Goal: Information Seeking & Learning: Compare options

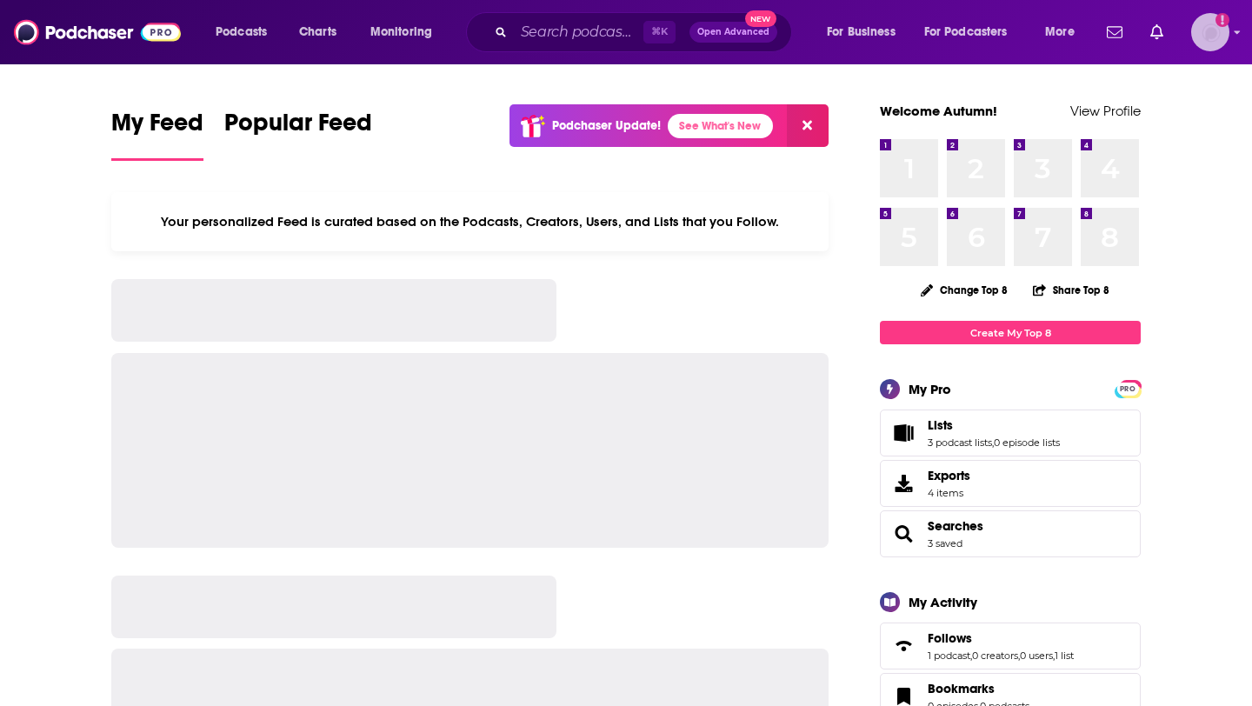
click at [1214, 38] on img "Logged in as autumncomm" at bounding box center [1210, 32] width 38 height 38
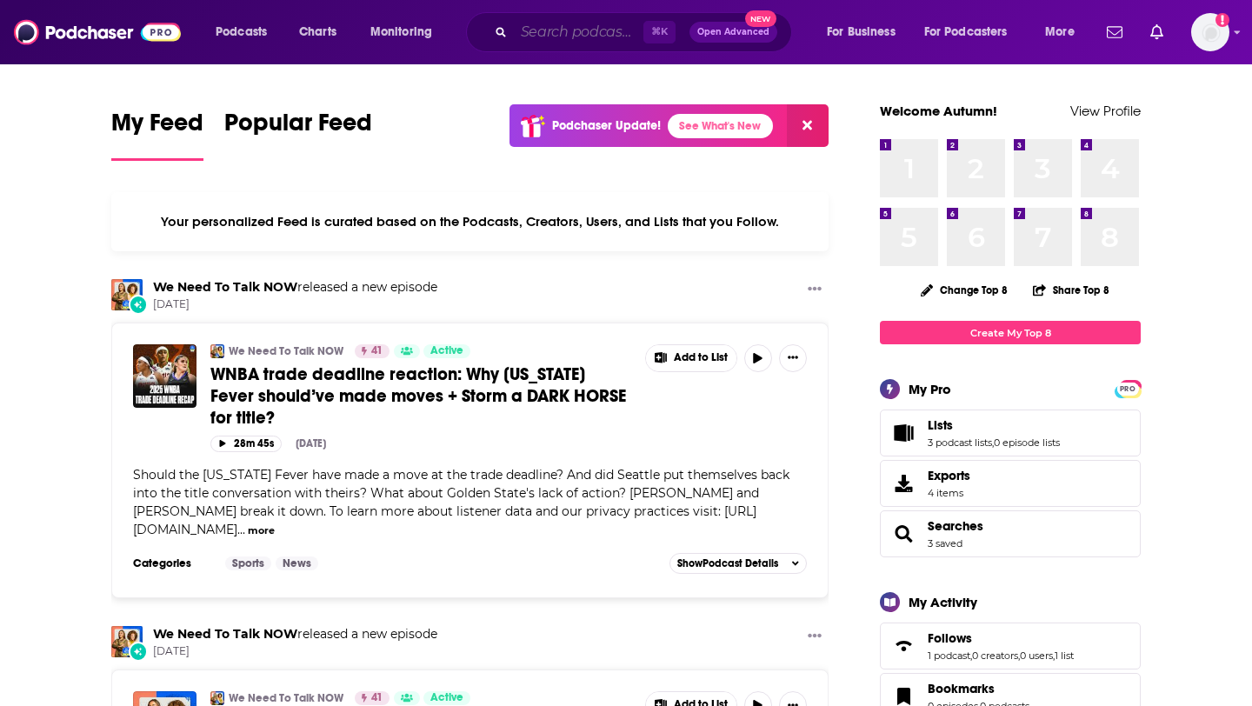
click at [583, 33] on input "Search podcasts, credits, & more..." at bounding box center [579, 32] width 130 height 28
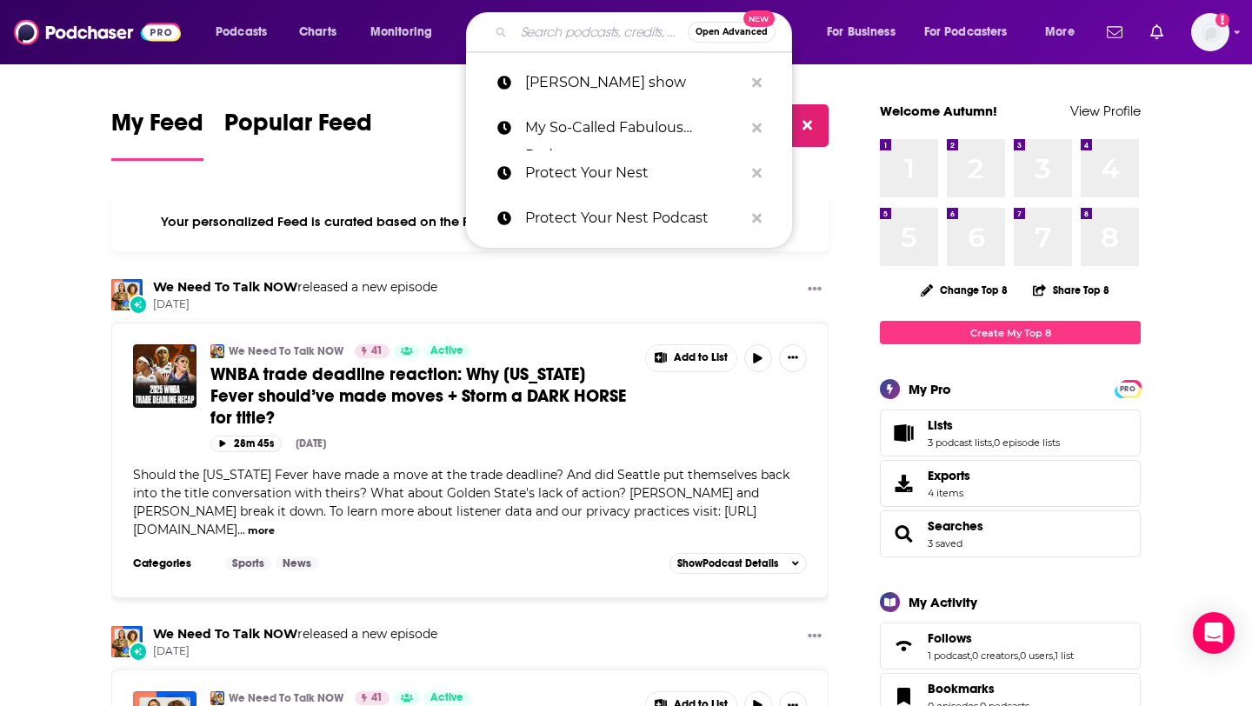
paste input "TechStuff"
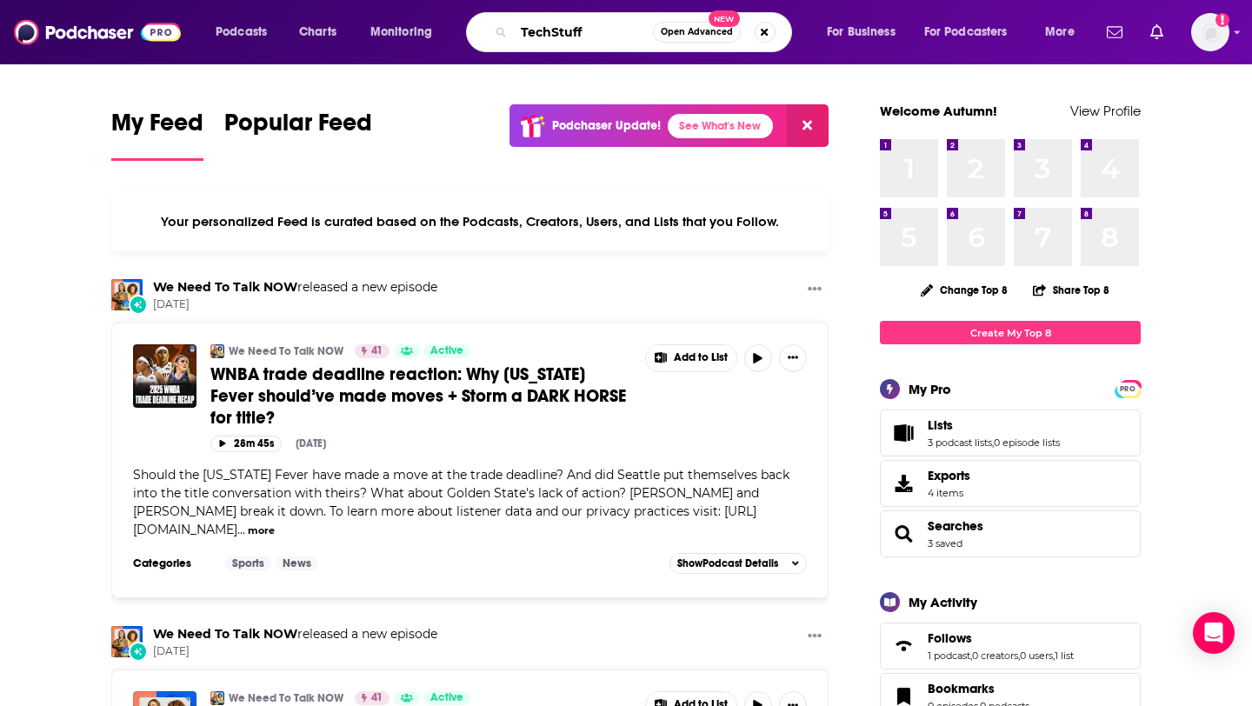
type input "TechStuff"
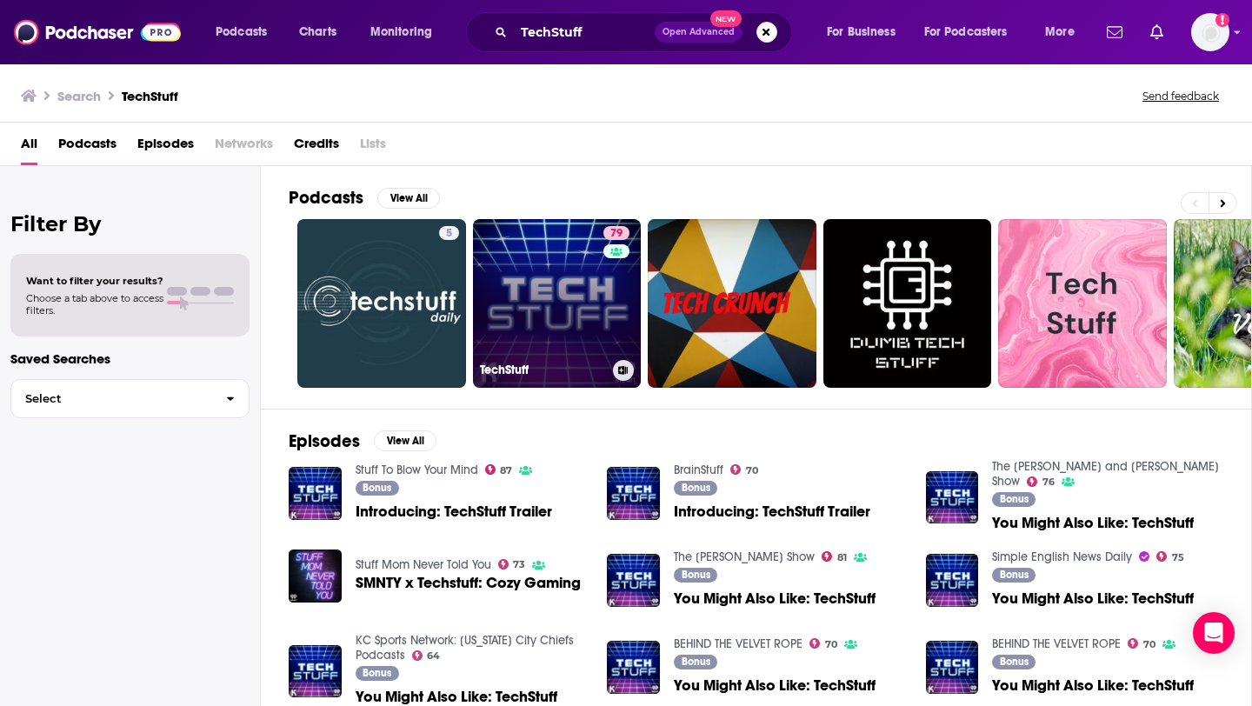
click at [535, 303] on link "79 TechStuff" at bounding box center [557, 303] width 169 height 169
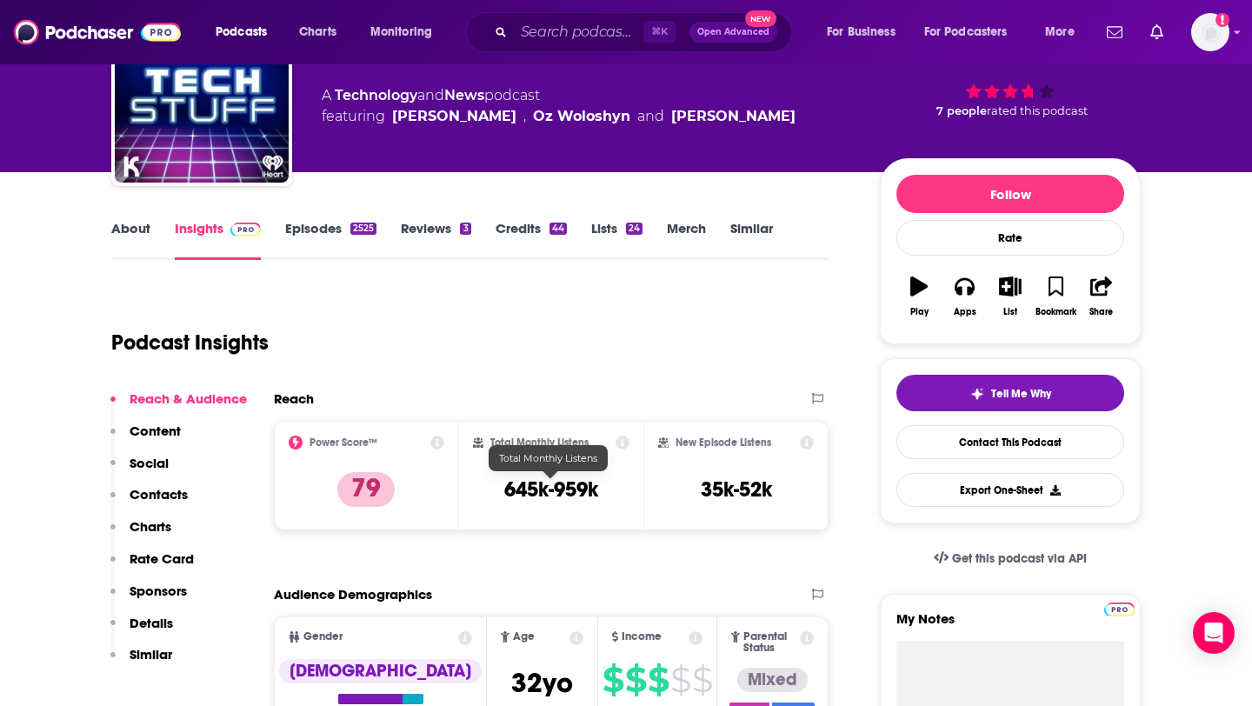
scroll to position [125, 0]
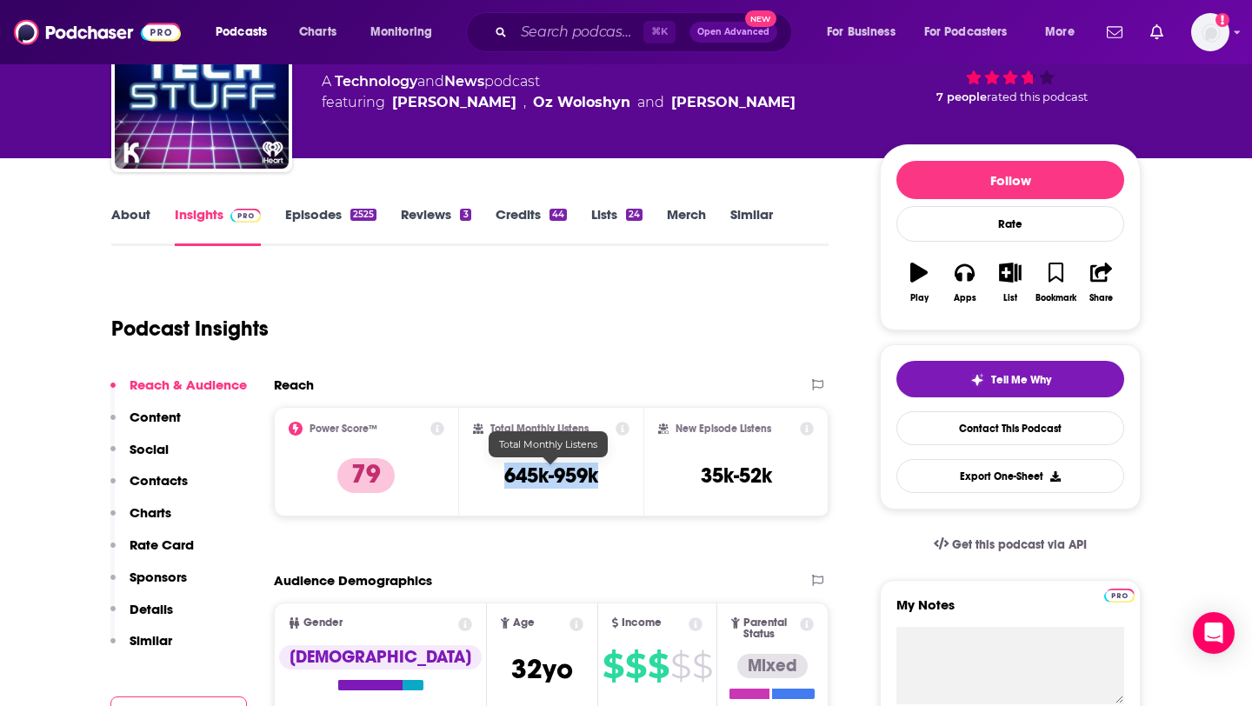
drag, startPoint x: 486, startPoint y: 474, endPoint x: 602, endPoint y: 473, distance: 115.6
click at [602, 474] on div "Total Monthly Listens 645k-959k" at bounding box center [551, 462] width 157 height 80
copy h3 "645k-959k"
click at [520, 37] on input "Search podcasts, credits, & more..." at bounding box center [579, 32] width 130 height 28
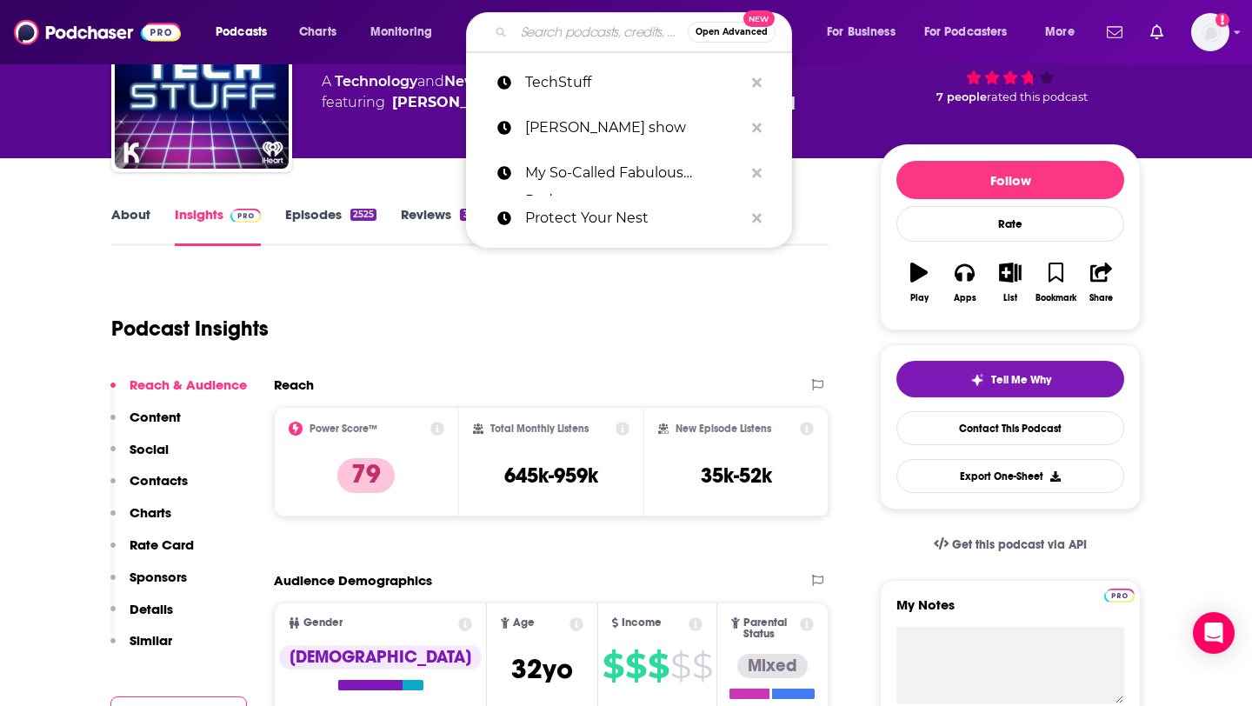
paste input "a16z"
type input "a16z"
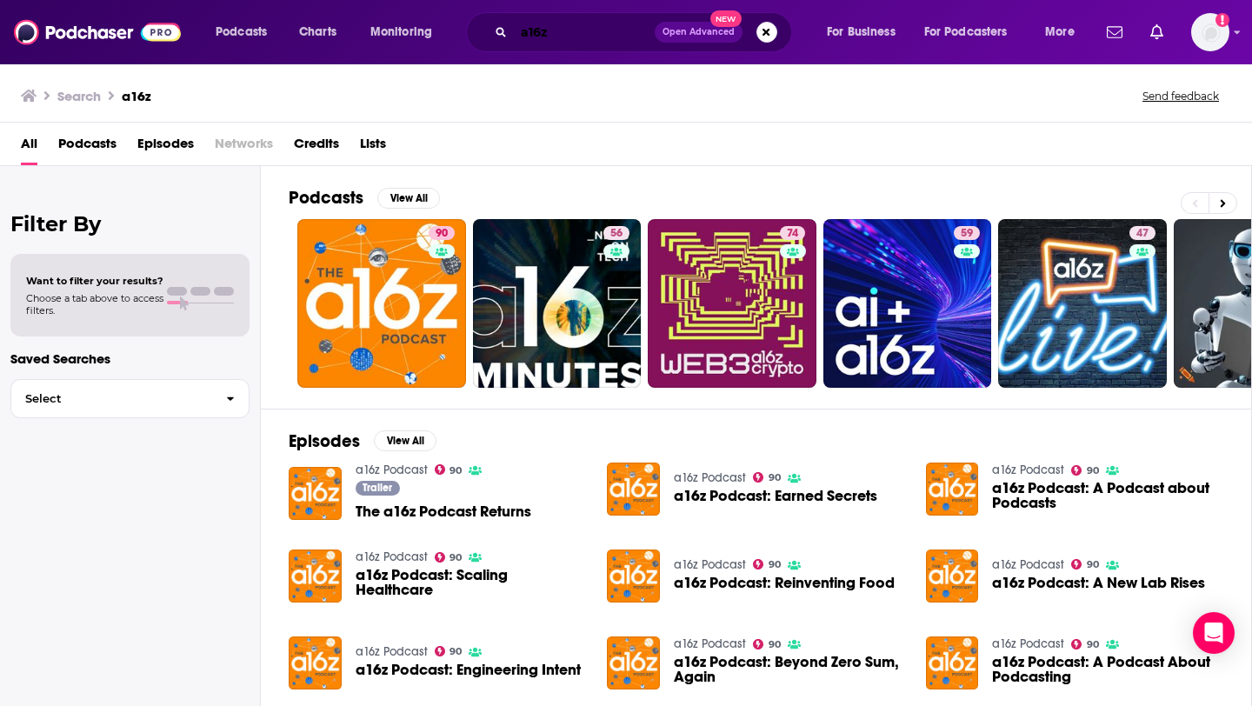
click at [553, 39] on input "a16z" at bounding box center [584, 32] width 141 height 28
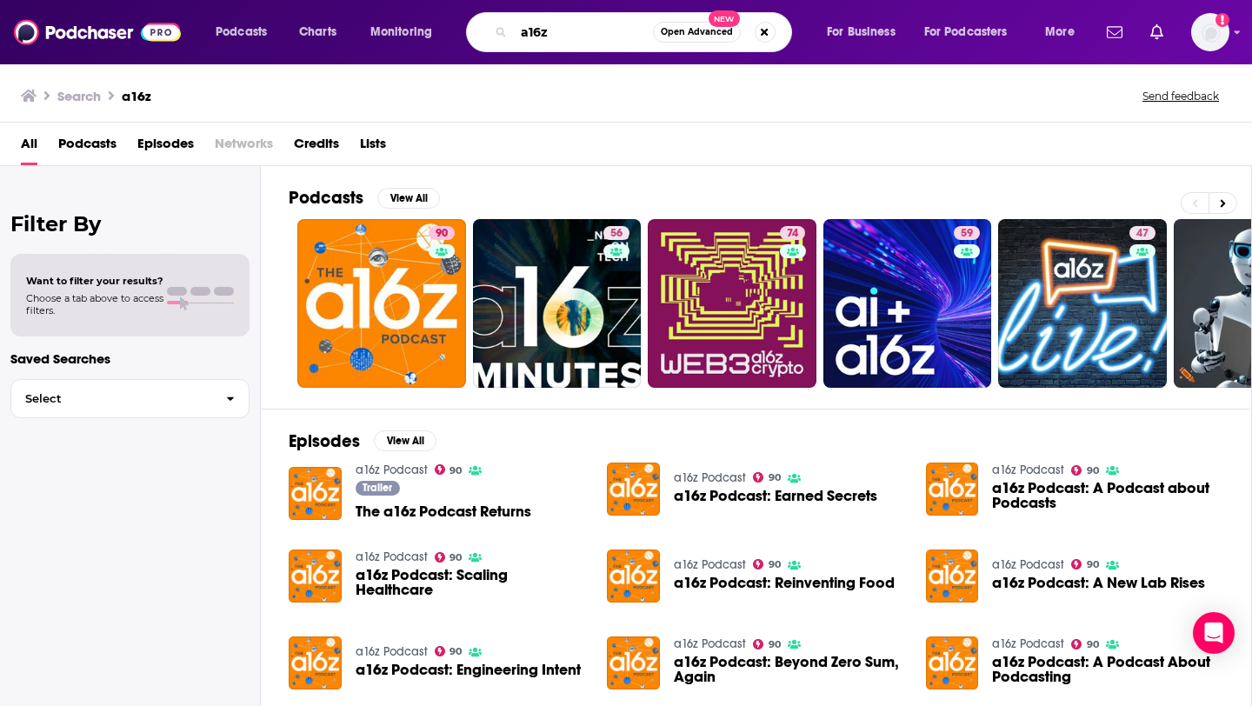
click at [553, 39] on input "a16z" at bounding box center [583, 32] width 139 height 28
paste input "TWIT (This Week in Tech)"
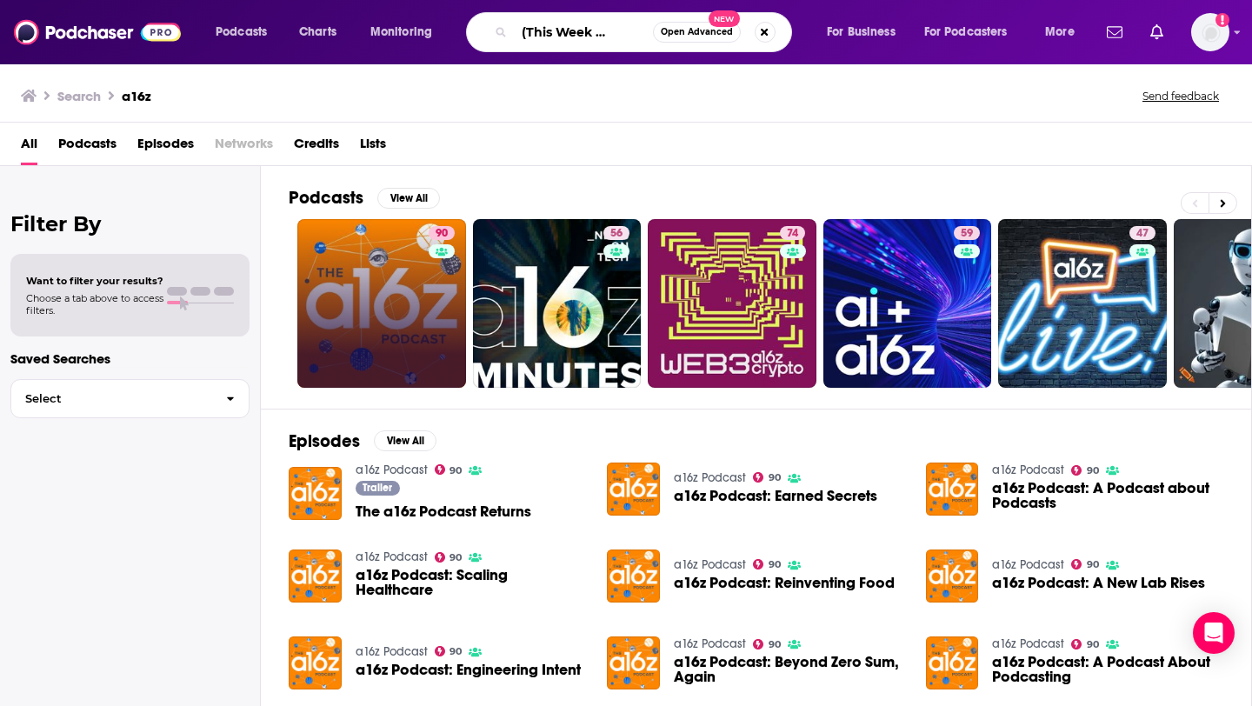
type input "TWIT (This Week in Tech)"
click at [358, 258] on link "90 a16z Podcast" at bounding box center [381, 303] width 169 height 169
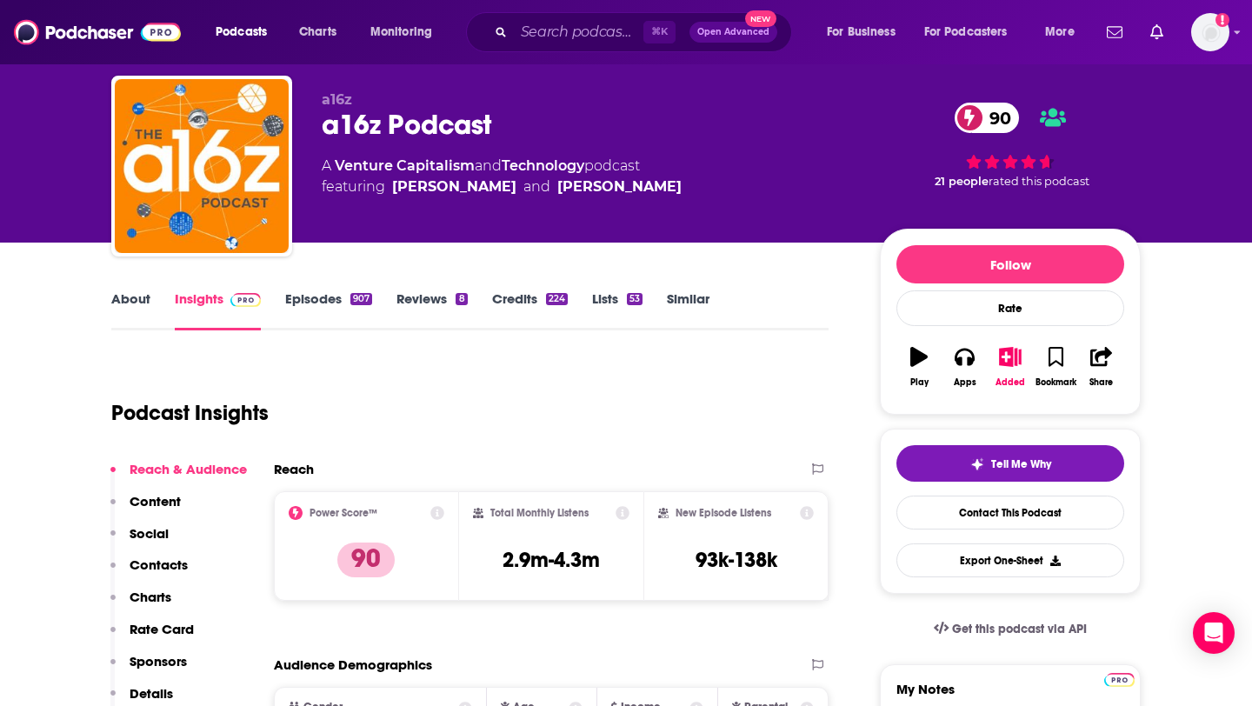
scroll to position [53, 0]
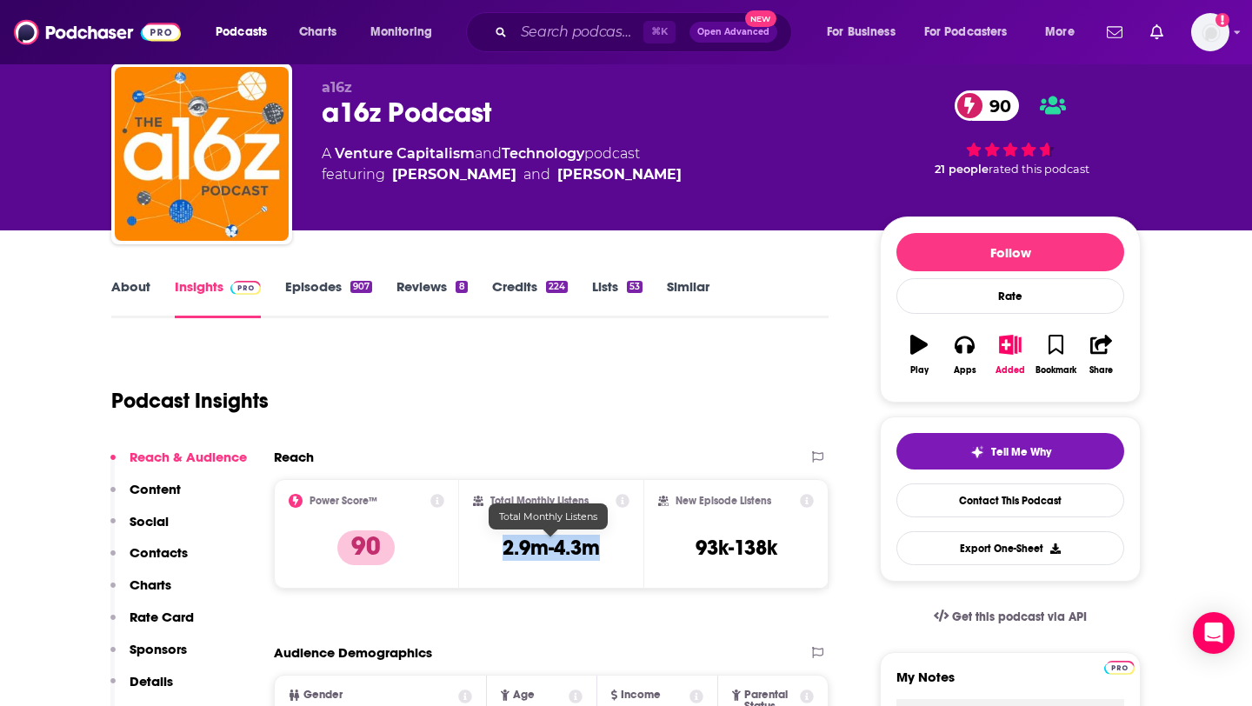
drag, startPoint x: 499, startPoint y: 545, endPoint x: 597, endPoint y: 546, distance: 98.2
click at [597, 546] on div "Total Monthly Listens 2.9m-4.3m" at bounding box center [551, 534] width 157 height 80
click at [589, 34] on input "Search podcasts, credits, & more..." at bounding box center [579, 32] width 130 height 28
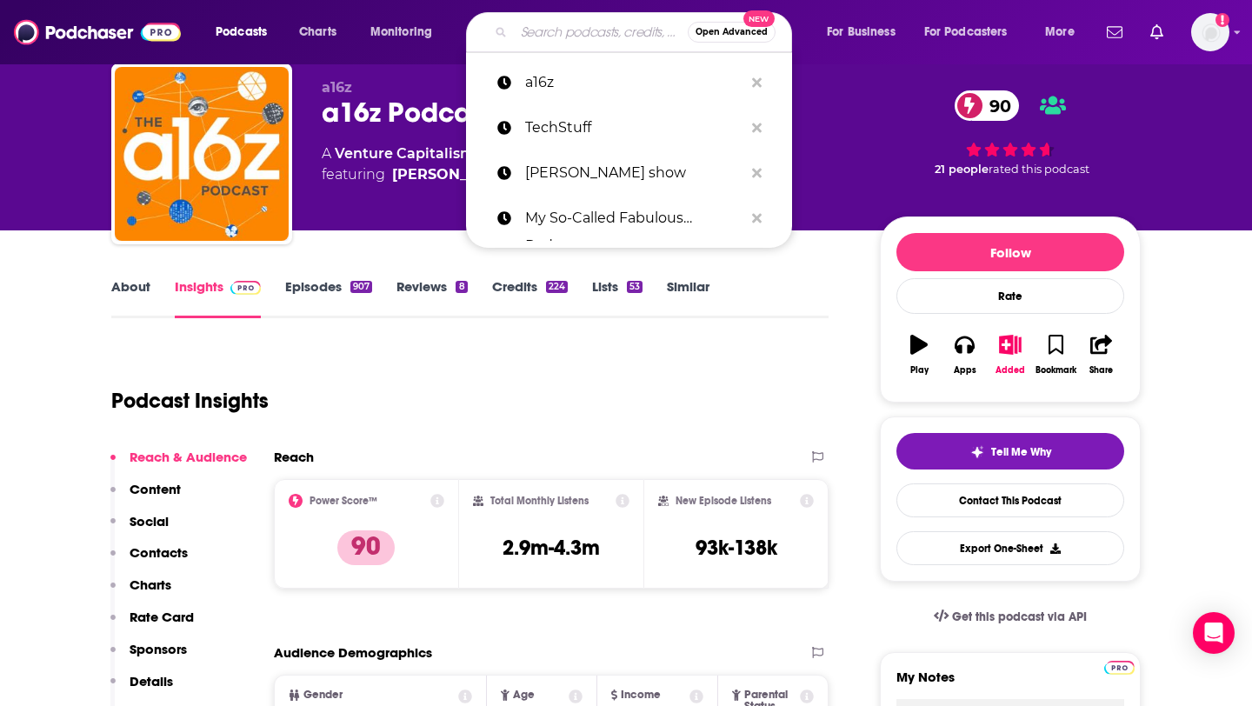
paste input "TWIT (This Week in Tech)"
type input "TWIT (This Week in Tech)"
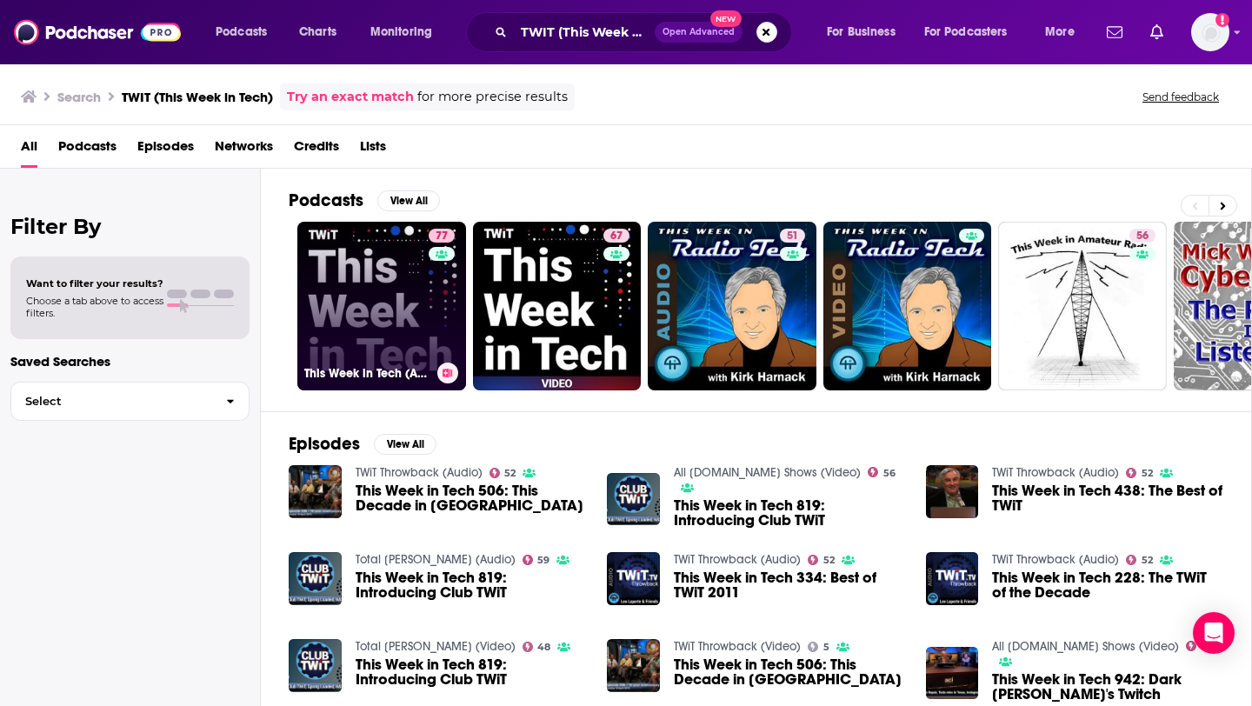
click at [388, 303] on link "77 This Week in Tech (Audio)" at bounding box center [381, 306] width 169 height 169
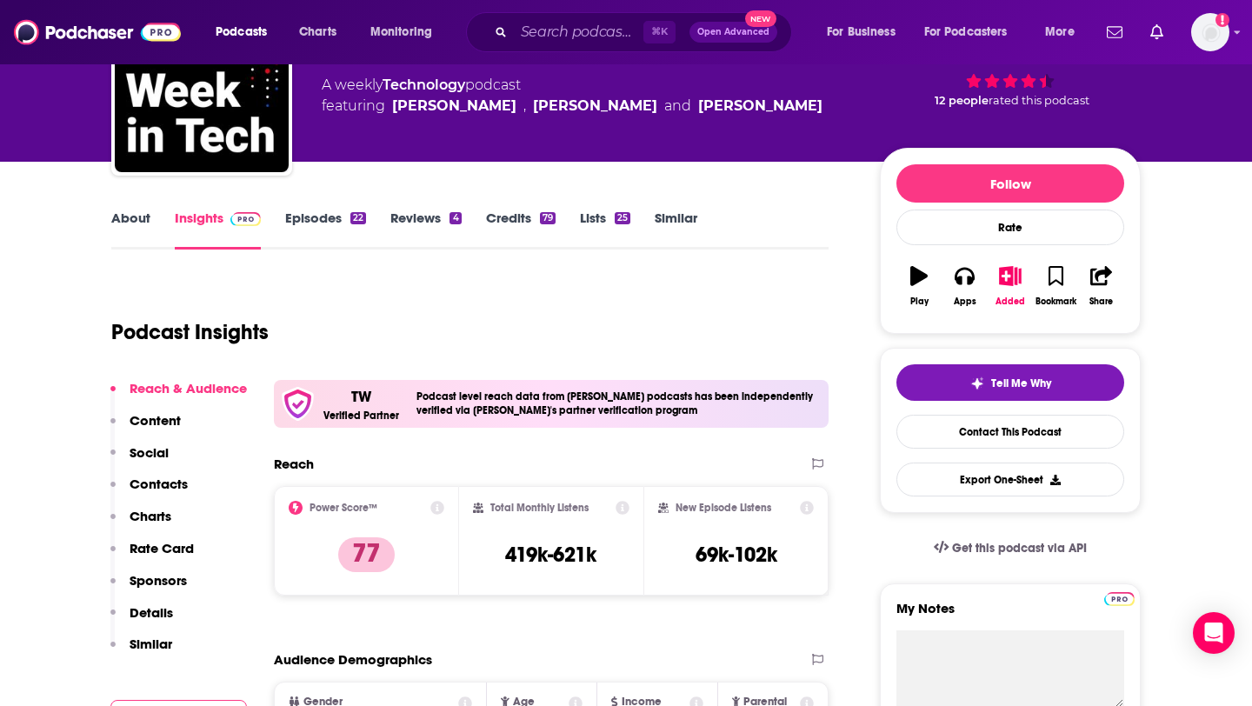
scroll to position [129, 0]
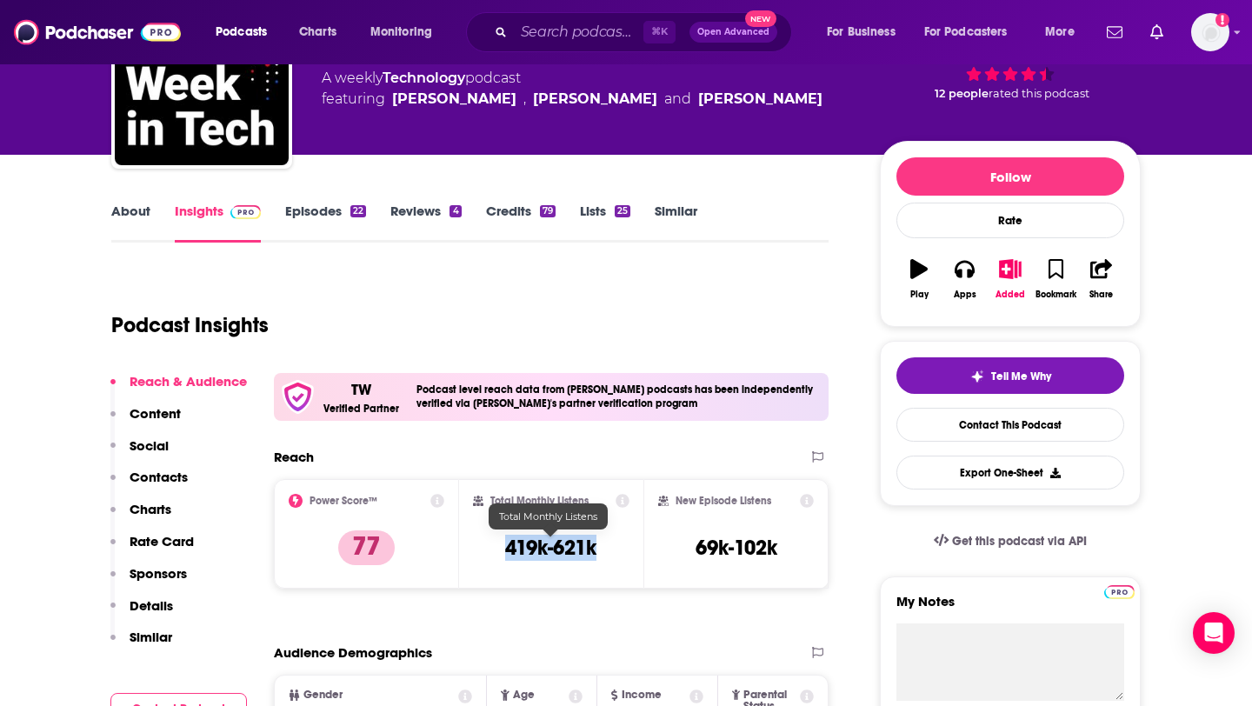
drag, startPoint x: 496, startPoint y: 550, endPoint x: 594, endPoint y: 549, distance: 98.2
click at [594, 549] on div "Total Monthly Listens 419k-621k" at bounding box center [551, 534] width 157 height 80
copy h3 "419k-621k"
click at [527, 21] on input "Search podcasts, credits, & more..." at bounding box center [579, 32] width 130 height 28
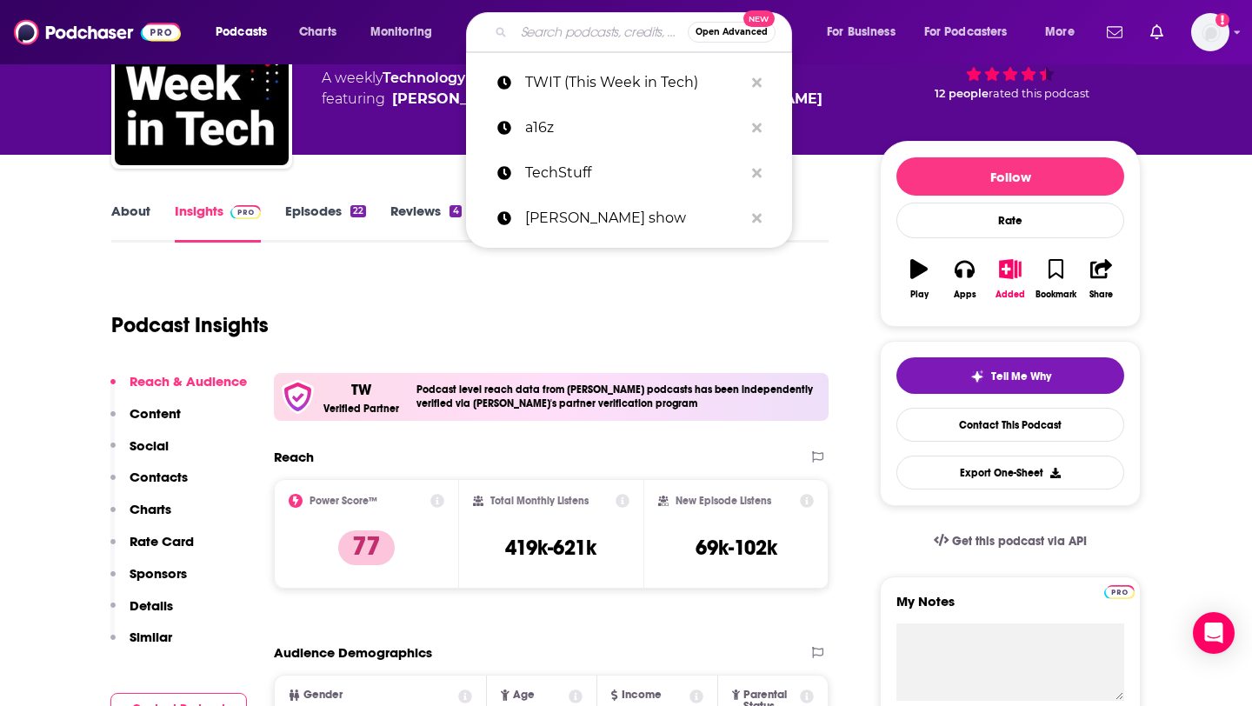
paste input "Waveform: The MKBHD Podcast"
type input "Waveform: The MKBHD Podcast"
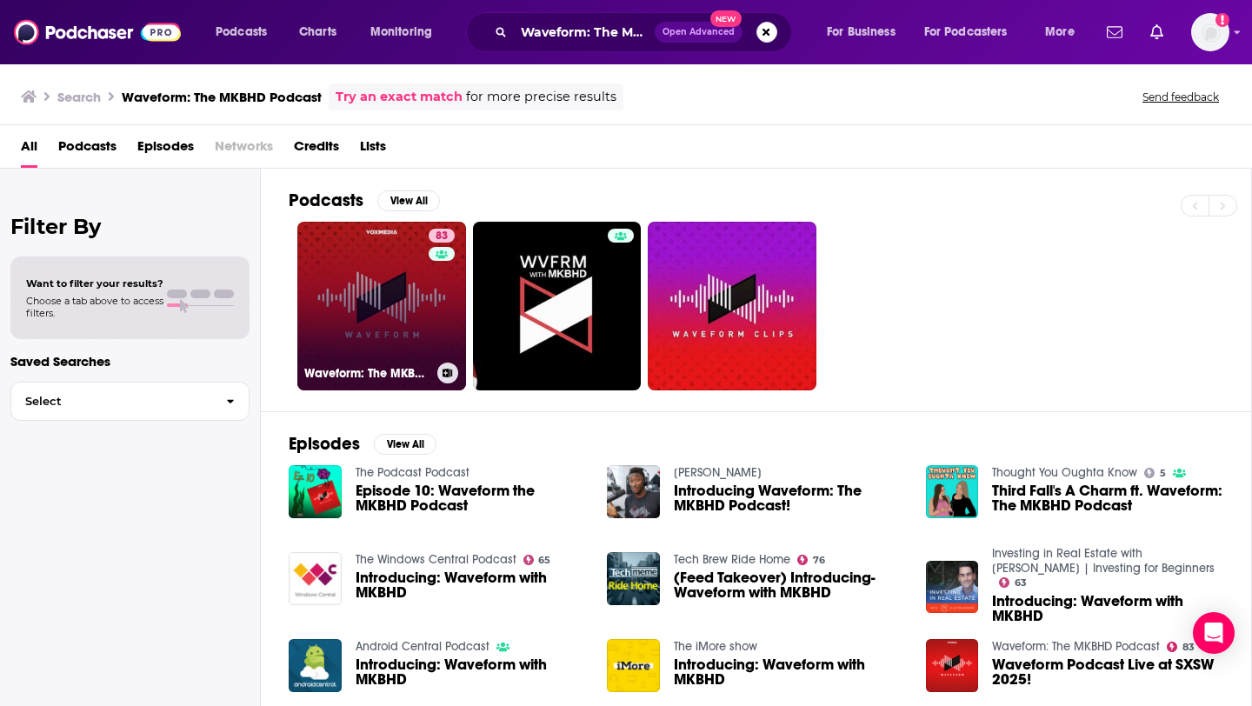
click at [410, 320] on link "83 Waveform: The MKBHD Podcast" at bounding box center [381, 306] width 169 height 169
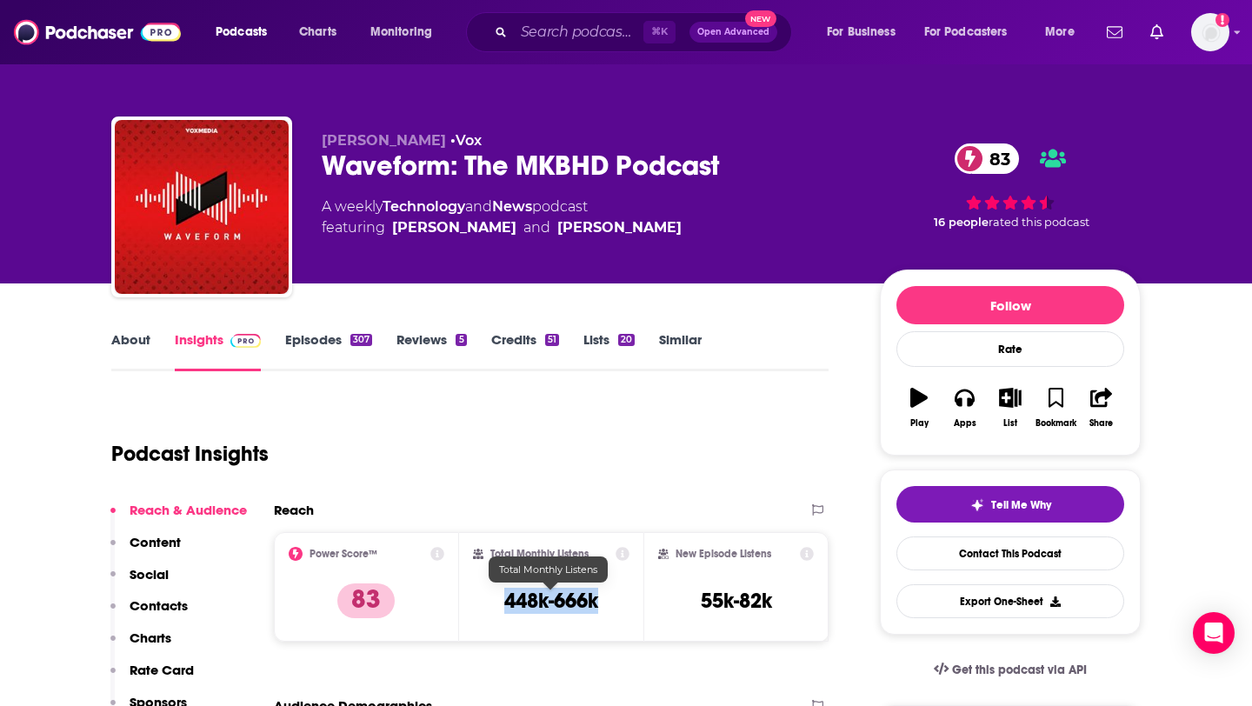
drag, startPoint x: 497, startPoint y: 591, endPoint x: 598, endPoint y: 594, distance: 100.9
click at [600, 594] on div "Total Monthly Listens 448k-666k" at bounding box center [551, 587] width 157 height 80
copy h3 "448k-666k"
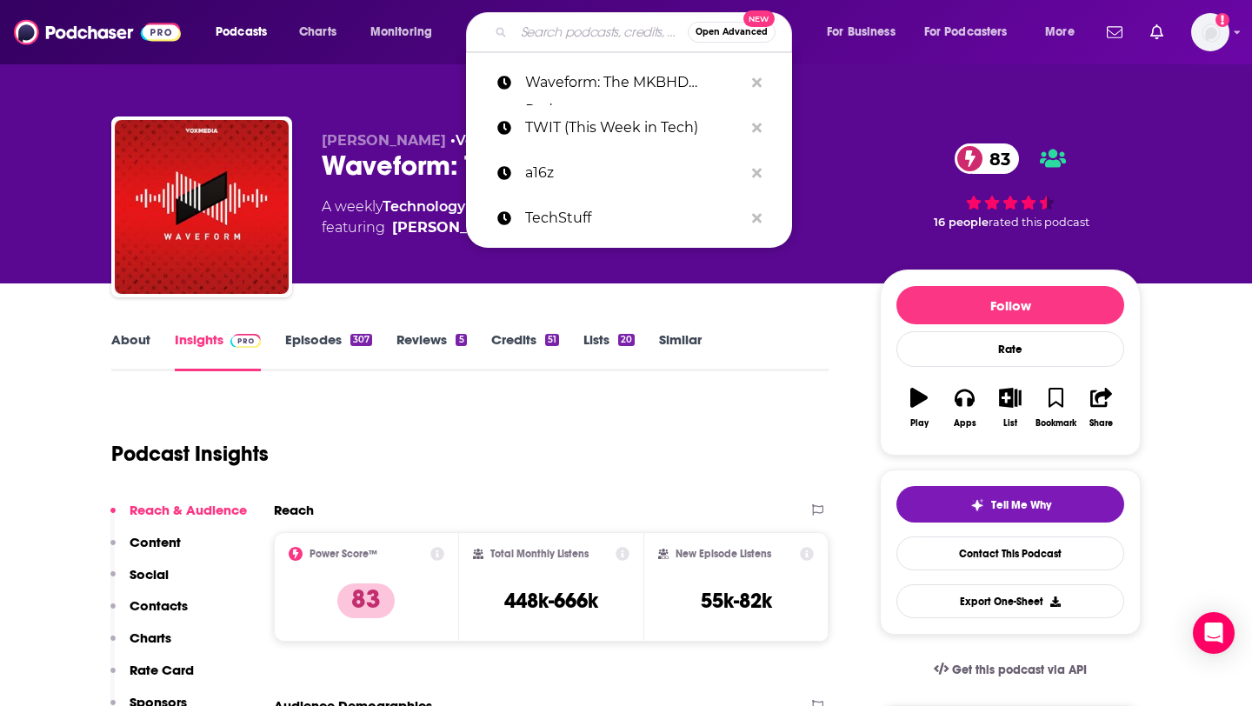
click at [566, 38] on input "Search podcasts, credits, & more..." at bounding box center [601, 32] width 174 height 28
paste input "TechLife"
type input "TechLife"
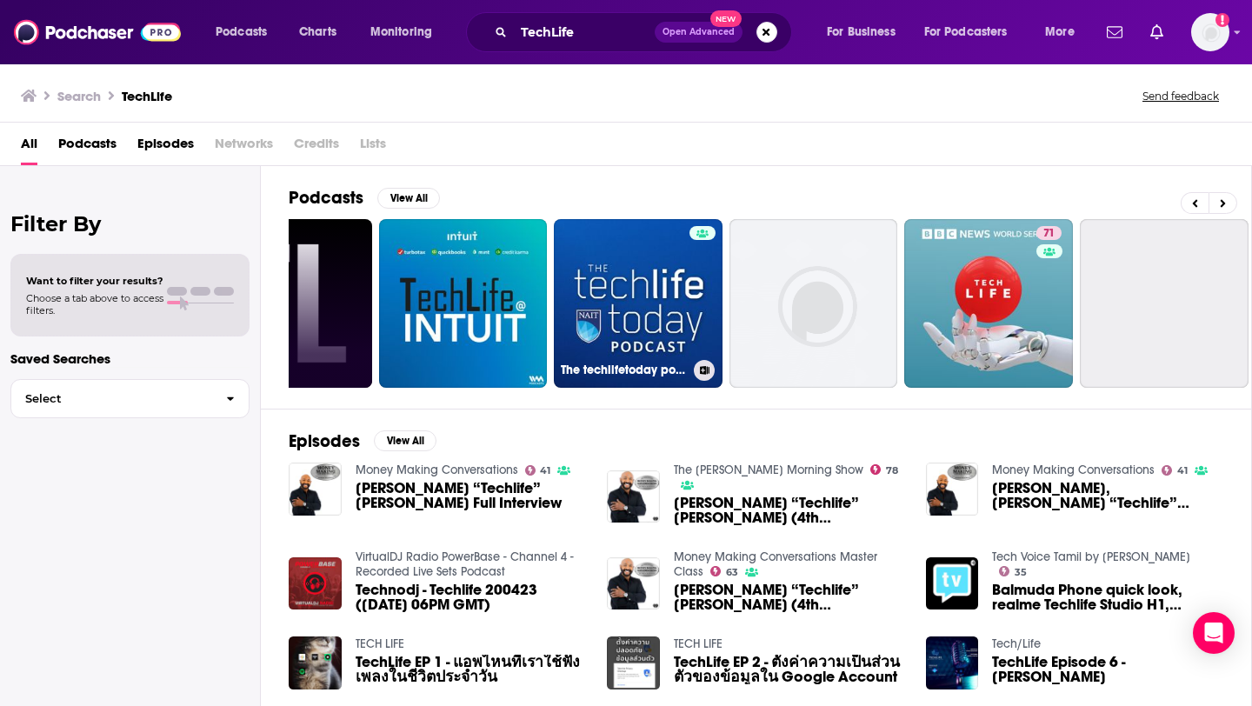
scroll to position [0, 501]
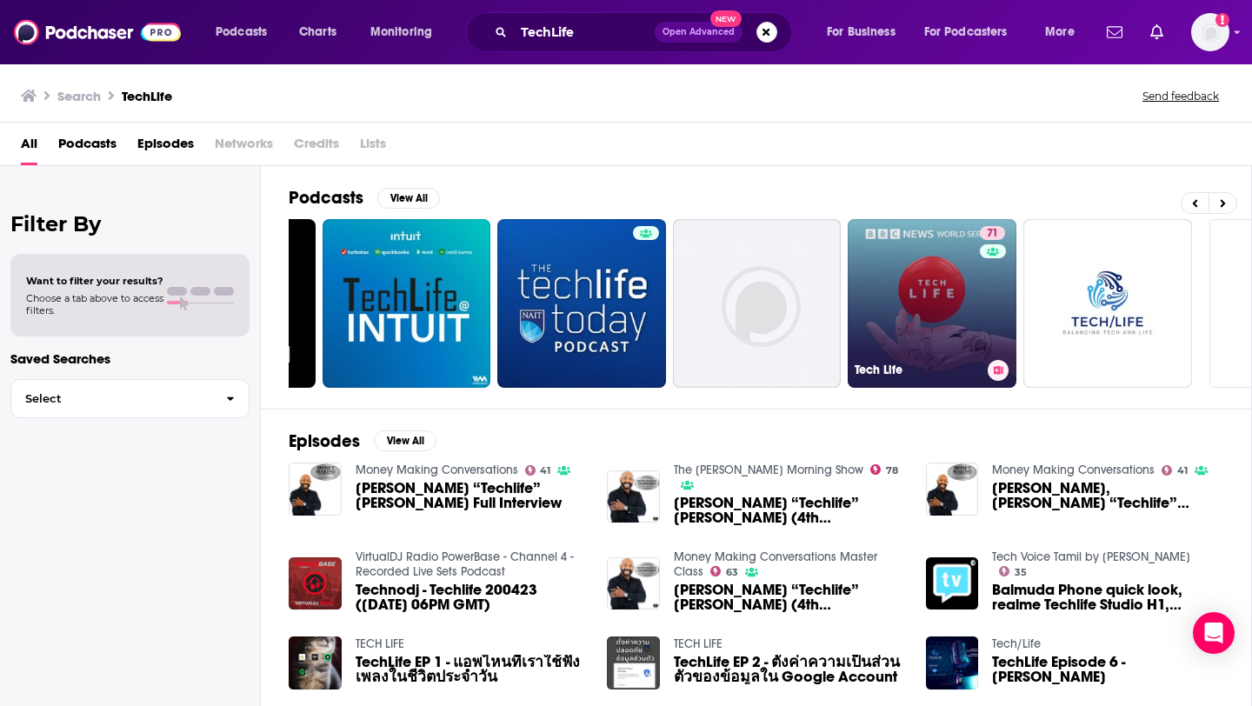
click at [915, 311] on link "71 Tech Life" at bounding box center [932, 303] width 169 height 169
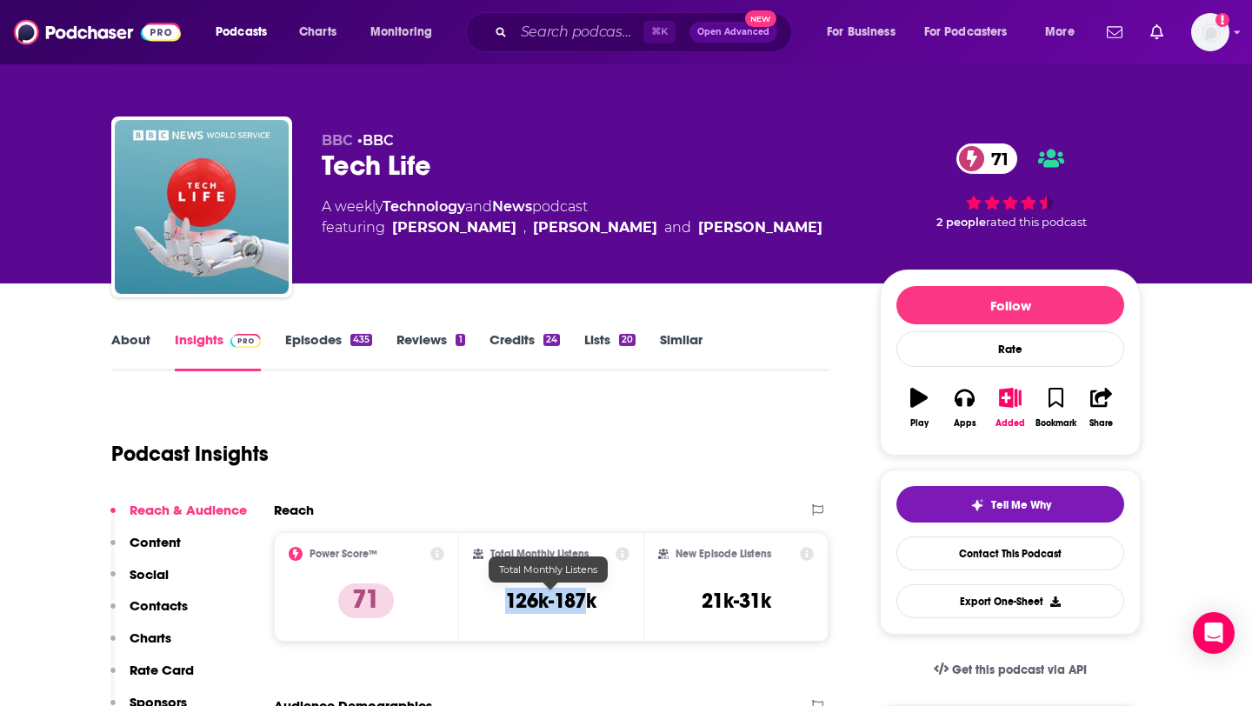
drag, startPoint x: 502, startPoint y: 587, endPoint x: 585, endPoint y: 596, distance: 83.0
click at [584, 596] on div "Total Monthly Listens 126k-187k" at bounding box center [551, 587] width 157 height 80
click at [585, 596] on h3 "126k-187k" at bounding box center [550, 601] width 91 height 26
drag, startPoint x: 492, startPoint y: 595, endPoint x: 596, endPoint y: 595, distance: 103.5
click at [596, 595] on div "Total Monthly Listens 126k-187k" at bounding box center [551, 587] width 157 height 80
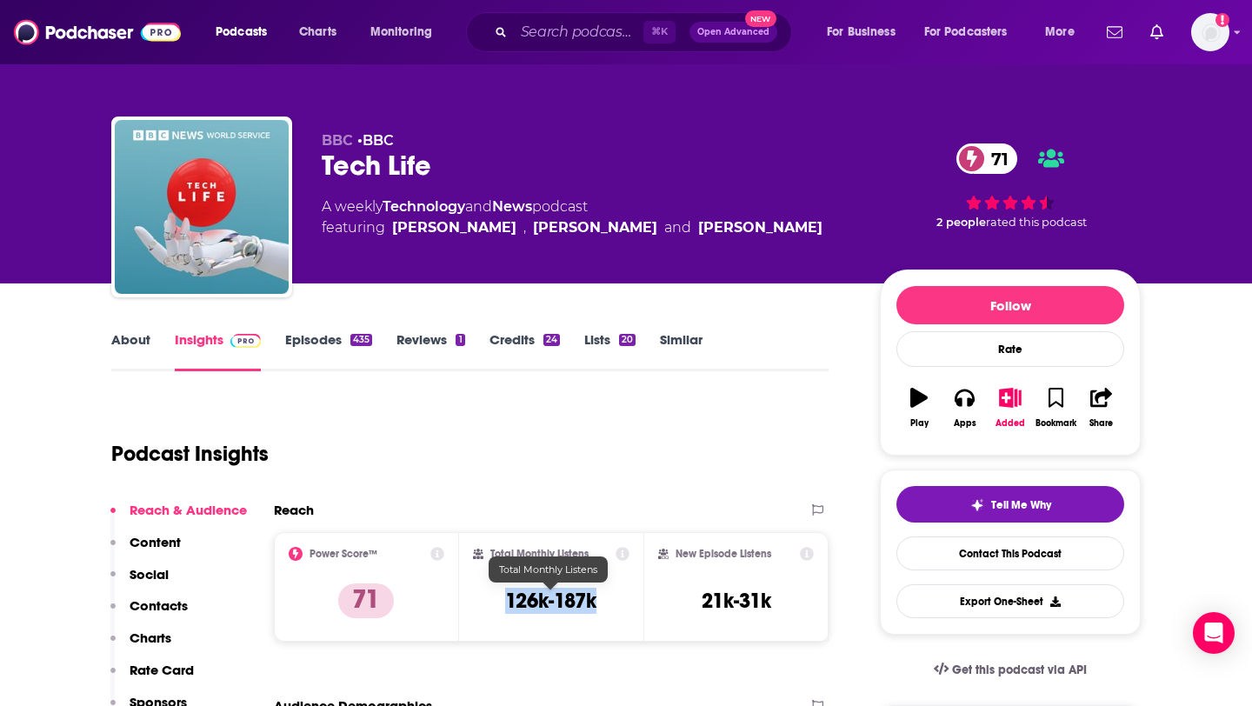
copy h3 "126k-187k"
click at [536, 42] on input "Search podcasts, credits, & more..." at bounding box center [579, 32] width 130 height 28
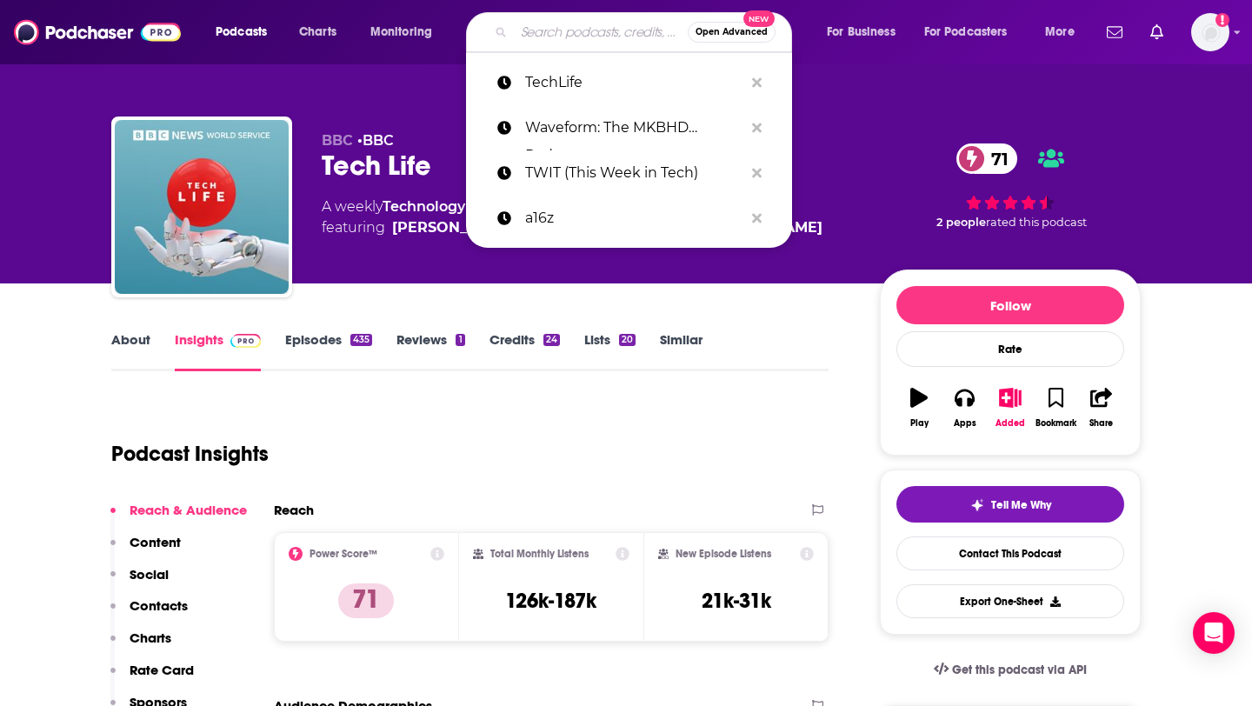
paste input "TechCheck"
type input "TechCheck"
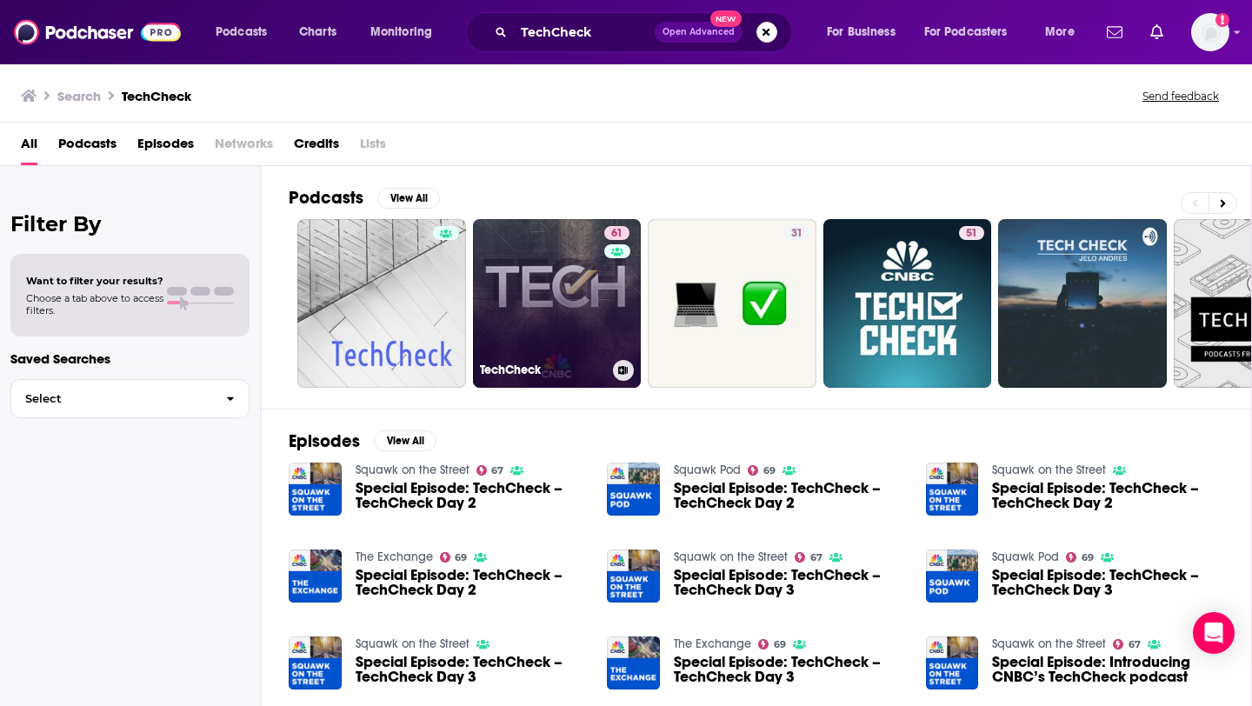
click at [547, 316] on link "61 TechCheck" at bounding box center [557, 303] width 169 height 169
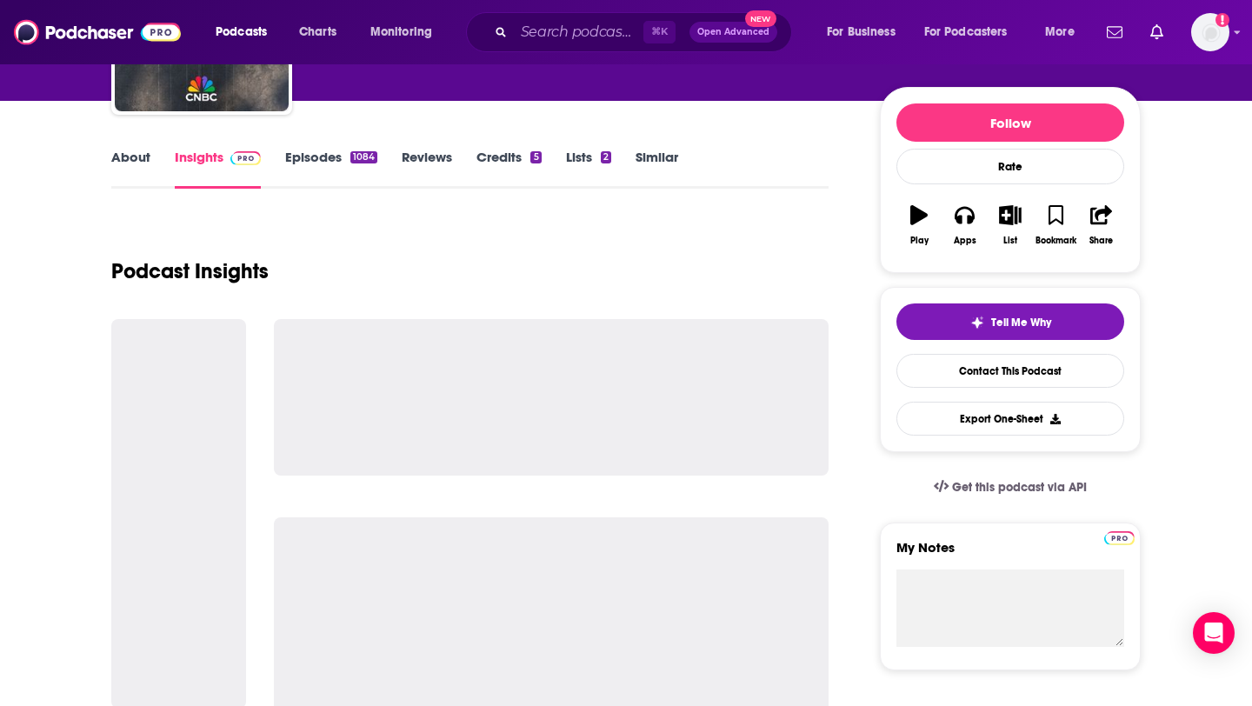
scroll to position [203, 0]
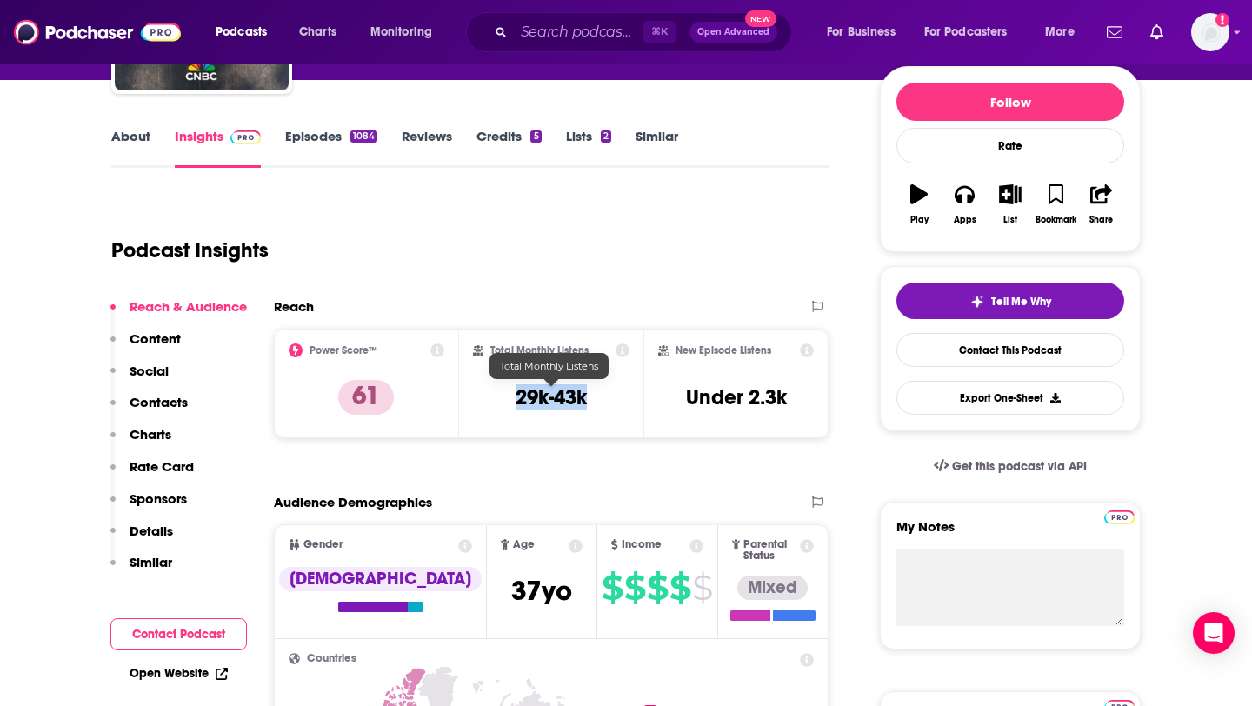
drag, startPoint x: 502, startPoint y: 397, endPoint x: 584, endPoint y: 397, distance: 81.7
click at [586, 397] on div "Total Monthly Listens 29k-43k" at bounding box center [551, 383] width 157 height 80
copy h3 "29k-43k"
click at [527, 43] on input "Search podcasts, credits, & more..." at bounding box center [579, 32] width 130 height 28
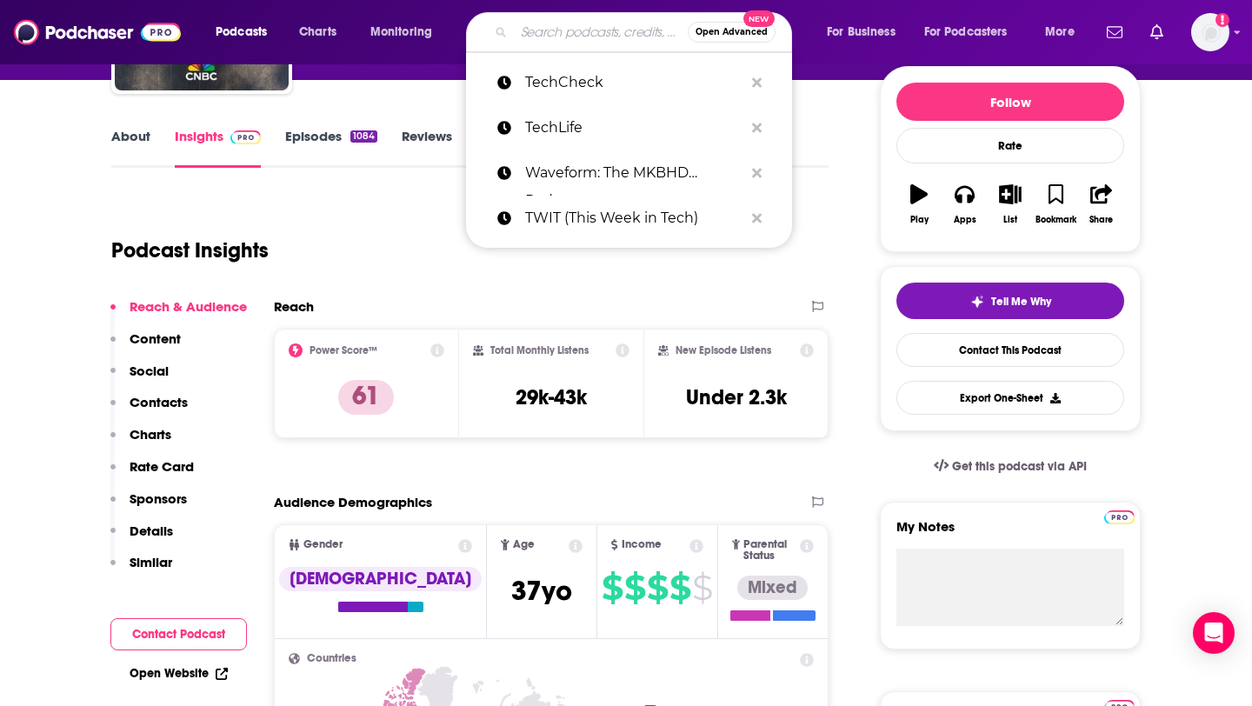
paste input "Acquired"
type input "Acquired"
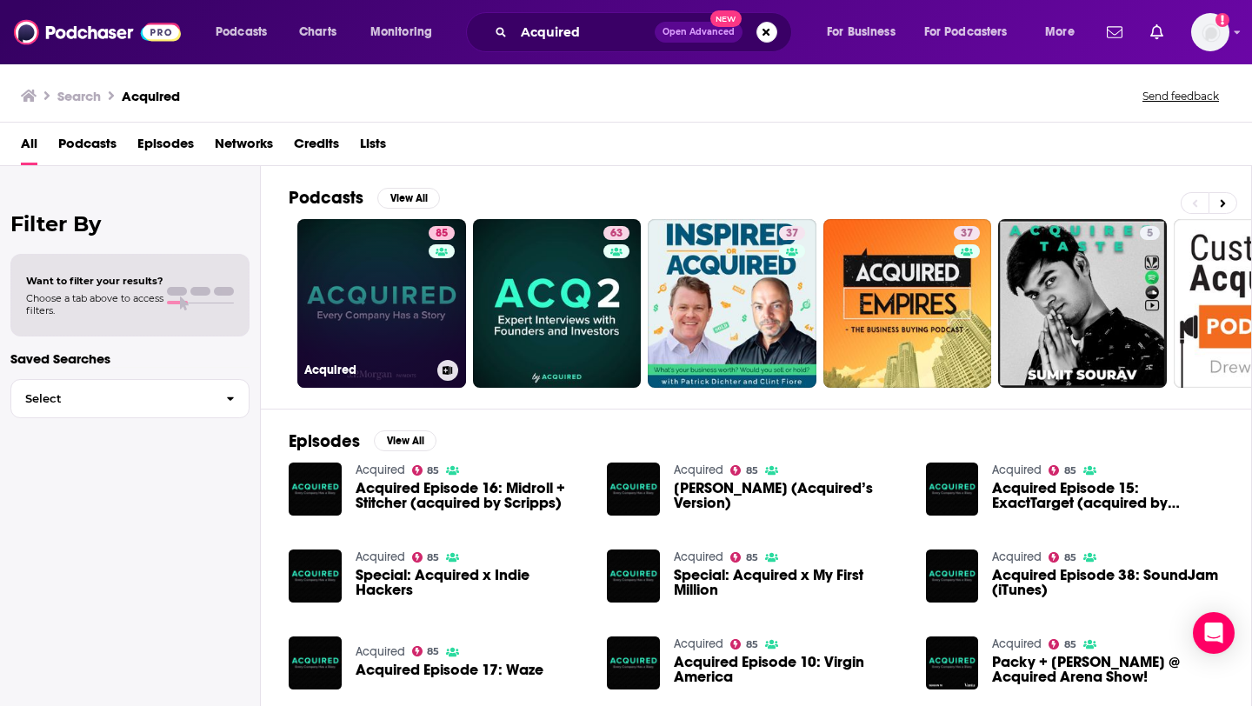
click at [389, 282] on link "85 Acquired" at bounding box center [381, 303] width 169 height 169
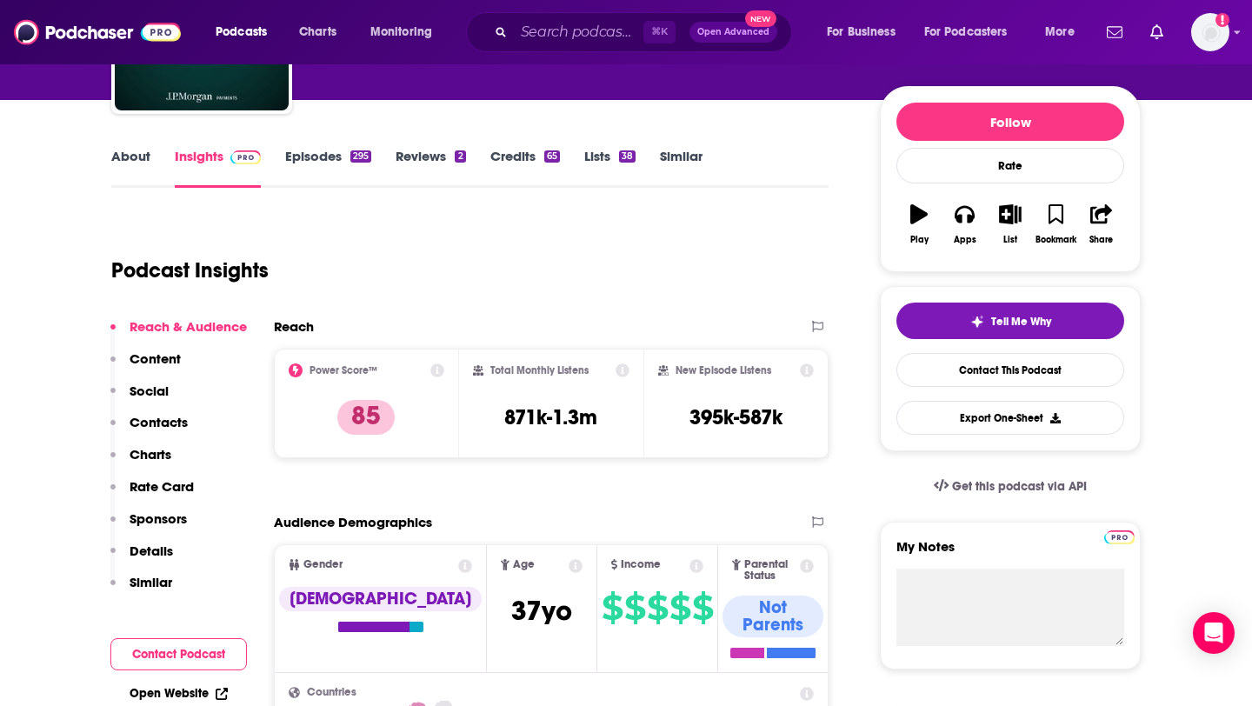
scroll to position [207, 0]
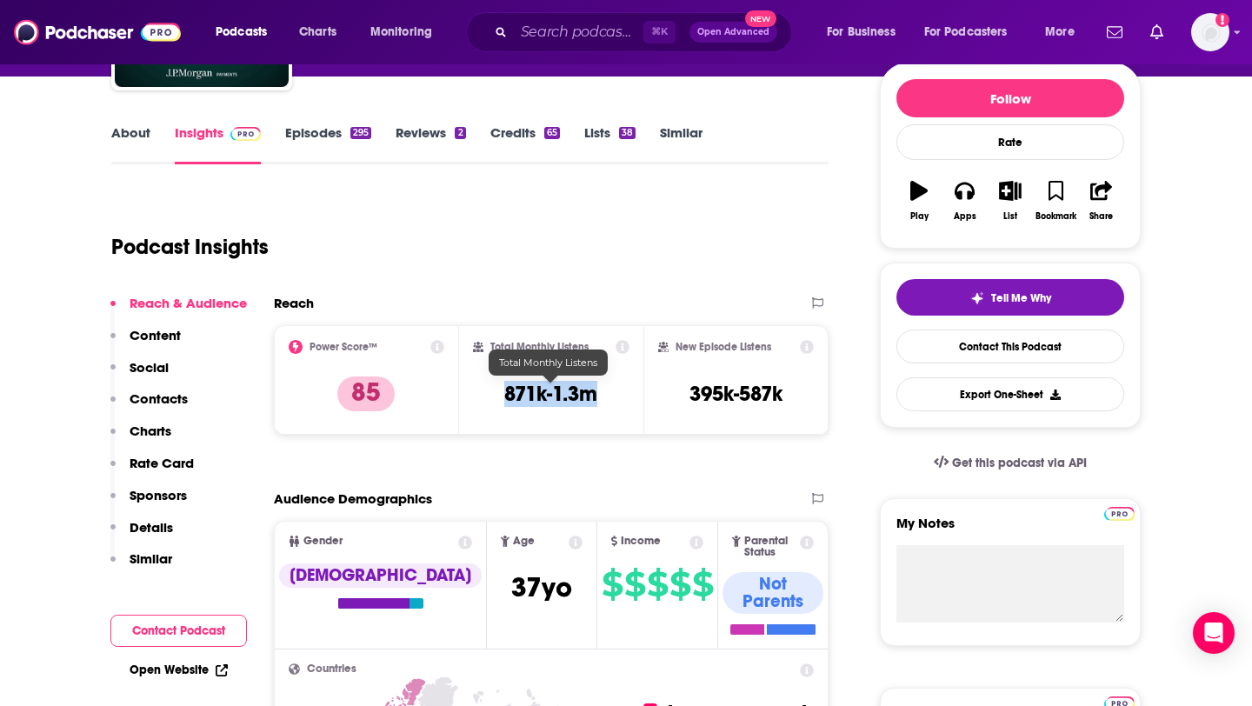
drag, startPoint x: 499, startPoint y: 383, endPoint x: 596, endPoint y: 389, distance: 96.7
click at [596, 389] on div "Total Monthly Listens 871k-1.3m" at bounding box center [551, 380] width 157 height 80
copy h3 "871k-1.3m"
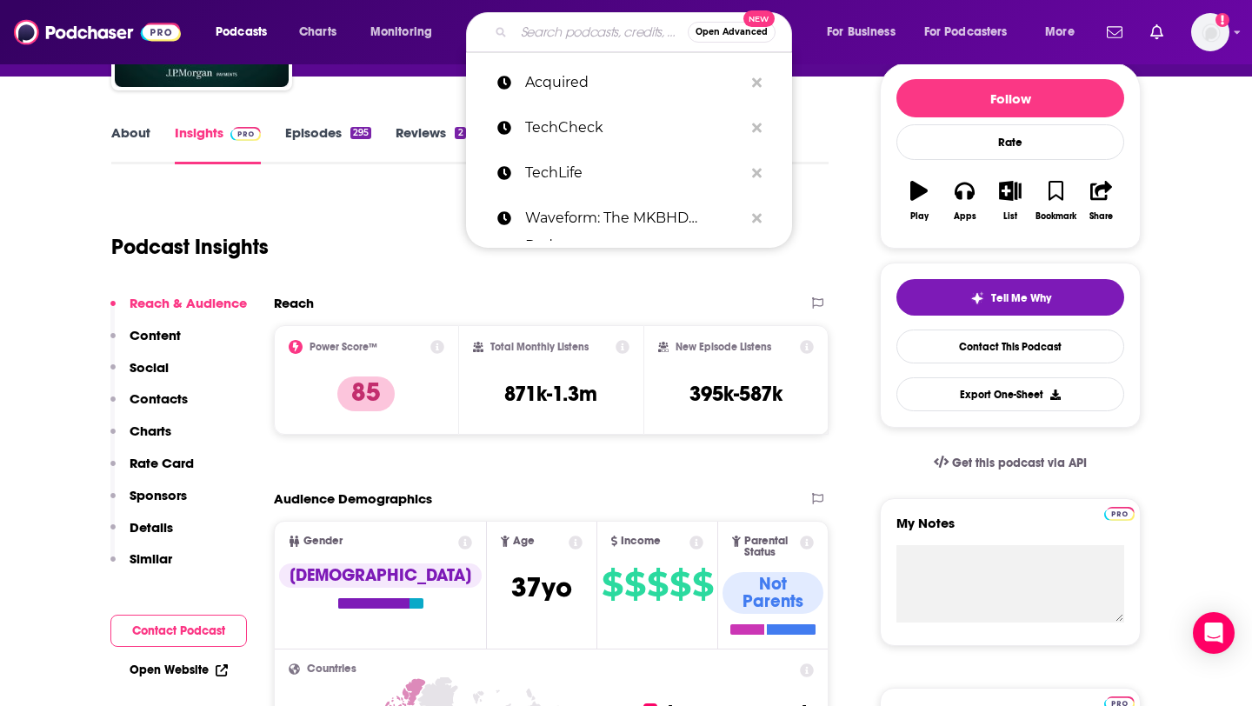
click at [536, 39] on input "Search podcasts, credits, & more..." at bounding box center [601, 32] width 174 height 28
paste input "Brave Bold Brilliant"
type input "Brave Bold Brilliant"
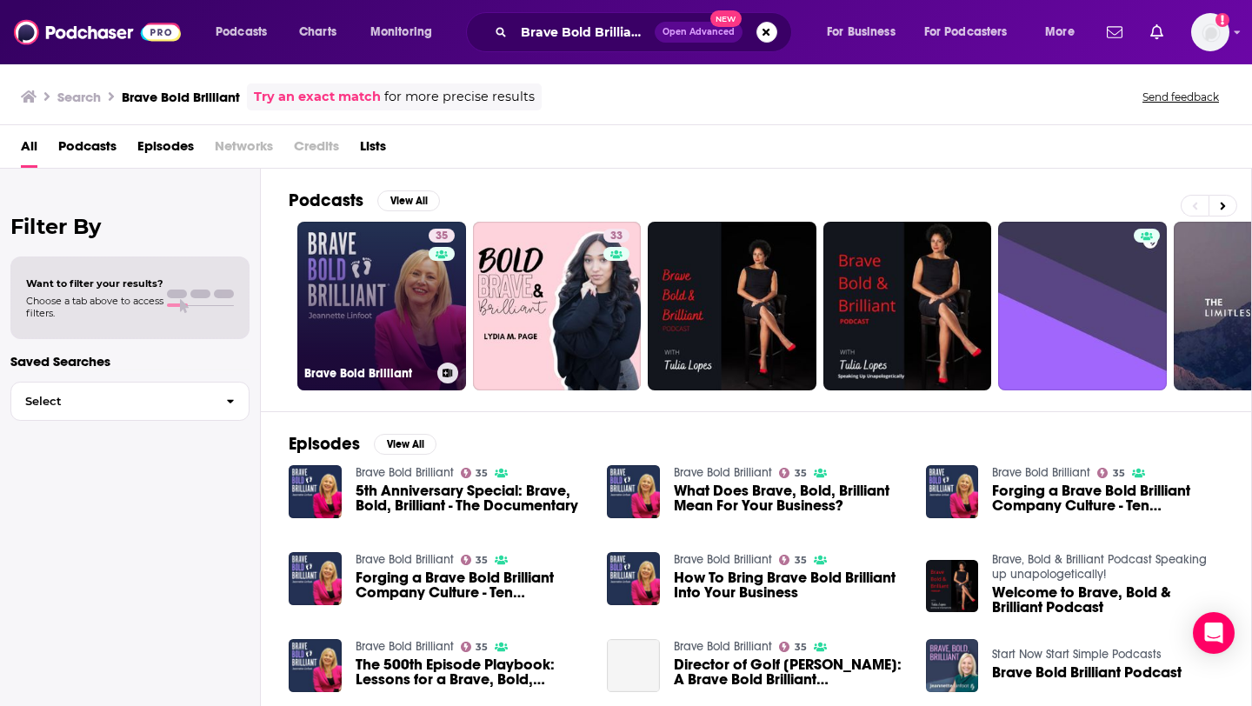
click at [396, 276] on link "35 Brave Bold Brilliant" at bounding box center [381, 306] width 169 height 169
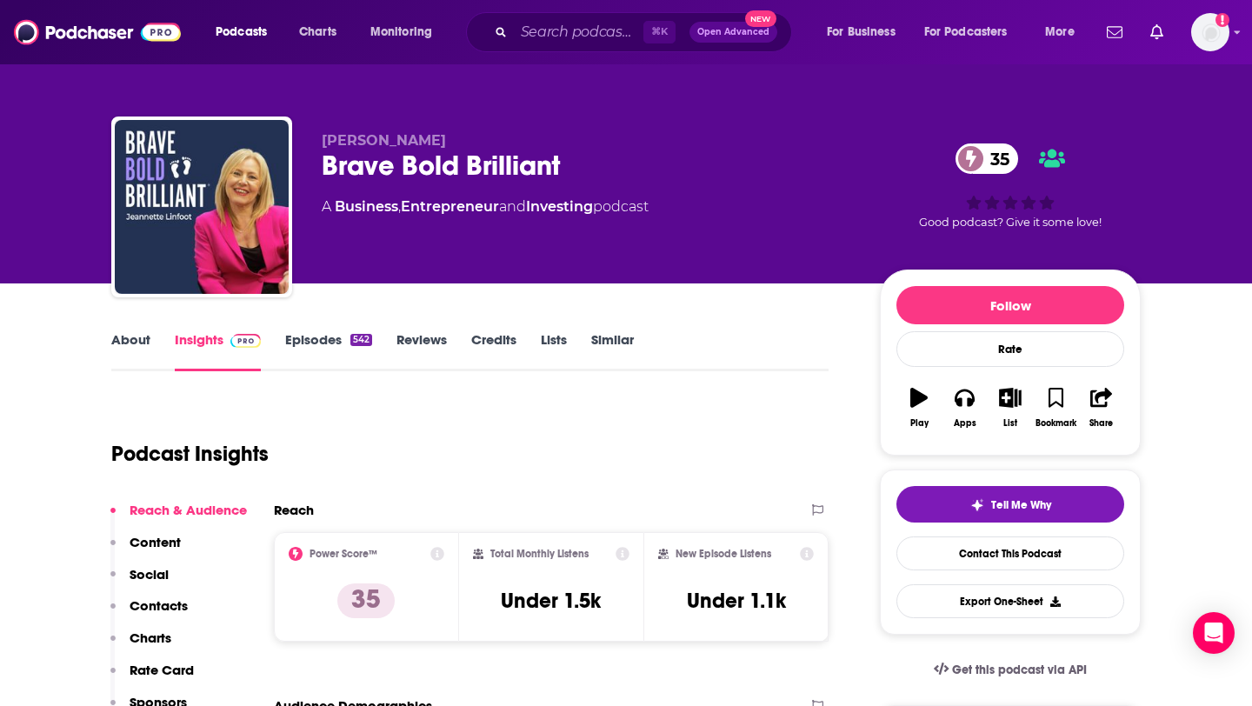
scroll to position [66, 0]
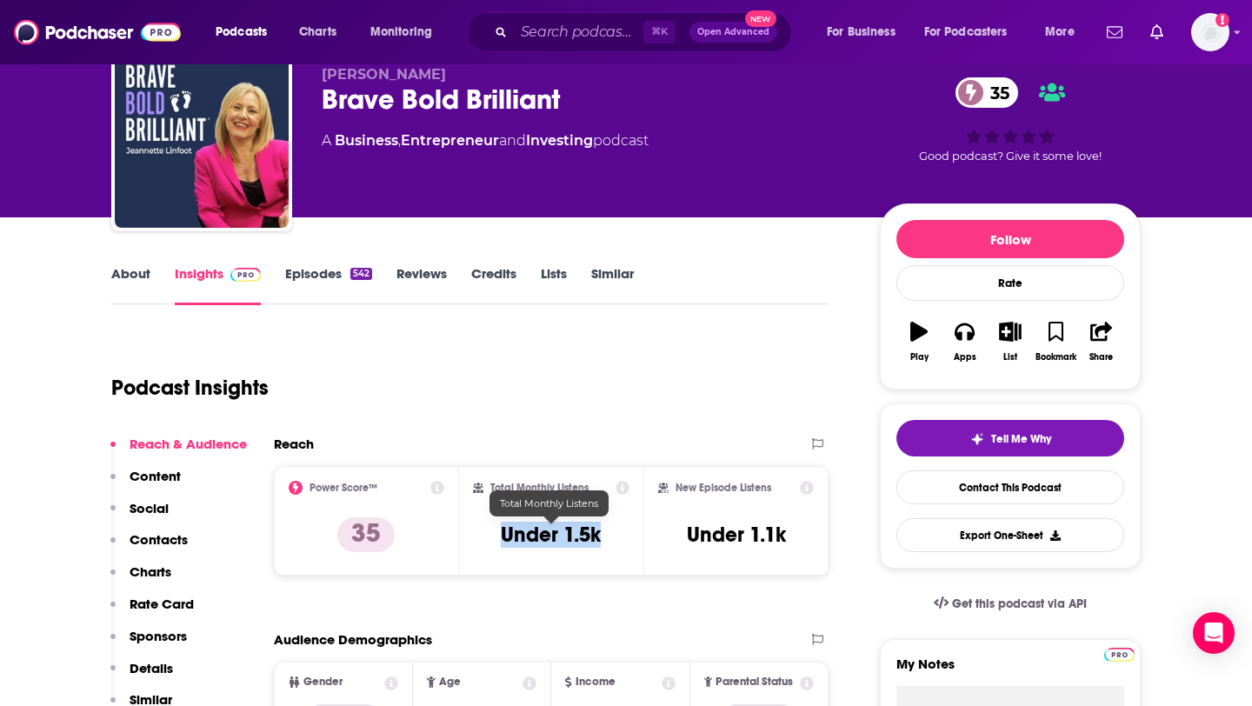
drag, startPoint x: 491, startPoint y: 536, endPoint x: 596, endPoint y: 536, distance: 105.2
click at [597, 536] on div "Total Monthly Listens Under 1.5k" at bounding box center [551, 521] width 157 height 80
copy h3 "Under 1.5k"
click at [508, 32] on div "⌘ K Open Advanced New" at bounding box center [629, 32] width 326 height 40
click at [547, 30] on input "Search podcasts, credits, & more..." at bounding box center [579, 32] width 130 height 28
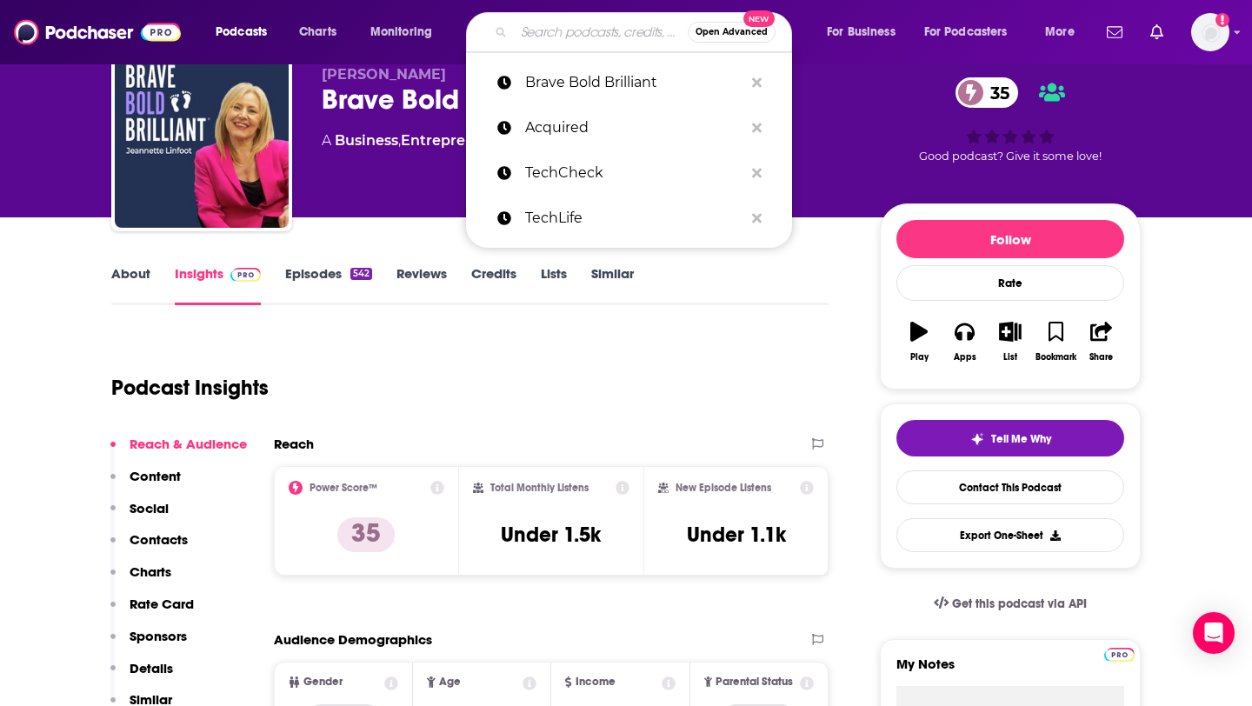
type input "v"
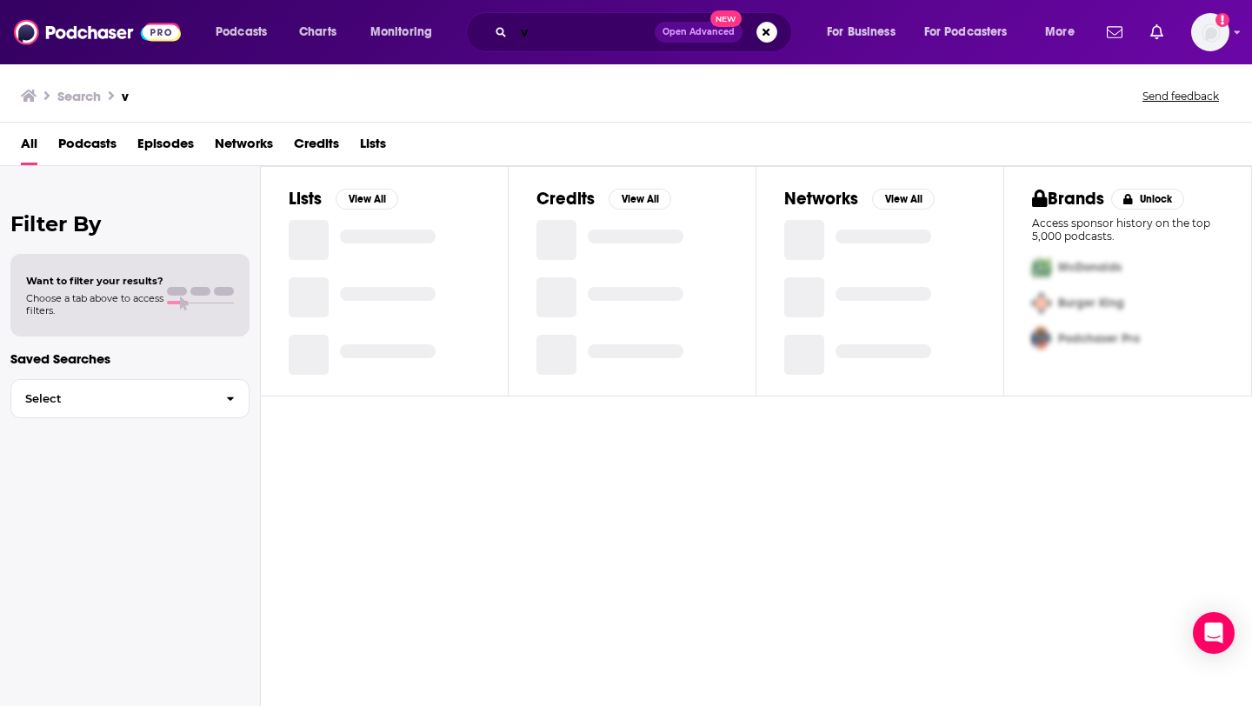
click at [547, 30] on input "v" at bounding box center [584, 32] width 141 height 28
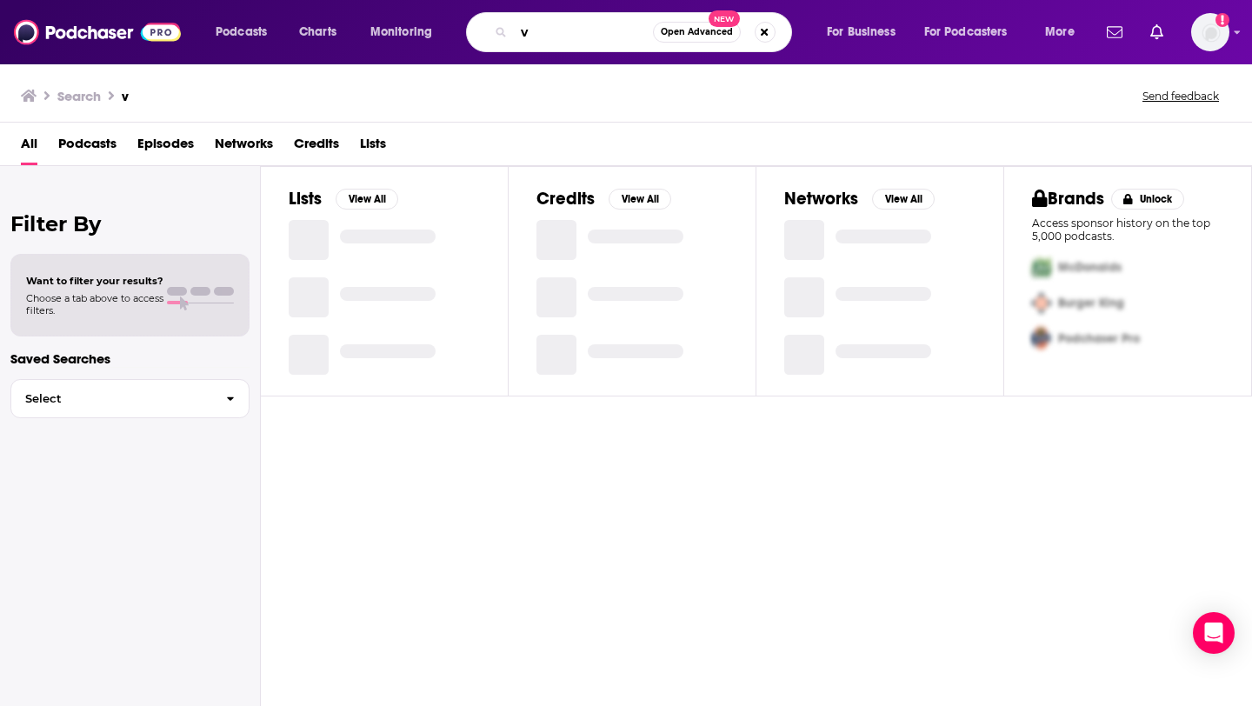
click at [547, 30] on input "v" at bounding box center [583, 32] width 139 height 28
paste input "Entrepreneurs On Fire"
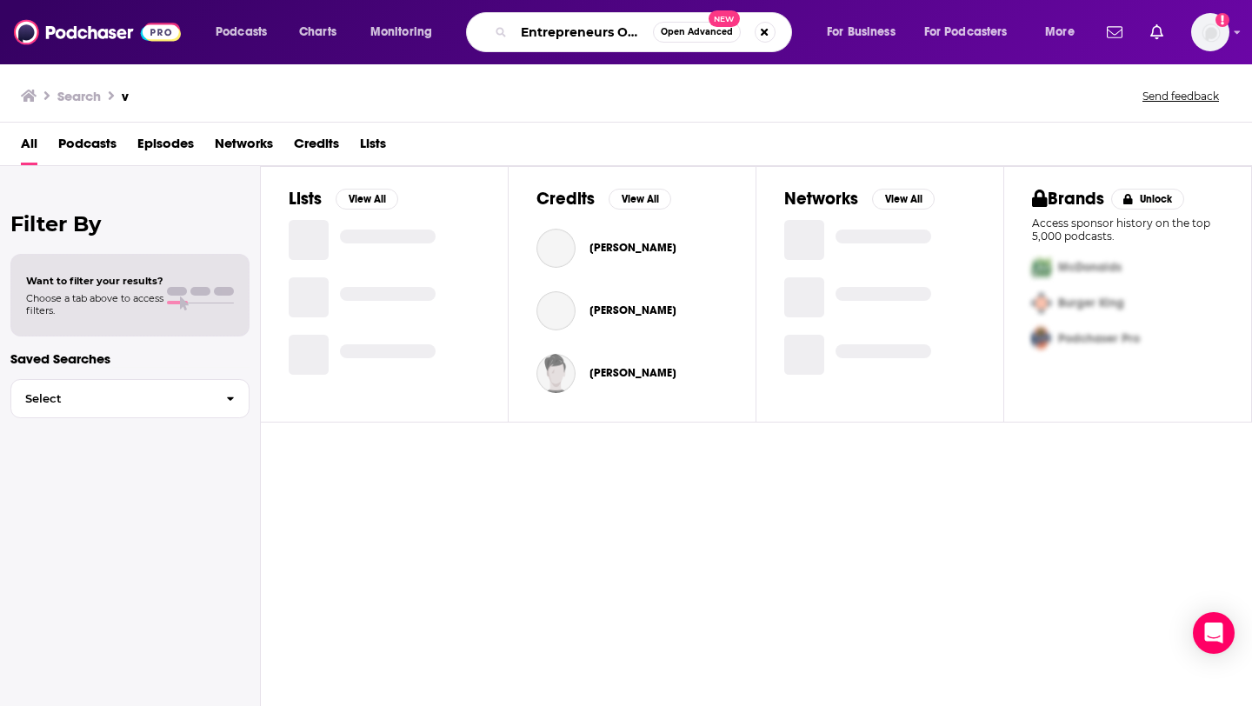
scroll to position [0, 18]
type input "Entrepreneurs On Fire"
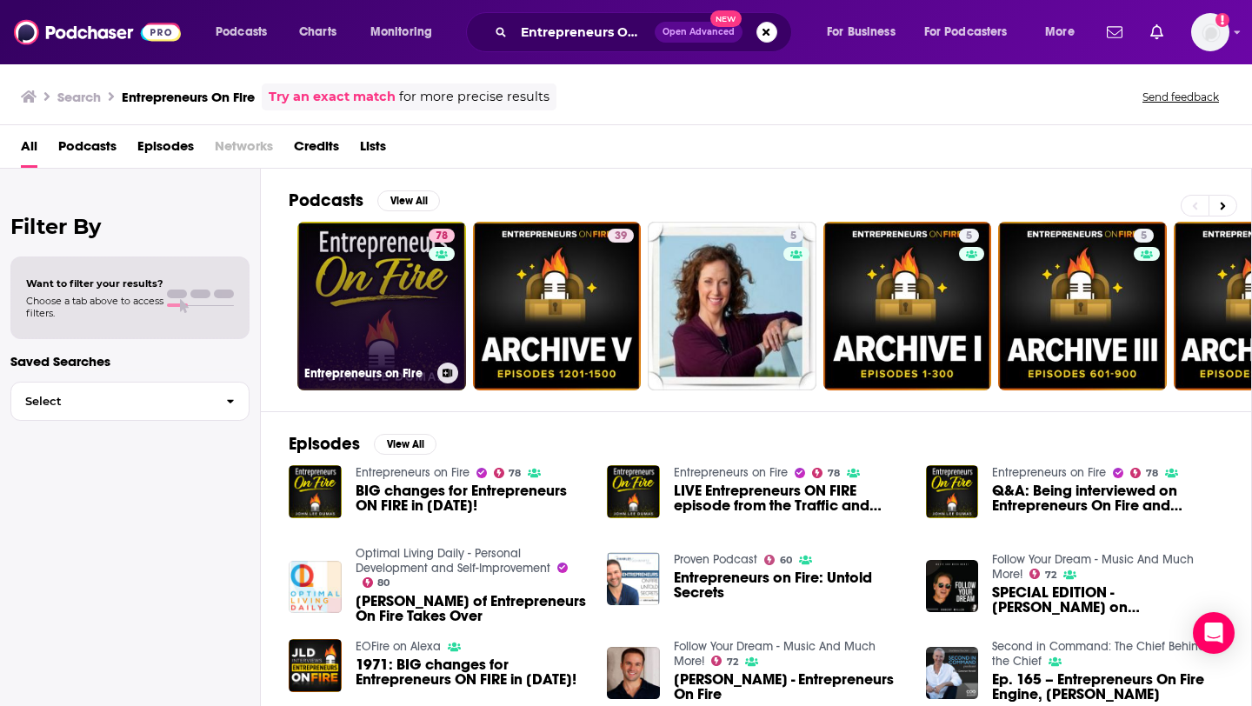
click at [379, 320] on link "78 Entrepreneurs on Fire" at bounding box center [381, 306] width 169 height 169
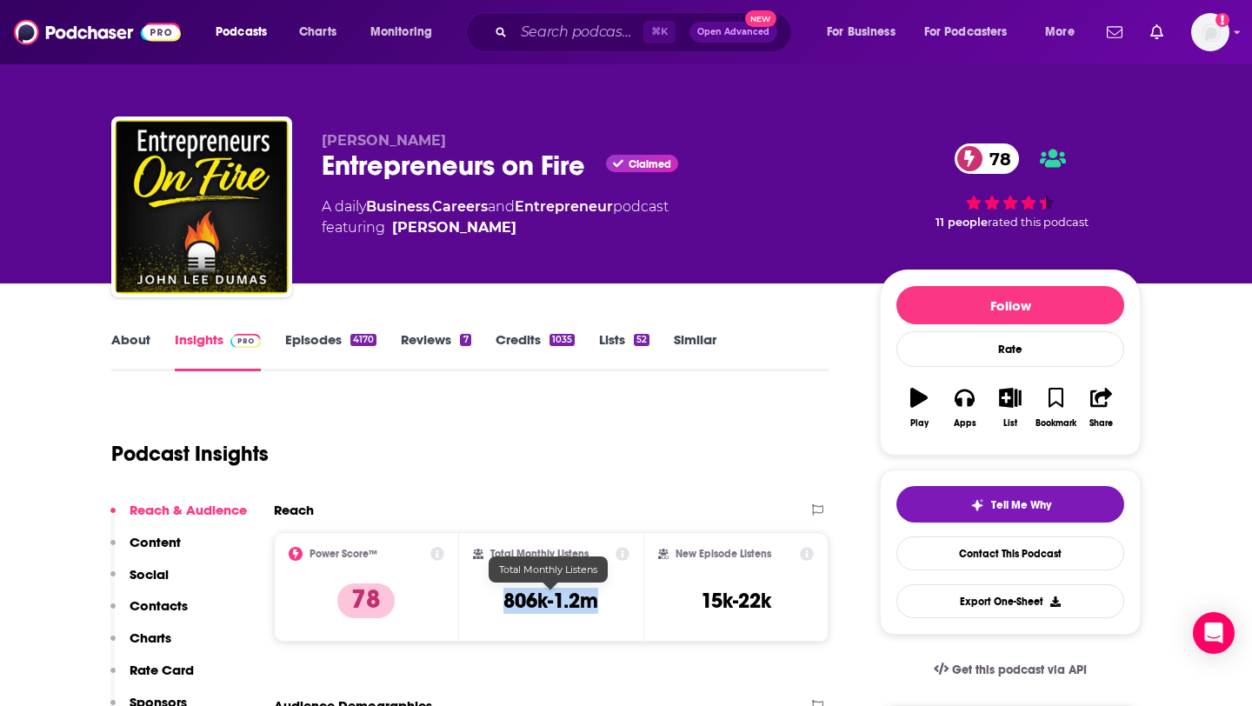
drag, startPoint x: 502, startPoint y: 606, endPoint x: 596, endPoint y: 605, distance: 93.9
click at [597, 605] on h3 "806k-1.2m" at bounding box center [550, 601] width 95 height 26
copy h3 "806k-1.2m"
click at [545, 30] on input "Search podcasts, credits, & more..." at bounding box center [579, 32] width 130 height 28
paste input "Founder's Journal"
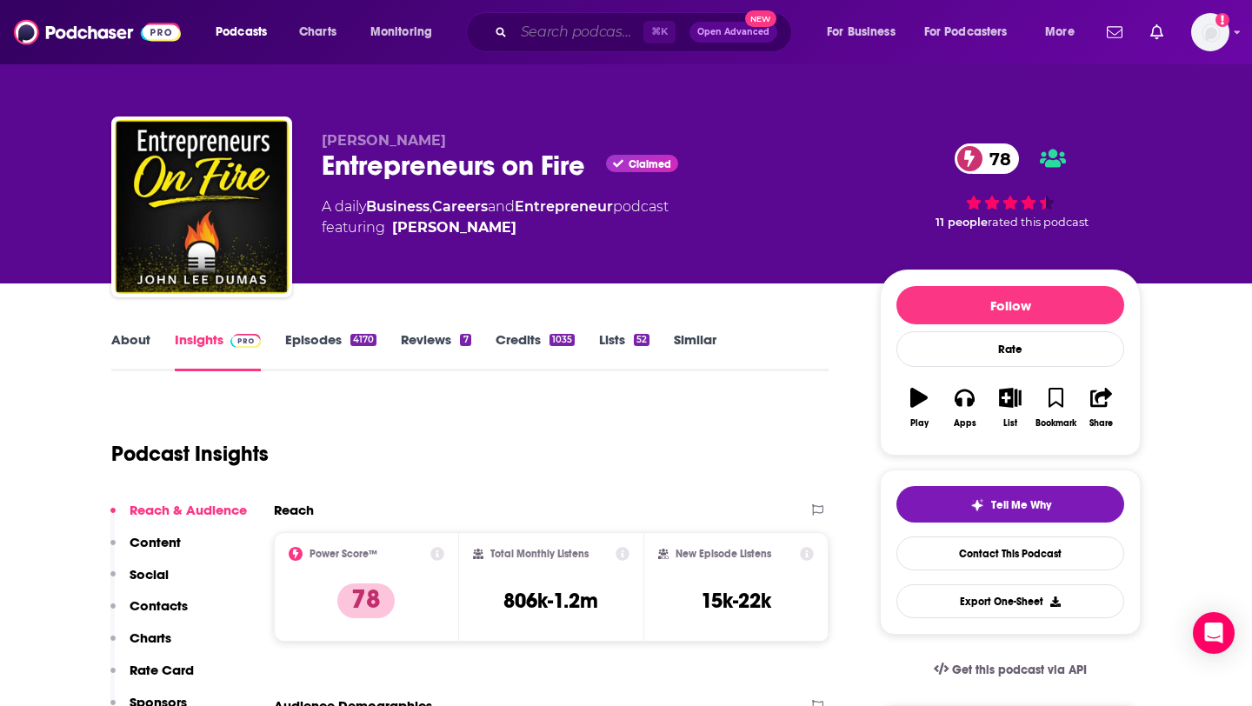
type input "Founder's Journal"
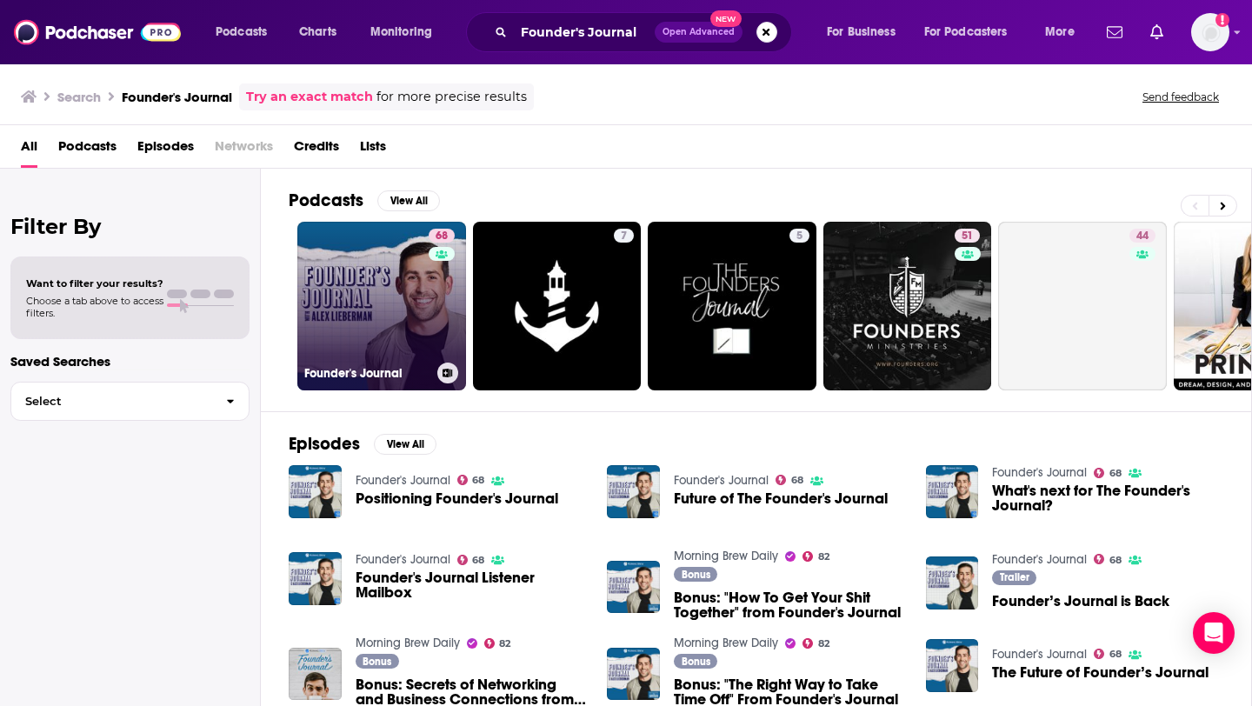
click at [389, 315] on link "68 Founder's Journal" at bounding box center [381, 306] width 169 height 169
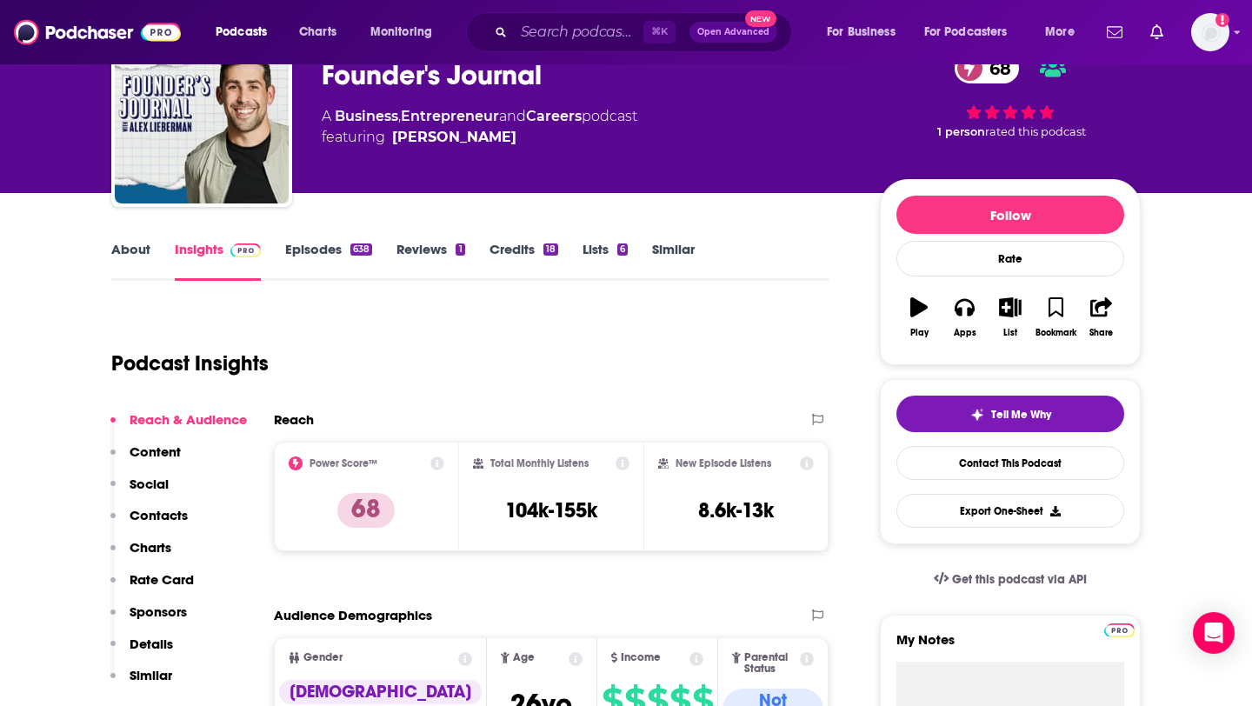
scroll to position [95, 0]
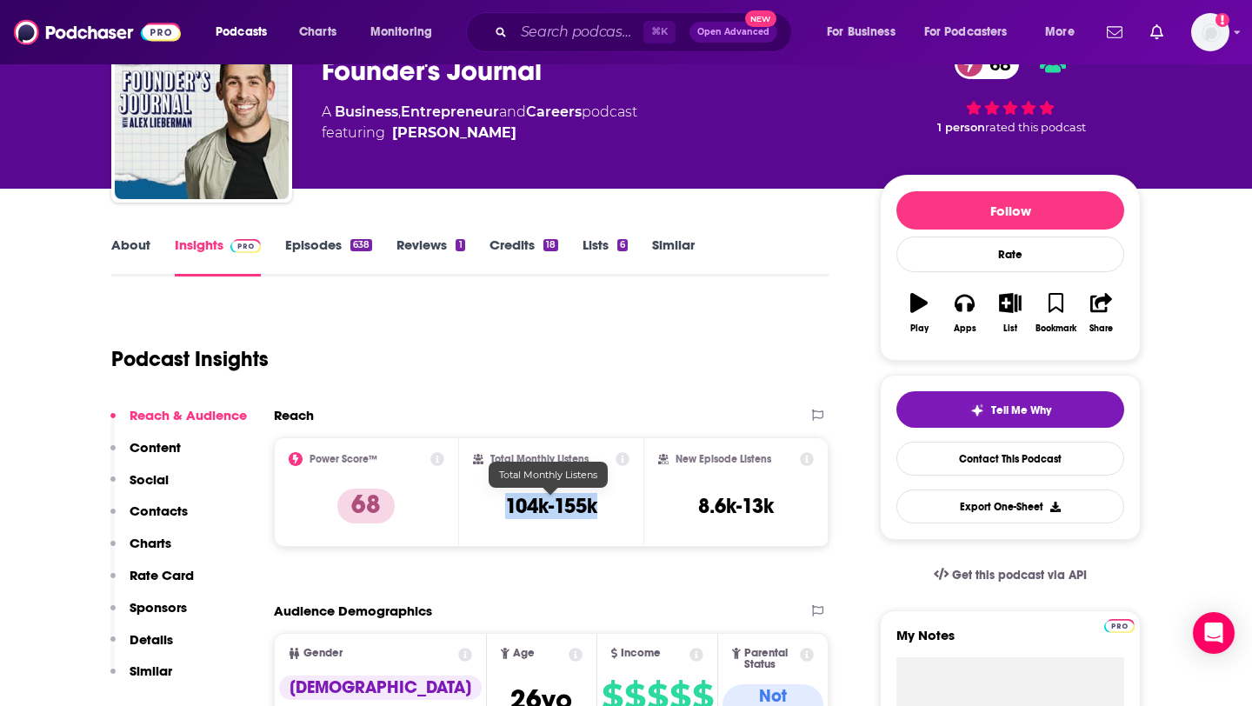
drag, startPoint x: 489, startPoint y: 502, endPoint x: 599, endPoint y: 502, distance: 110.4
click at [599, 502] on div "Total Monthly Listens 104k-155k" at bounding box center [551, 492] width 157 height 80
copy h3 "104k-155k"
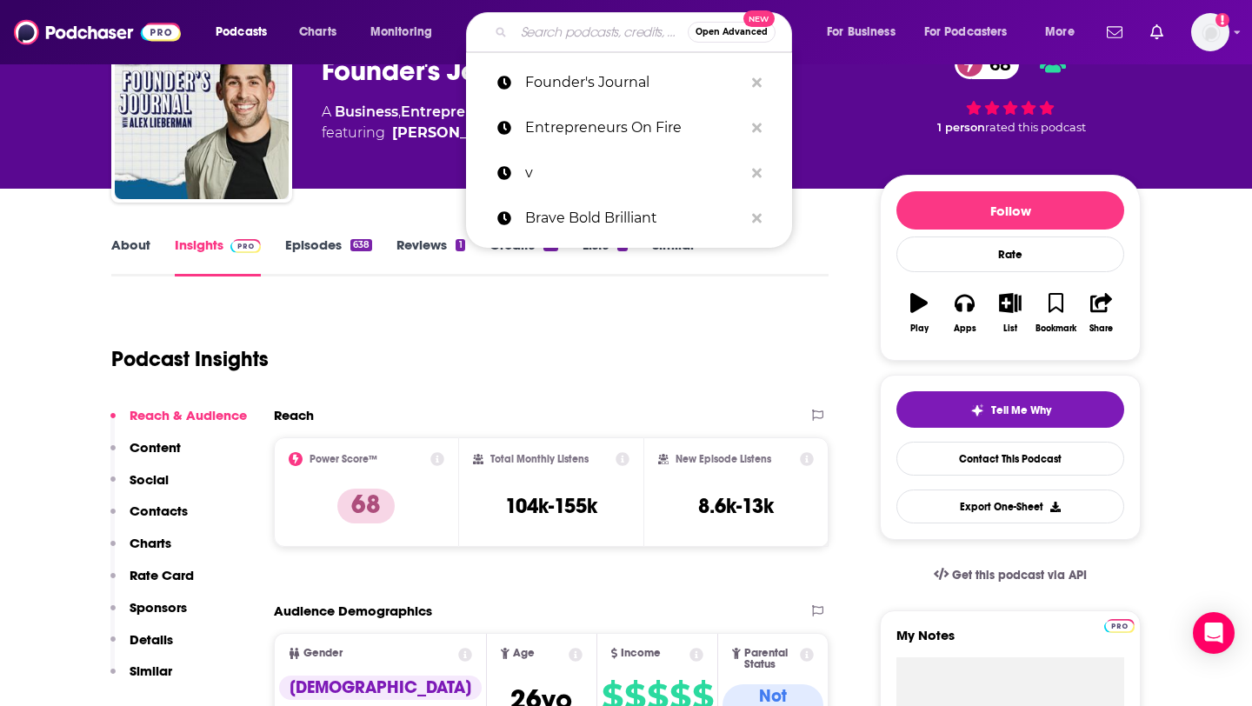
click at [554, 37] on input "Search podcasts, credits, & more..." at bounding box center [601, 32] width 174 height 28
paste input "Growth Think Tank"
type input "Growth Think Tank"
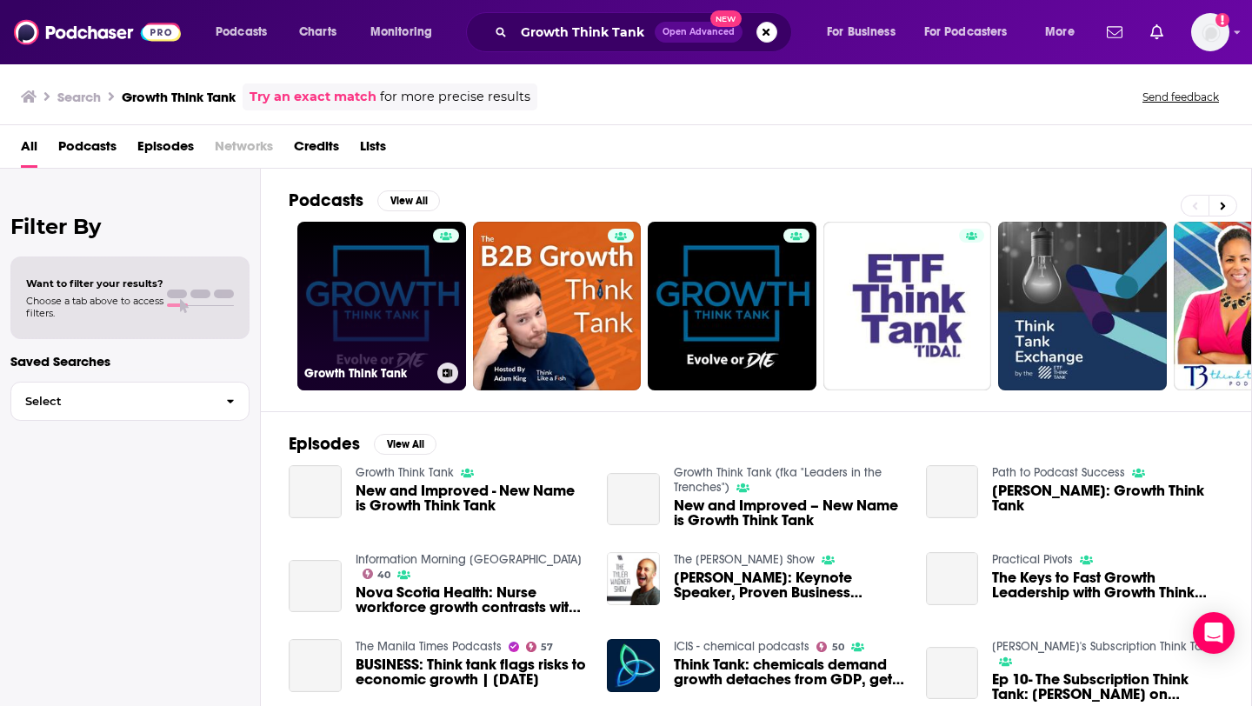
click at [406, 341] on link "Growth Think Tank" at bounding box center [381, 306] width 169 height 169
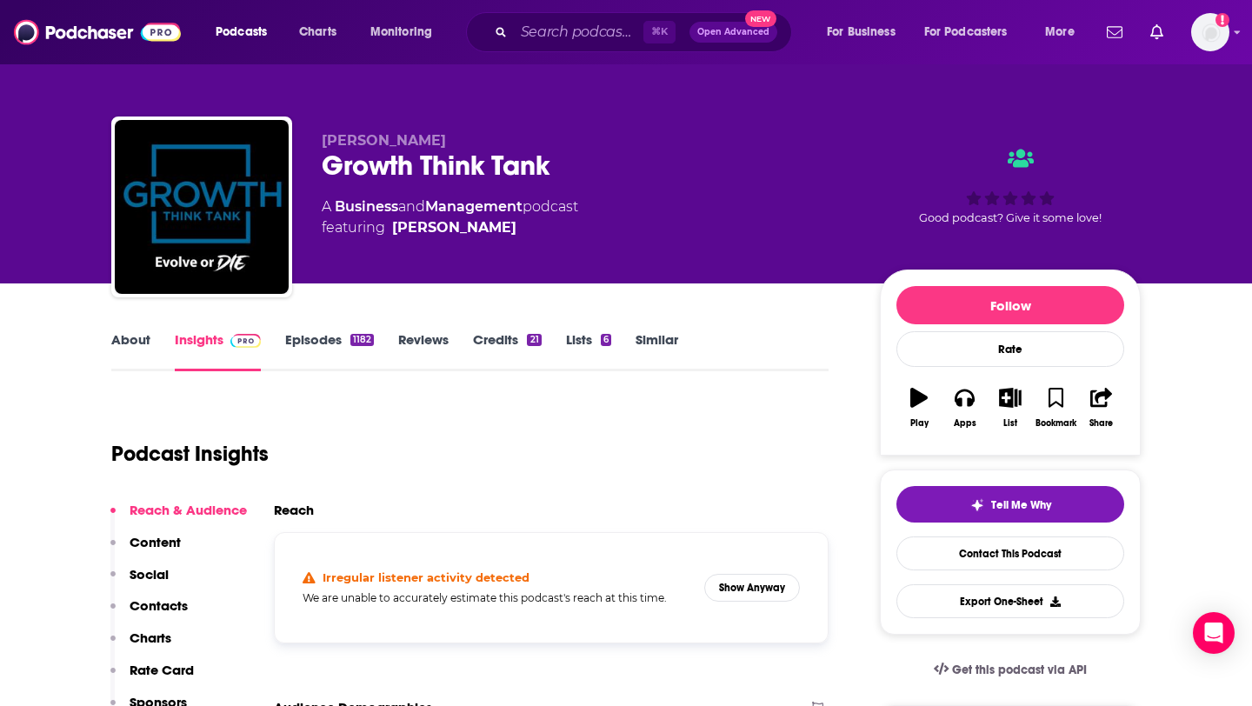
click at [545, 55] on div "Podcasts Charts Monitoring ⌘ K Open Advanced New For Business For Podcasters Mo…" at bounding box center [626, 32] width 1252 height 64
click at [541, 43] on input "Search podcasts, credits, & more..." at bounding box center [579, 32] width 130 height 28
paste input "Inspired with Alexa von Tobel"
type input "Inspired with Alexa von Tobel"
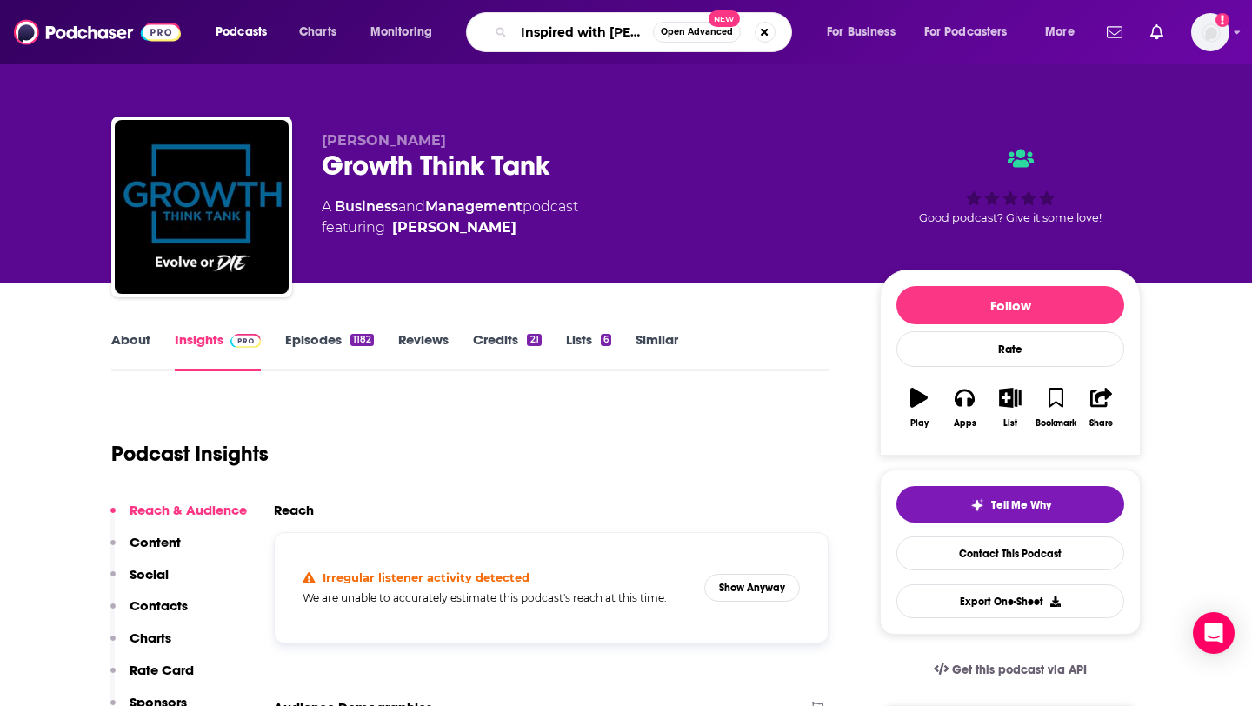
scroll to position [0, 64]
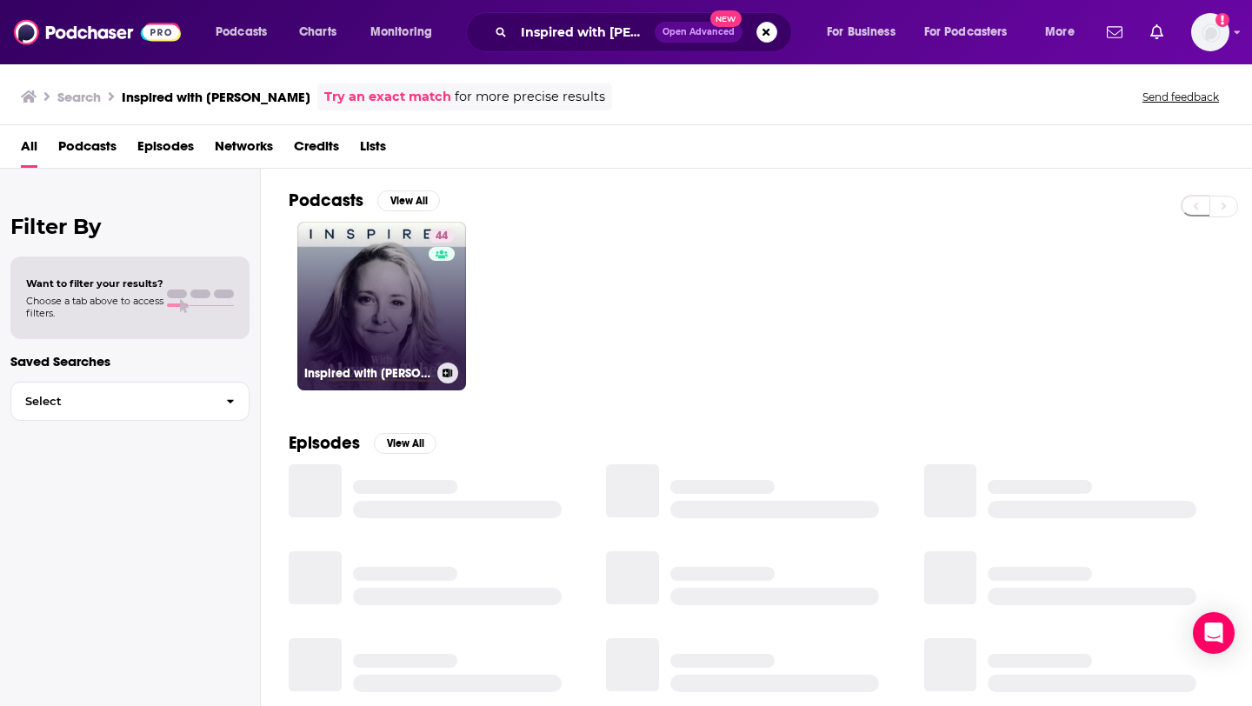
click at [395, 312] on link "44 Inspired with Alexa von Tobel" at bounding box center [381, 306] width 169 height 169
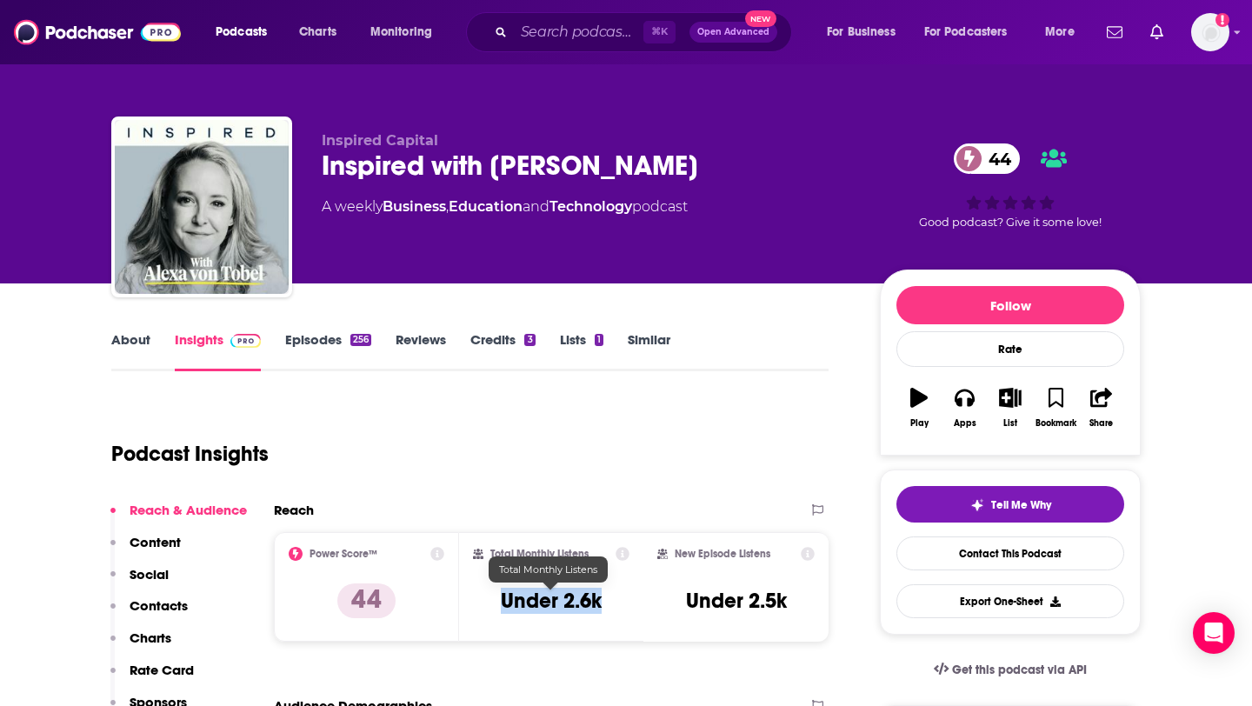
drag, startPoint x: 490, startPoint y: 608, endPoint x: 604, endPoint y: 608, distance: 113.9
click at [606, 608] on div "Total Monthly Listens Under 2.6k" at bounding box center [551, 587] width 157 height 80
copy h3 "Under 2.6k"
click at [554, 47] on div "⌘ K Open Advanced New" at bounding box center [629, 32] width 326 height 40
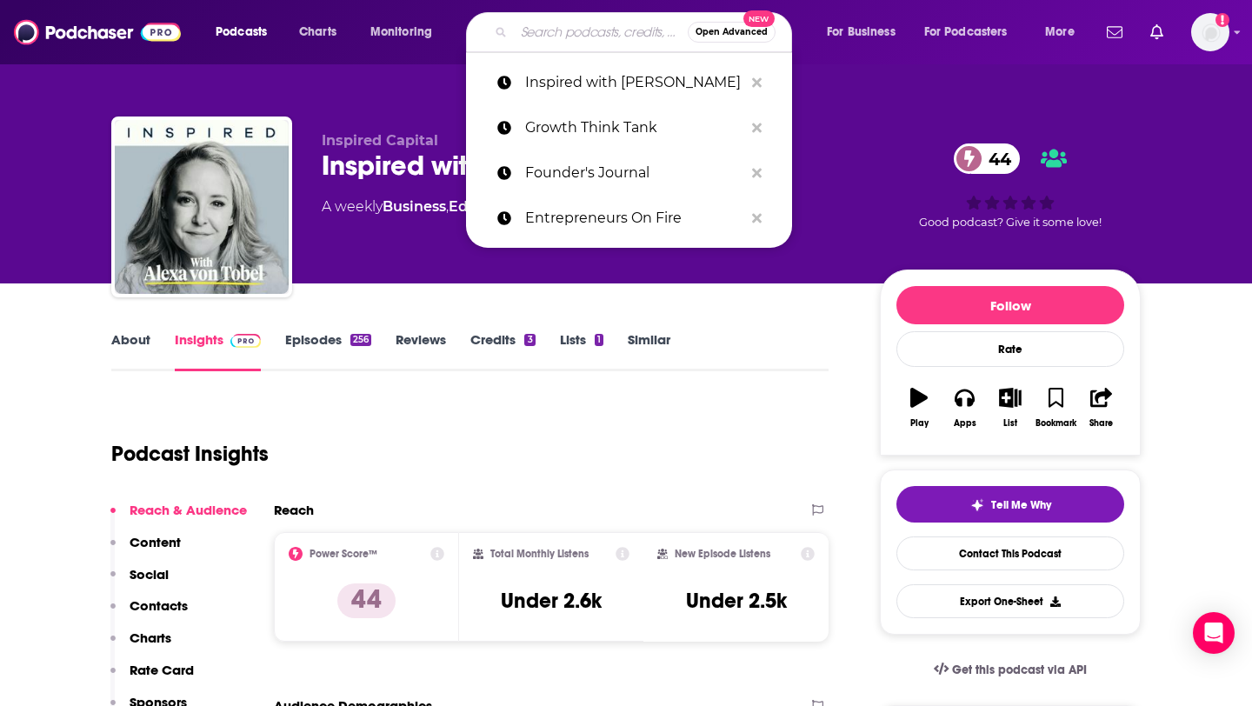
click at [542, 34] on input "Search podcasts, credits, & more..." at bounding box center [601, 32] width 174 height 28
paste input "Leadership Next"
type input "Leadership Next"
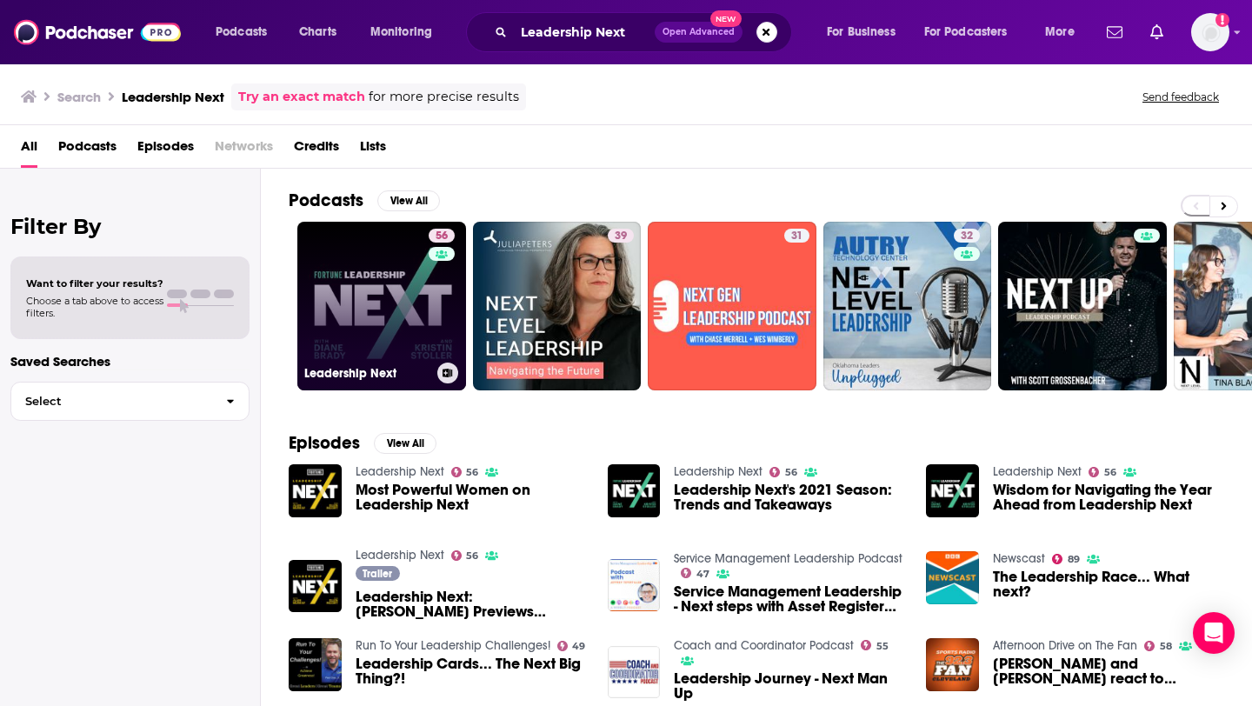
click at [401, 316] on link "56 Leadership Next" at bounding box center [381, 306] width 169 height 169
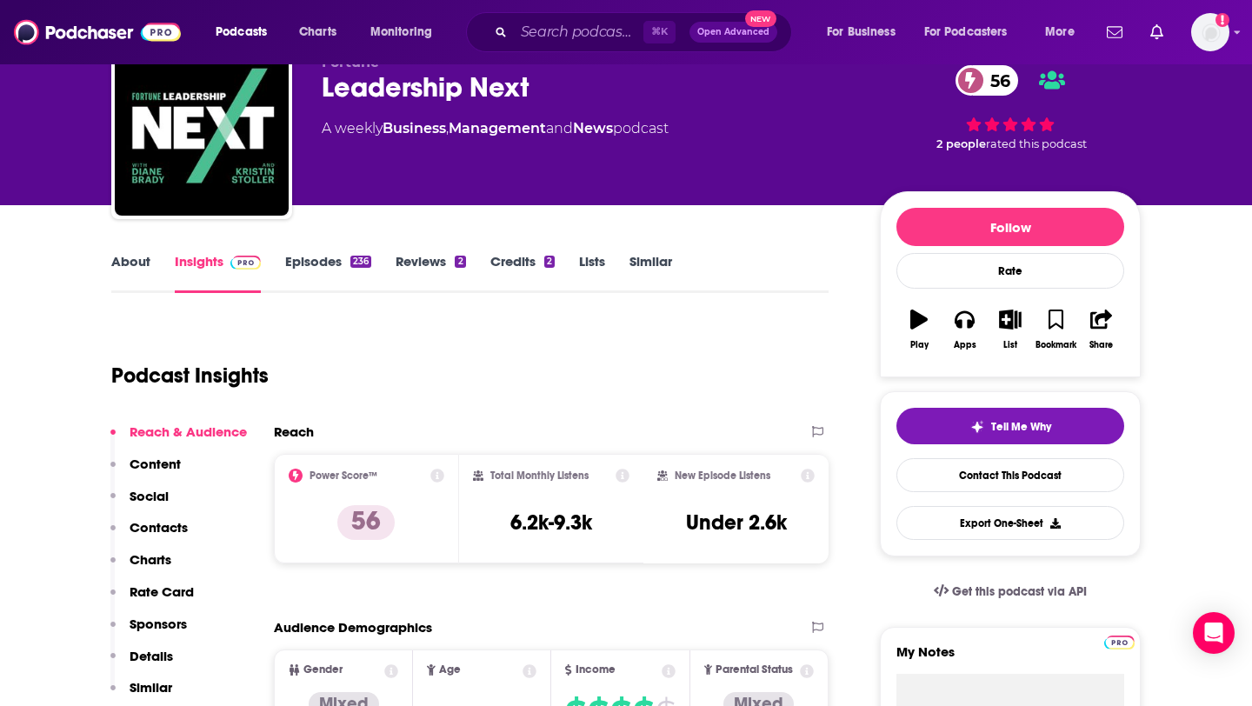
scroll to position [157, 0]
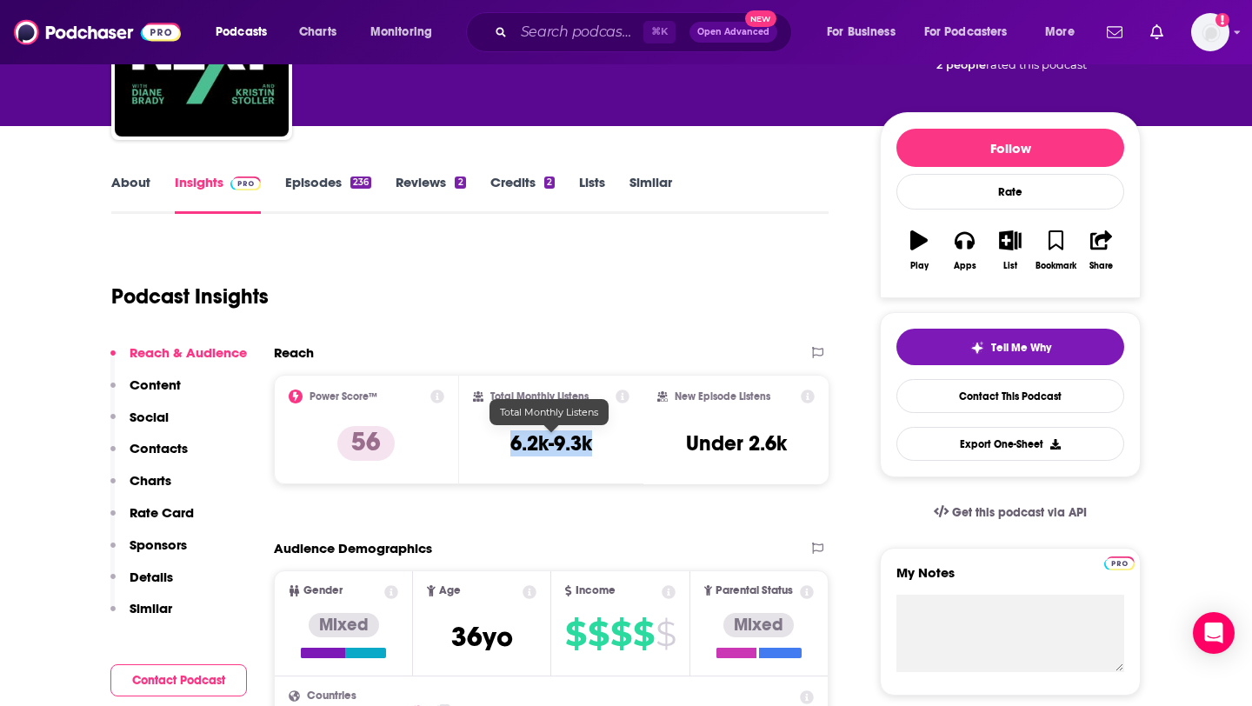
drag, startPoint x: 512, startPoint y: 452, endPoint x: 606, endPoint y: 444, distance: 94.2
click at [607, 444] on div "Total Monthly Listens 6.2k-9.3k" at bounding box center [551, 429] width 157 height 80
copy h3 "6.2k-9.3k"
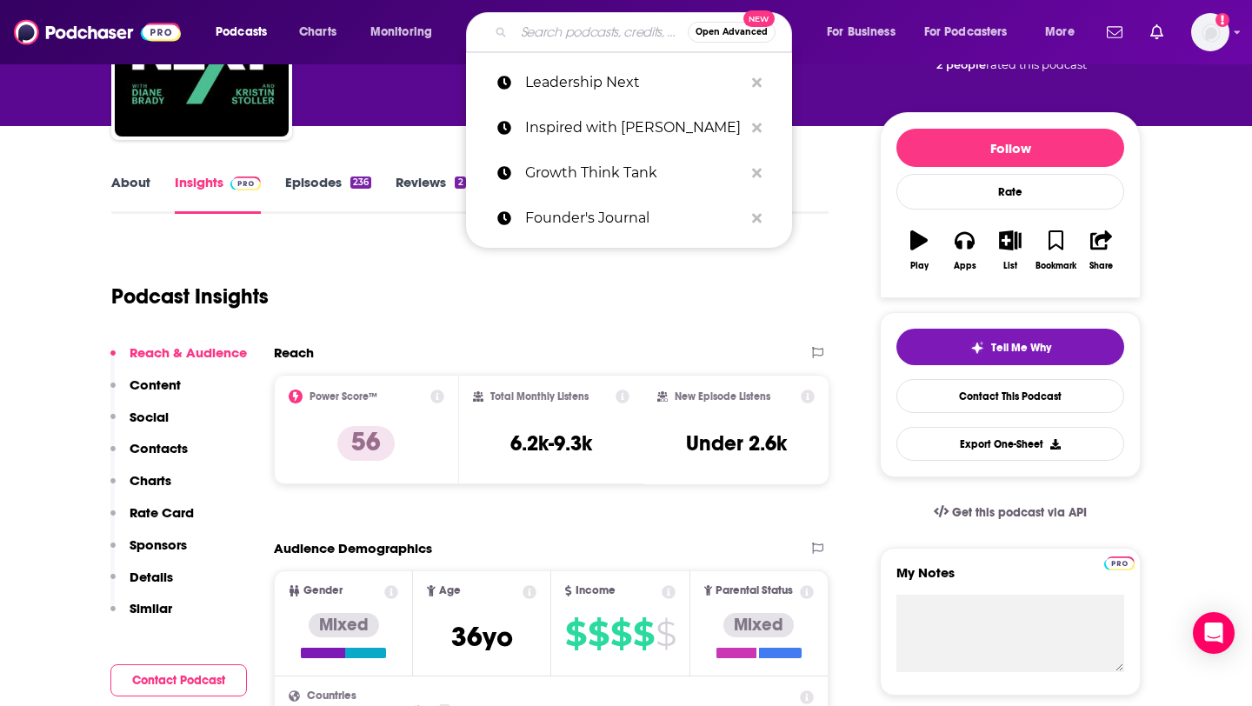
click at [527, 40] on input "Search podcasts, credits, & more..." at bounding box center [601, 32] width 174 height 28
paste input "How Success Happens"
type input "How Success Happens"
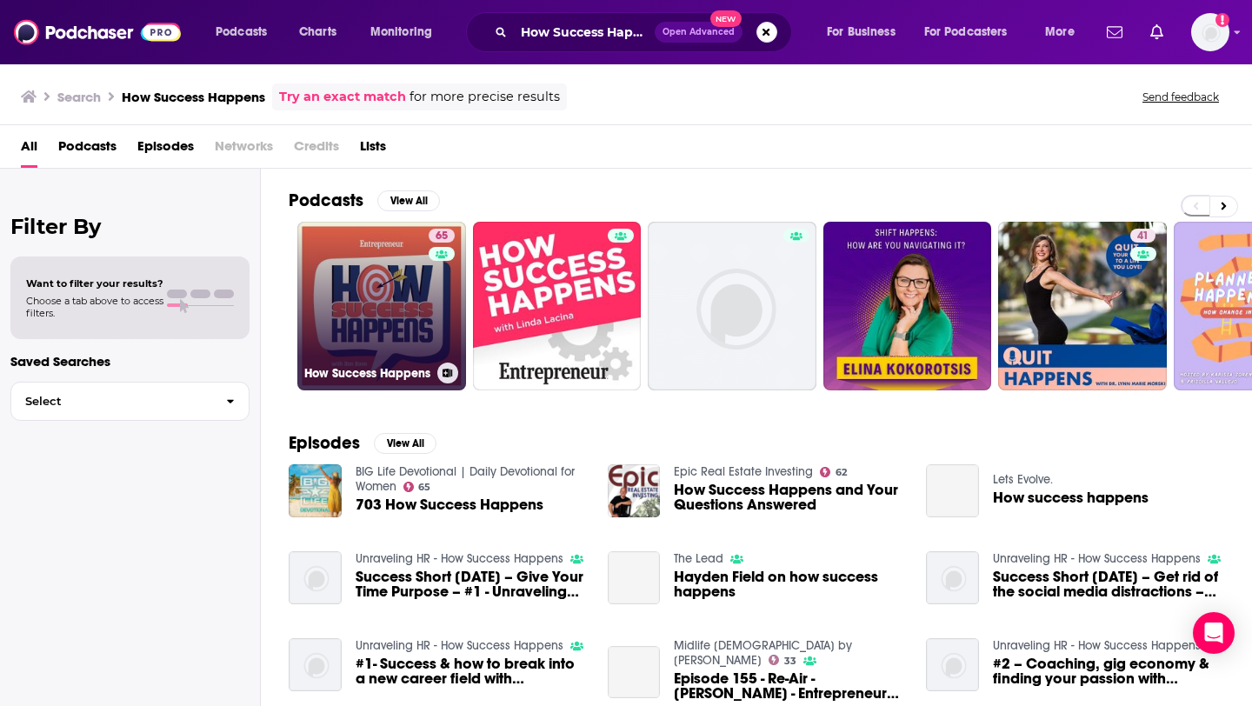
click at [406, 289] on link "65 How Success Happens" at bounding box center [381, 306] width 169 height 169
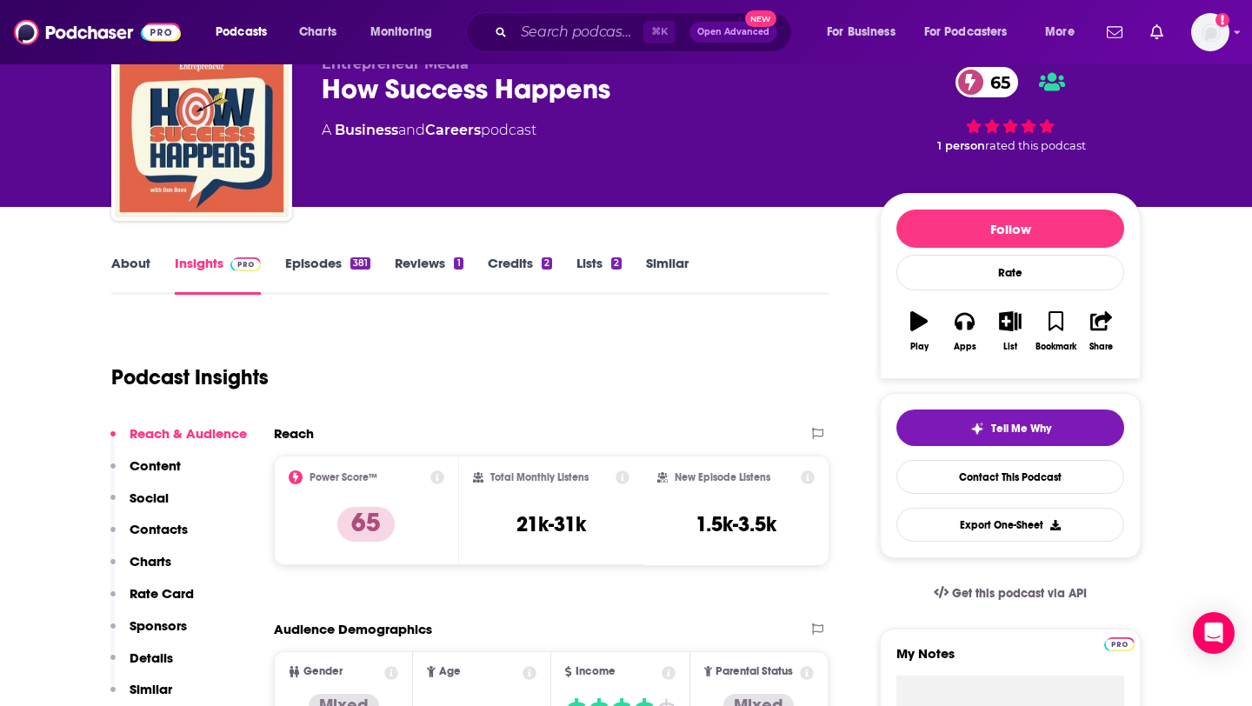
scroll to position [158, 0]
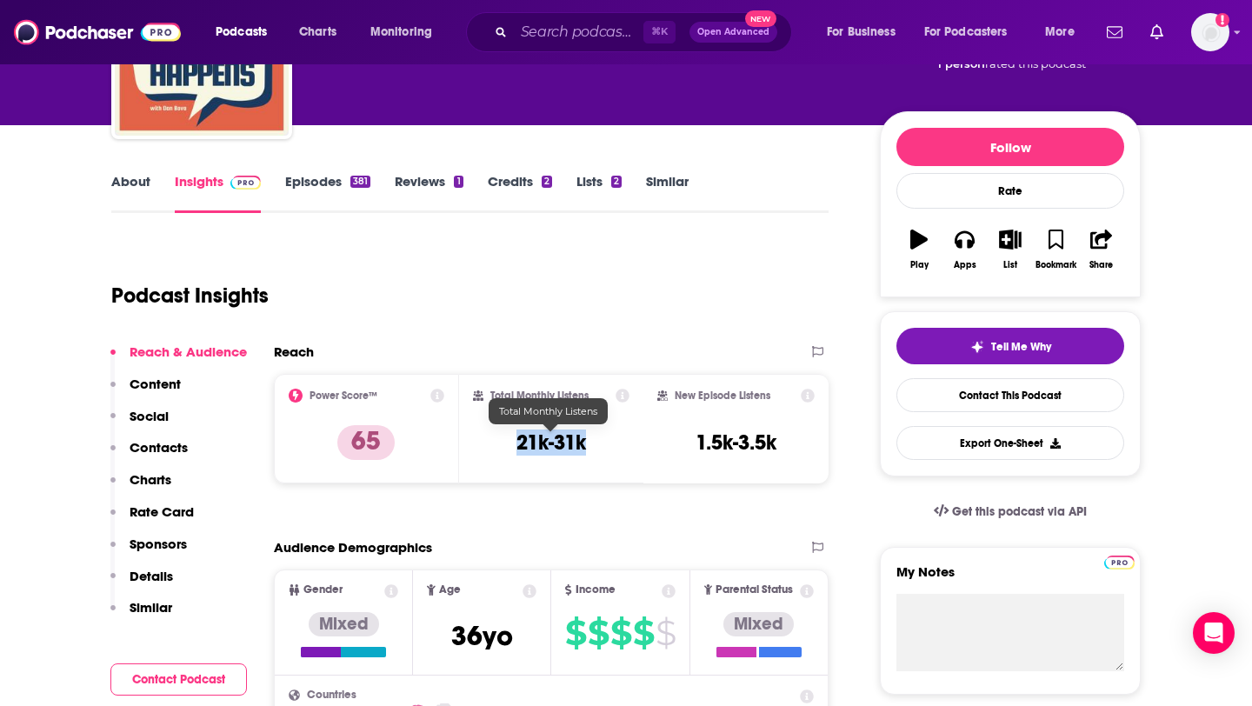
drag, startPoint x: 504, startPoint y: 437, endPoint x: 586, endPoint y: 438, distance: 81.7
click at [586, 438] on div "Total Monthly Listens 21k-31k" at bounding box center [551, 429] width 157 height 80
copy h3 "21k-31k"
click at [509, 17] on div "⌘ K Open Advanced New" at bounding box center [629, 32] width 326 height 40
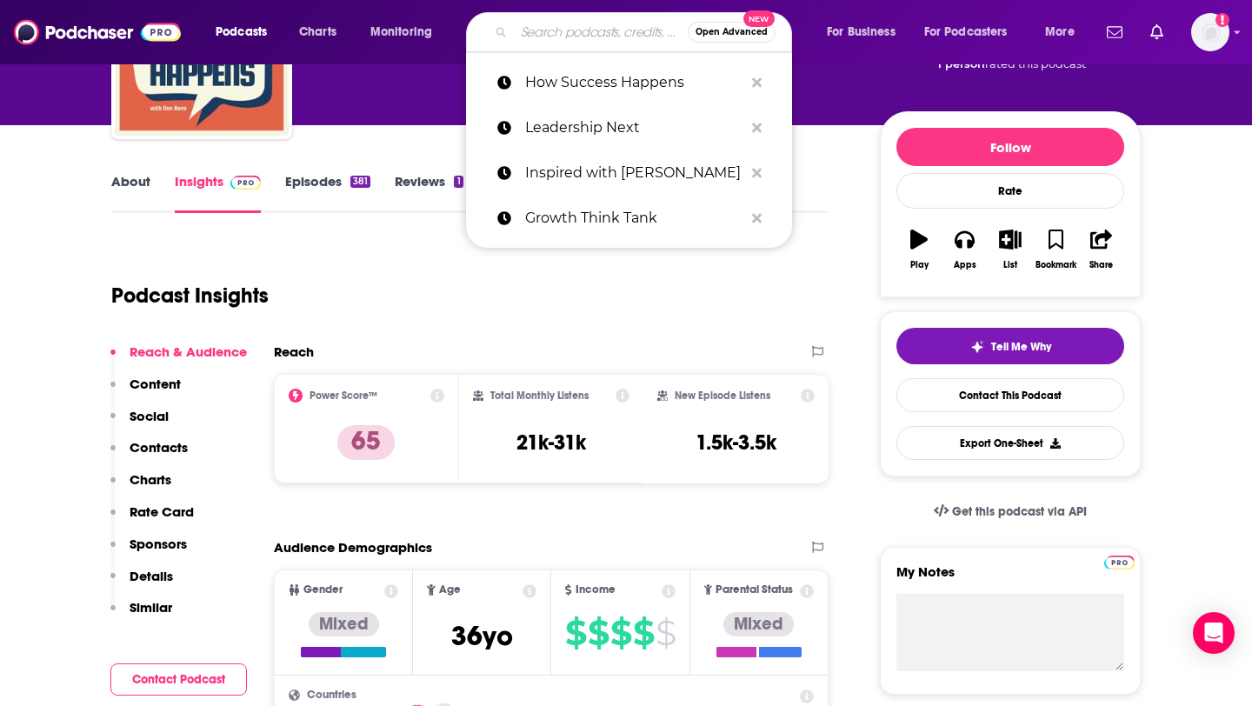
click at [529, 30] on input "Search podcasts, credits, & more..." at bounding box center [601, 32] width 174 height 28
paste input "Re:Thinking with Adam Grant"
type input "Re:Thinking with Adam Grant"
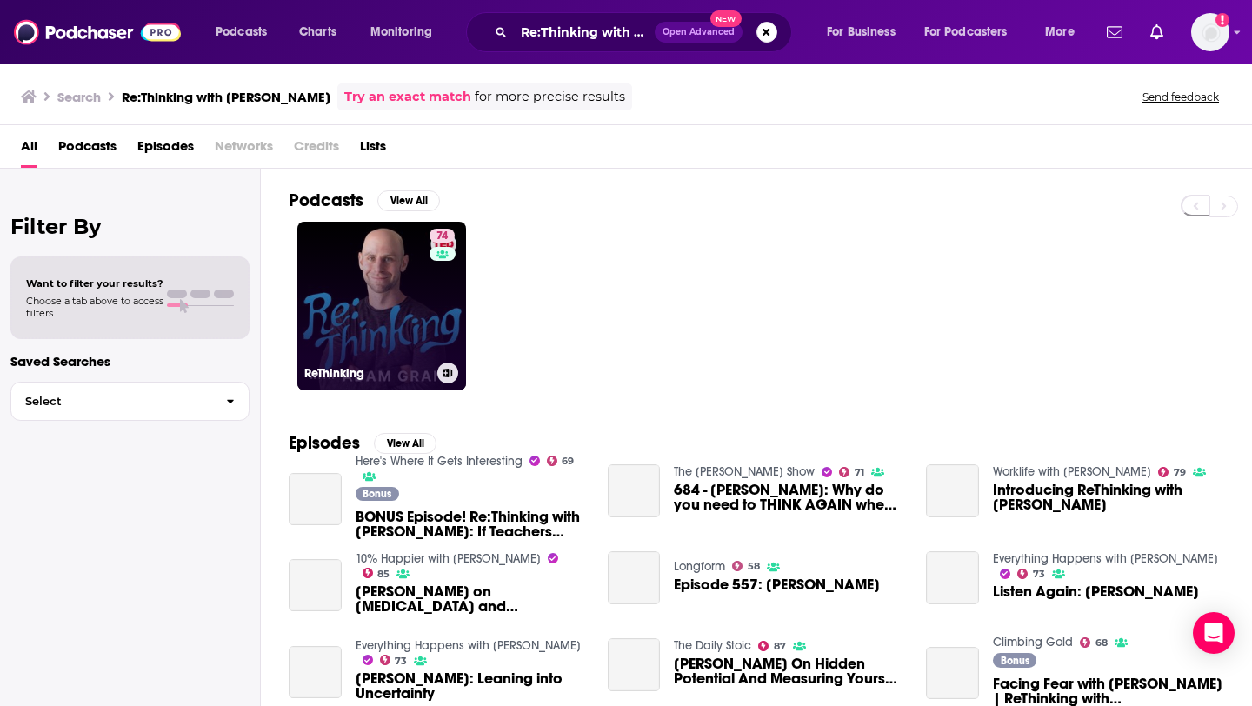
click at [414, 293] on link "74 ReThinking" at bounding box center [381, 306] width 169 height 169
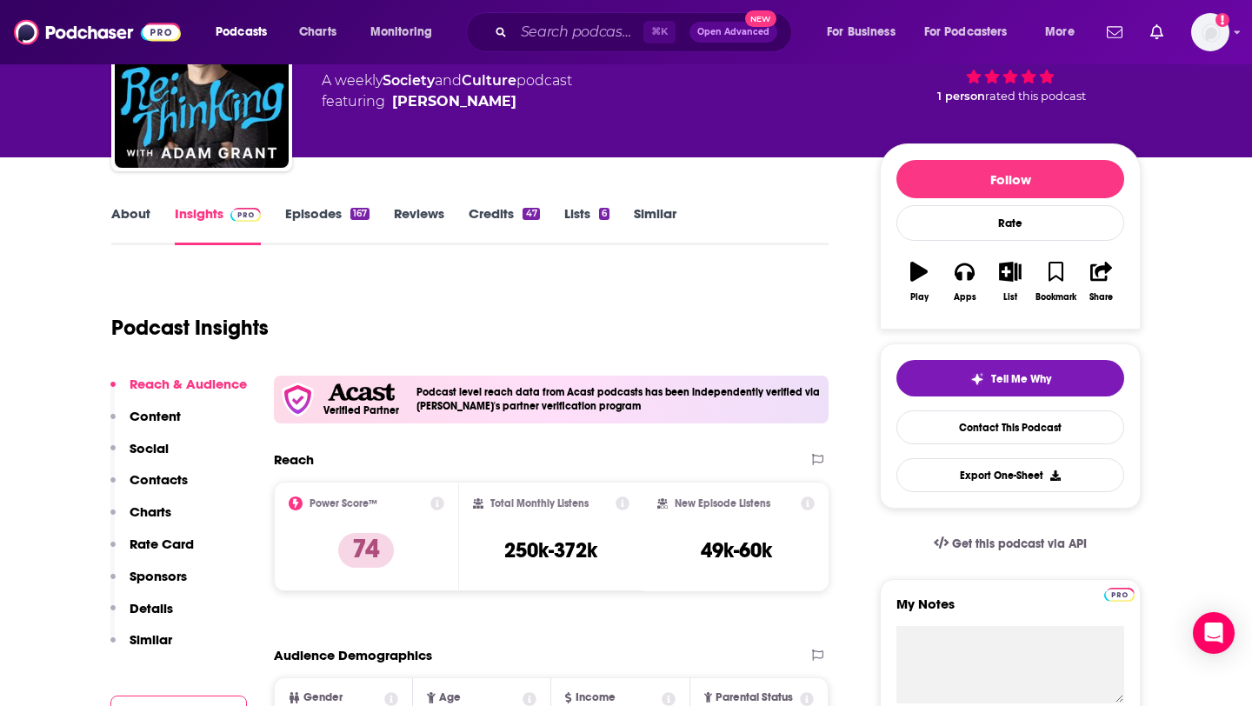
scroll to position [147, 0]
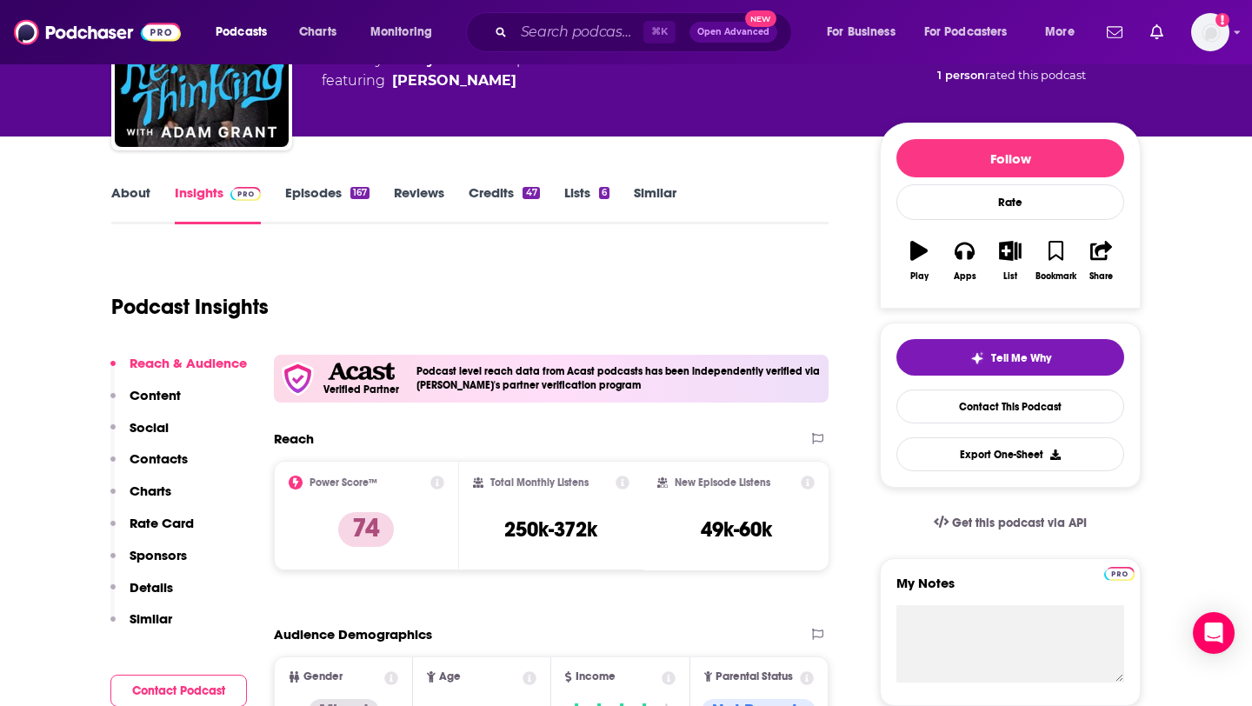
click at [502, 556] on div "Total Monthly Listens 250k-372k" at bounding box center [551, 516] width 185 height 110
click at [502, 542] on div "Total Monthly Listens 250k-372k" at bounding box center [551, 516] width 157 height 80
drag, startPoint x: 502, startPoint y: 529, endPoint x: 600, endPoint y: 529, distance: 98.2
click at [600, 529] on div "Total Monthly Listens 250k-372k" at bounding box center [551, 516] width 157 height 80
copy h3 "250k-372k"
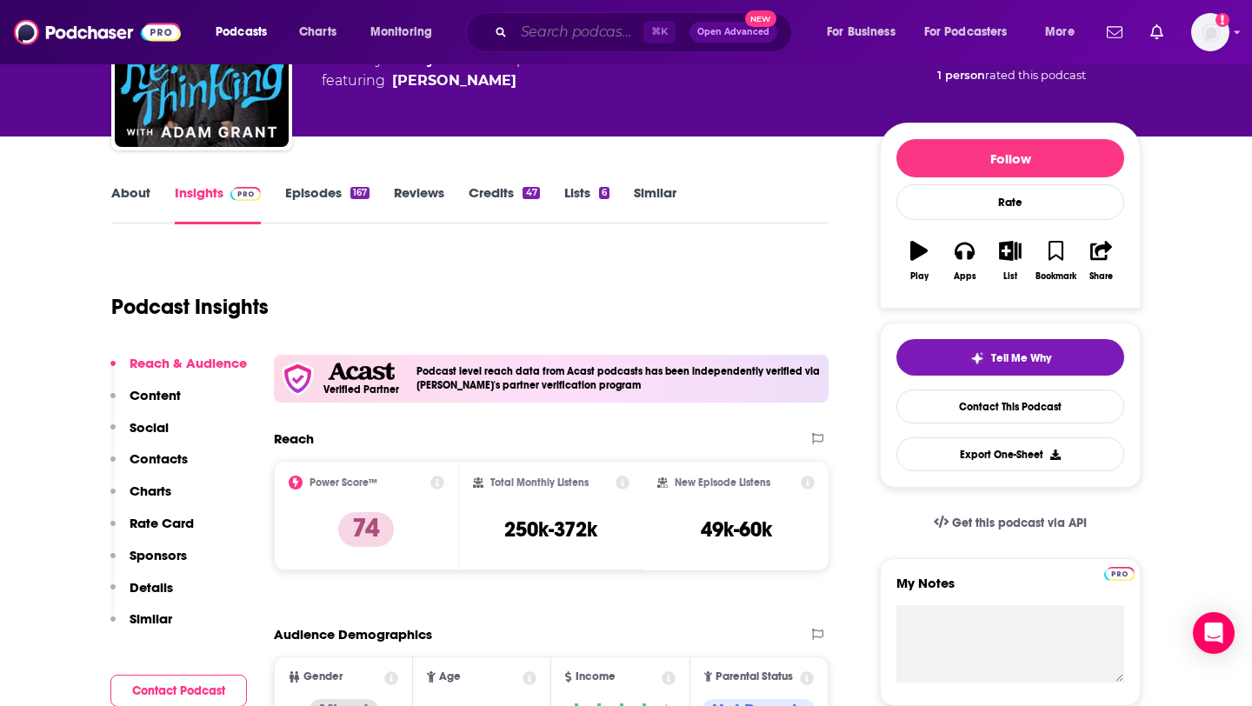
click at [568, 34] on input "Search podcasts, credits, & more..." at bounding box center [579, 32] width 130 height 28
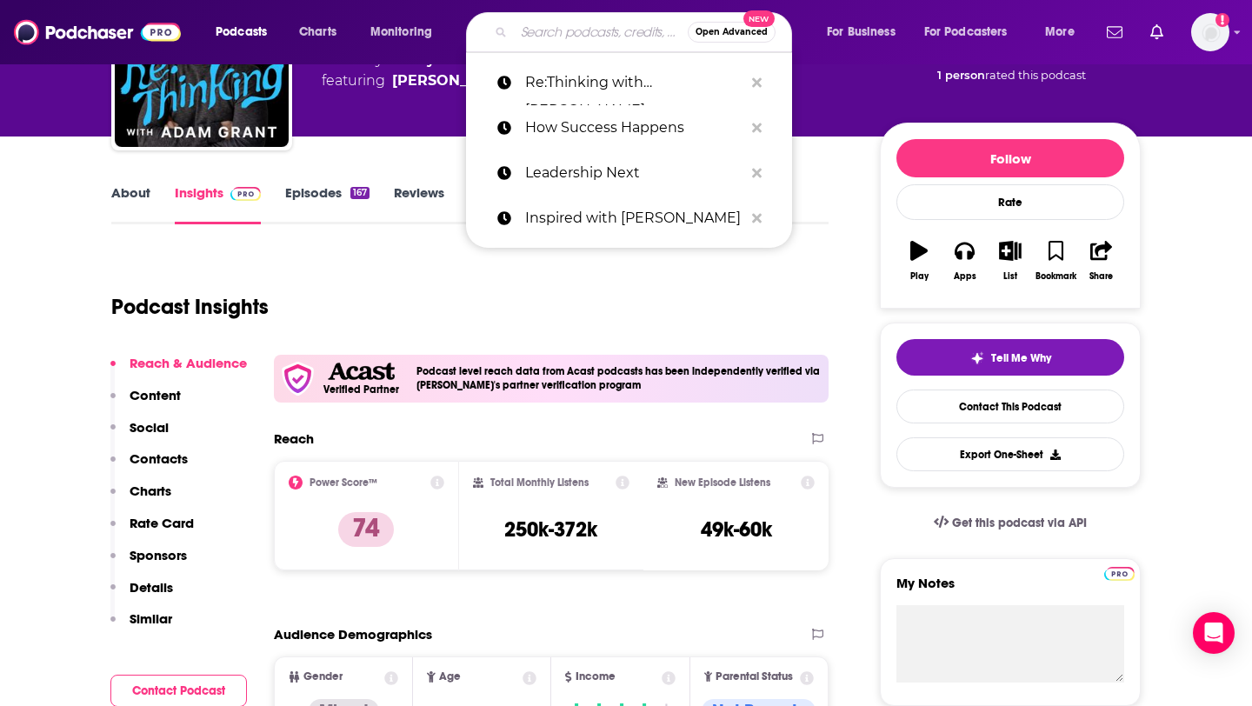
paste input "Starting Small"
type input "Starting Small"
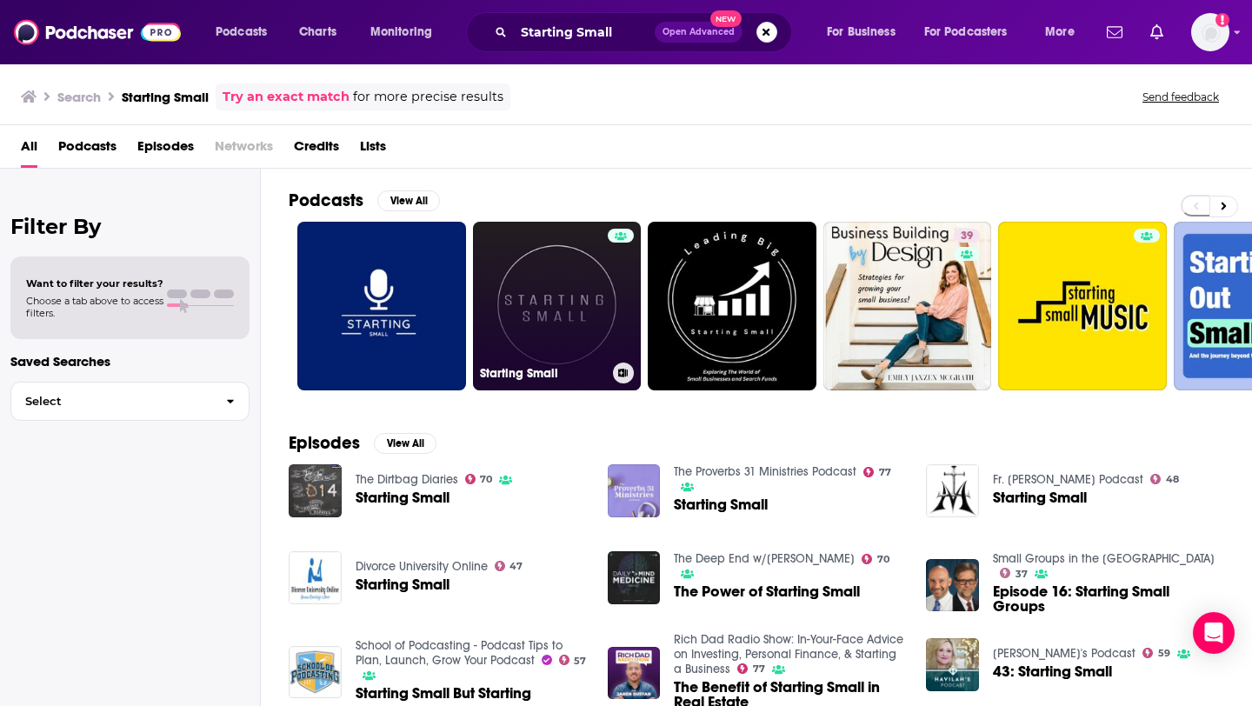
click at [516, 303] on link "Starting Small" at bounding box center [557, 306] width 169 height 169
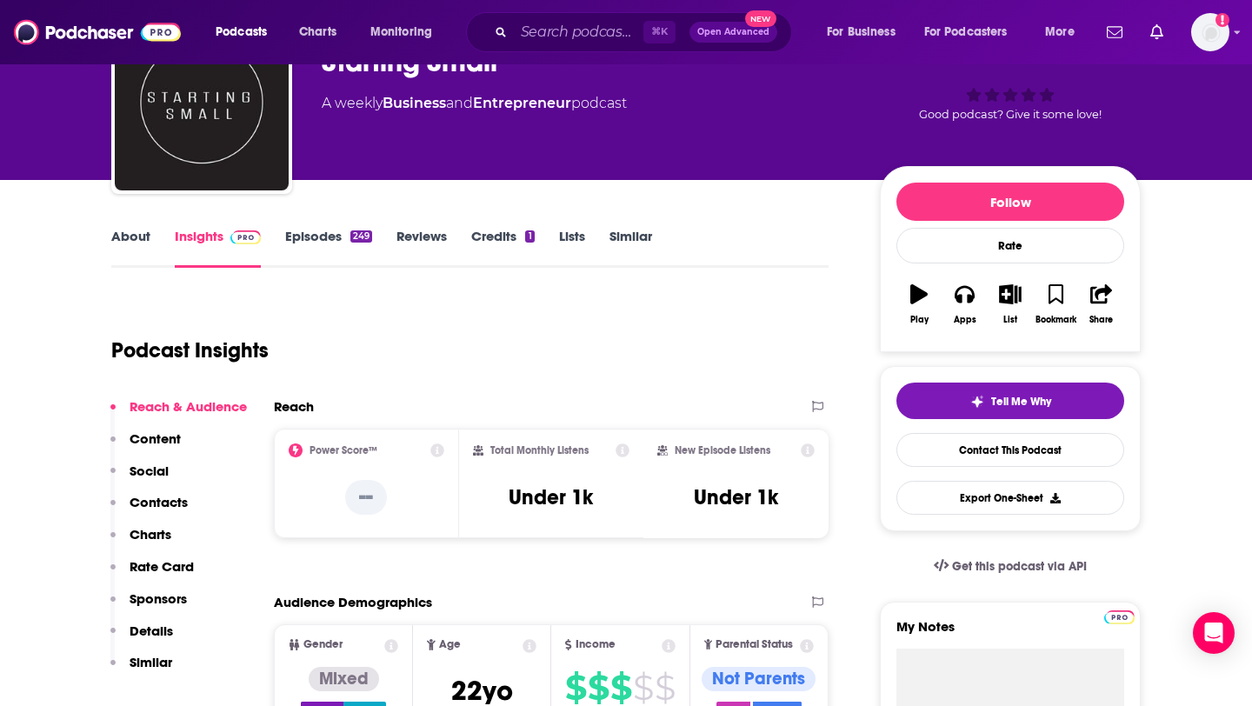
scroll to position [173, 0]
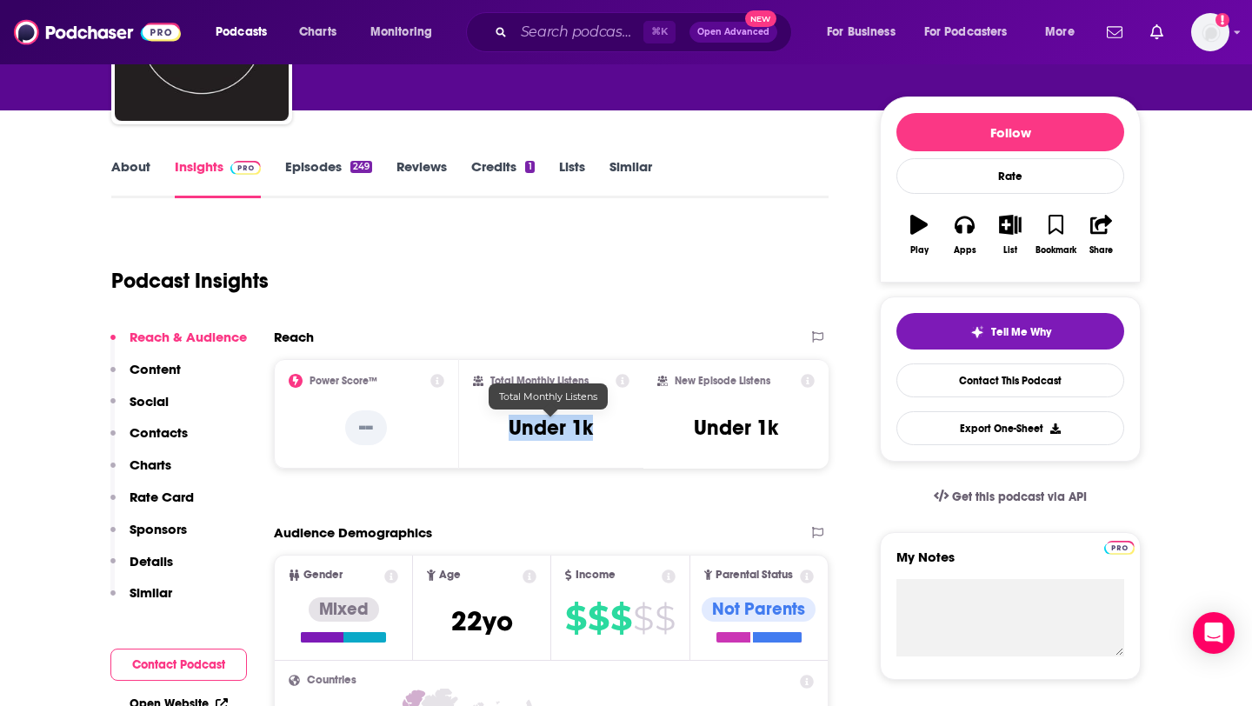
drag, startPoint x: 503, startPoint y: 429, endPoint x: 590, endPoint y: 429, distance: 86.9
click at [590, 429] on div "Total Monthly Listens Under 1k" at bounding box center [551, 414] width 157 height 80
copy h3 "Under 1k"
click at [537, 43] on input "Search podcasts, credits, & more..." at bounding box center [579, 32] width 130 height 28
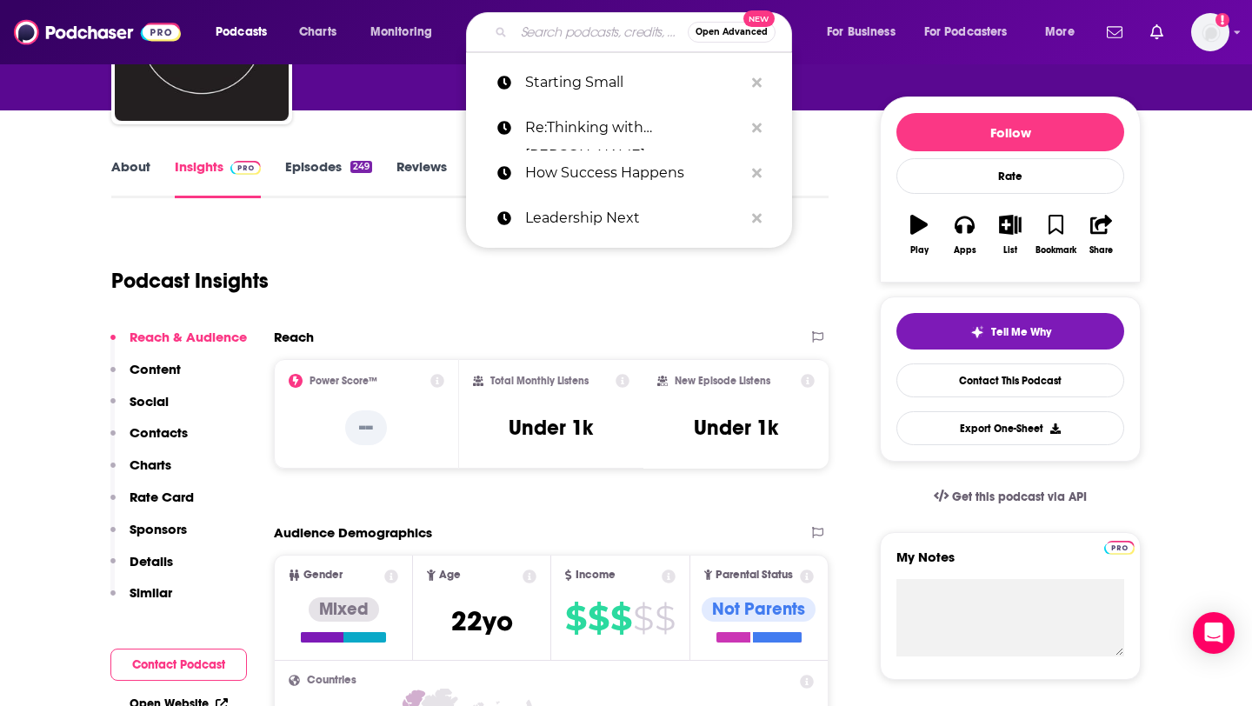
paste input "This Week in Startups"
type input "This Week in Startups"
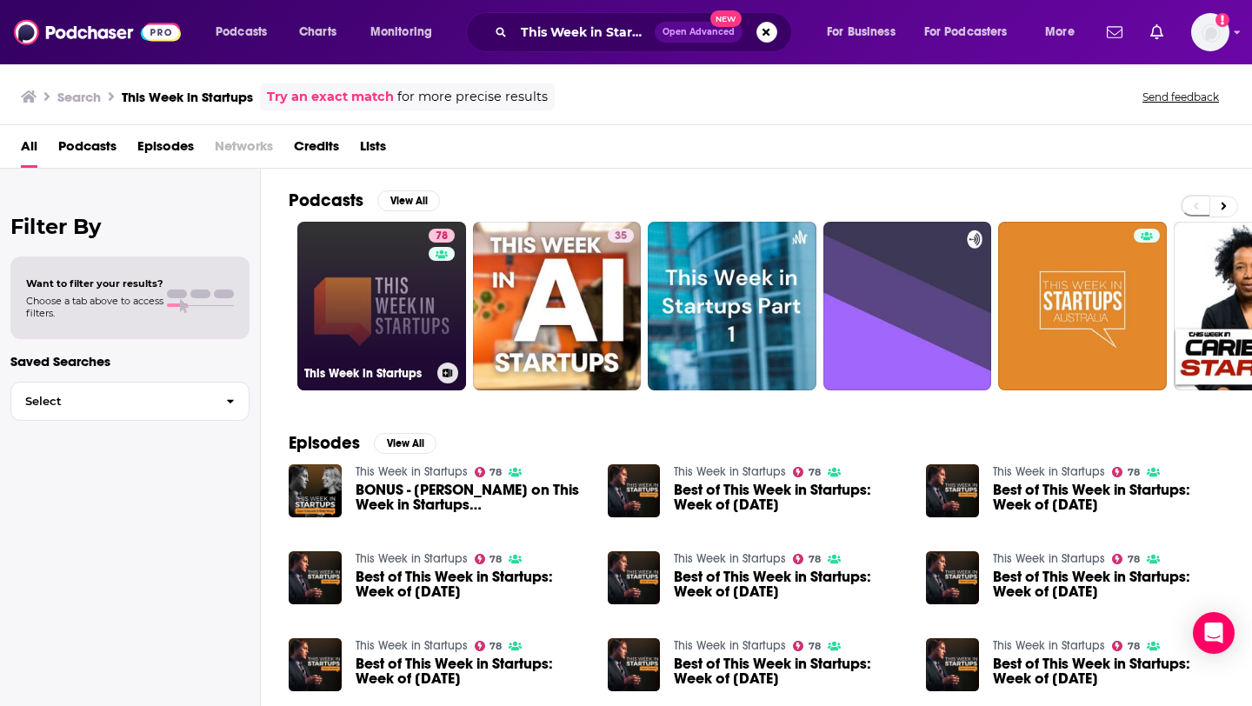
click at [320, 303] on link "78 This Week in Startups" at bounding box center [381, 306] width 169 height 169
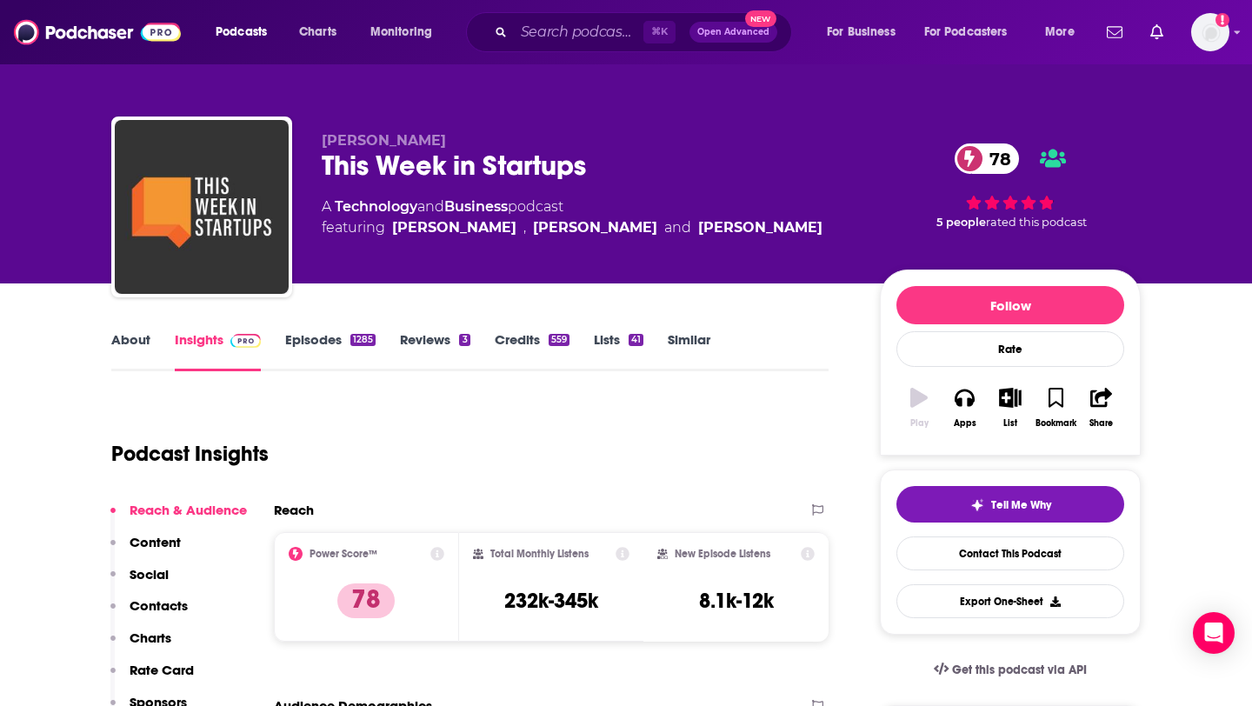
scroll to position [116, 0]
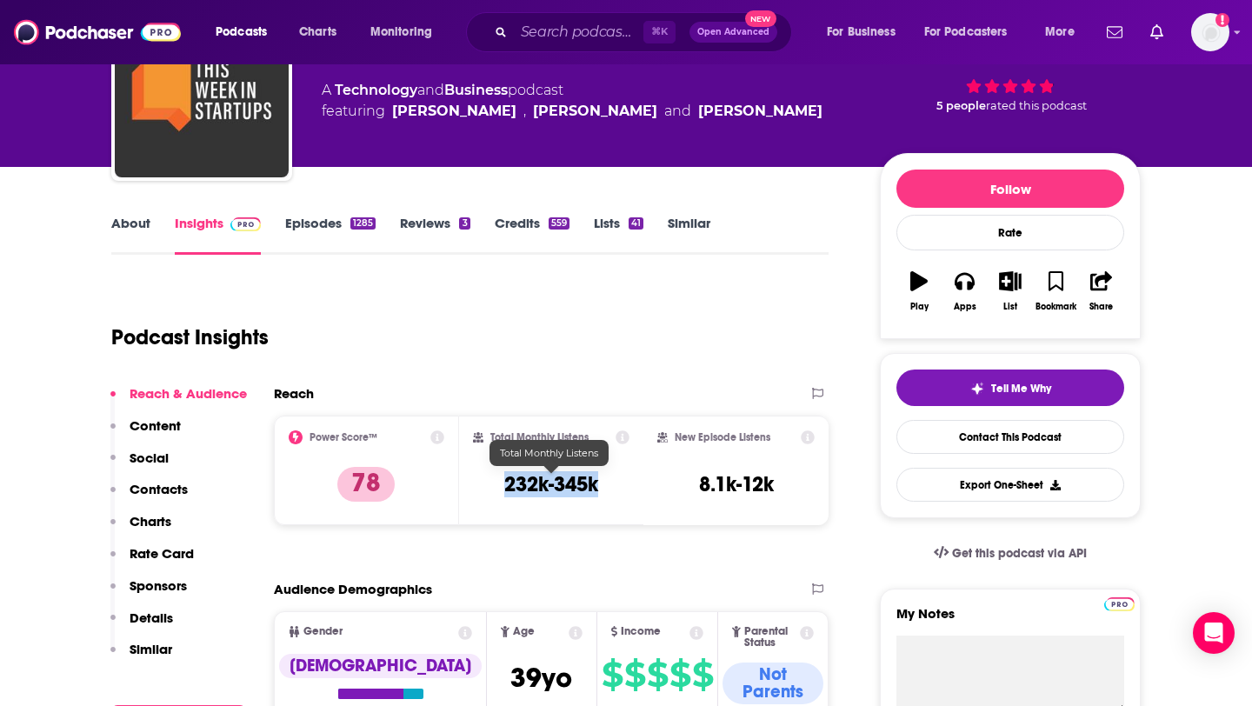
drag, startPoint x: 503, startPoint y: 484, endPoint x: 599, endPoint y: 482, distance: 95.6
click at [601, 482] on div "Total Monthly Listens 232k-345k" at bounding box center [551, 470] width 157 height 80
copy h3 "232k-345k"
click at [528, 38] on input "Search podcasts, credits, & more..." at bounding box center [579, 32] width 130 height 28
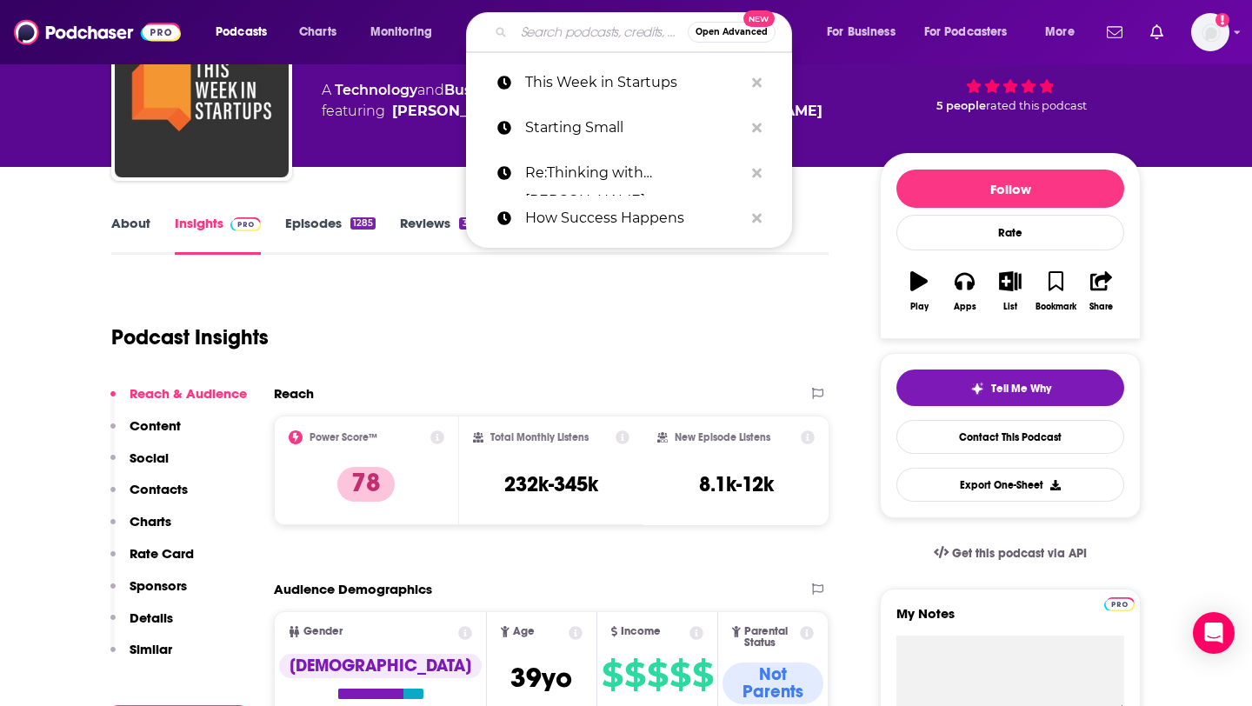
paste input "The Ed Mylett Show"
type input "The Ed Mylett Show"
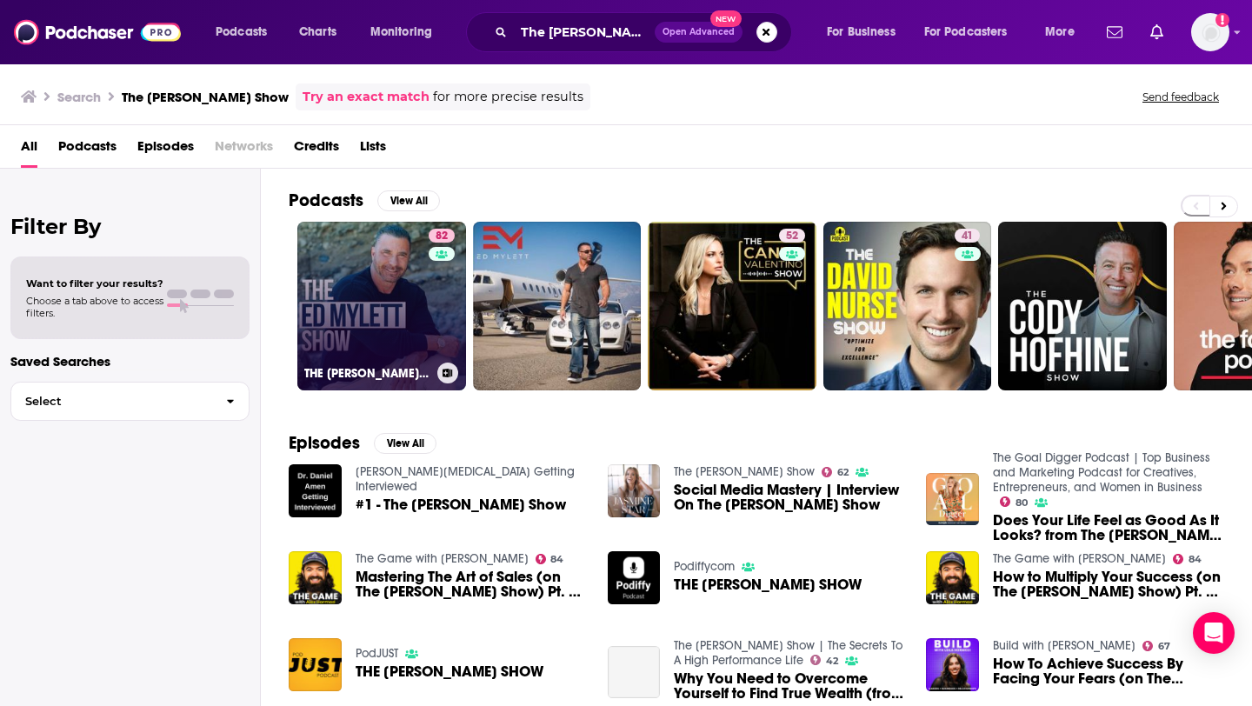
click at [423, 313] on link "82 THE ED MYLETT SHOW" at bounding box center [381, 306] width 169 height 169
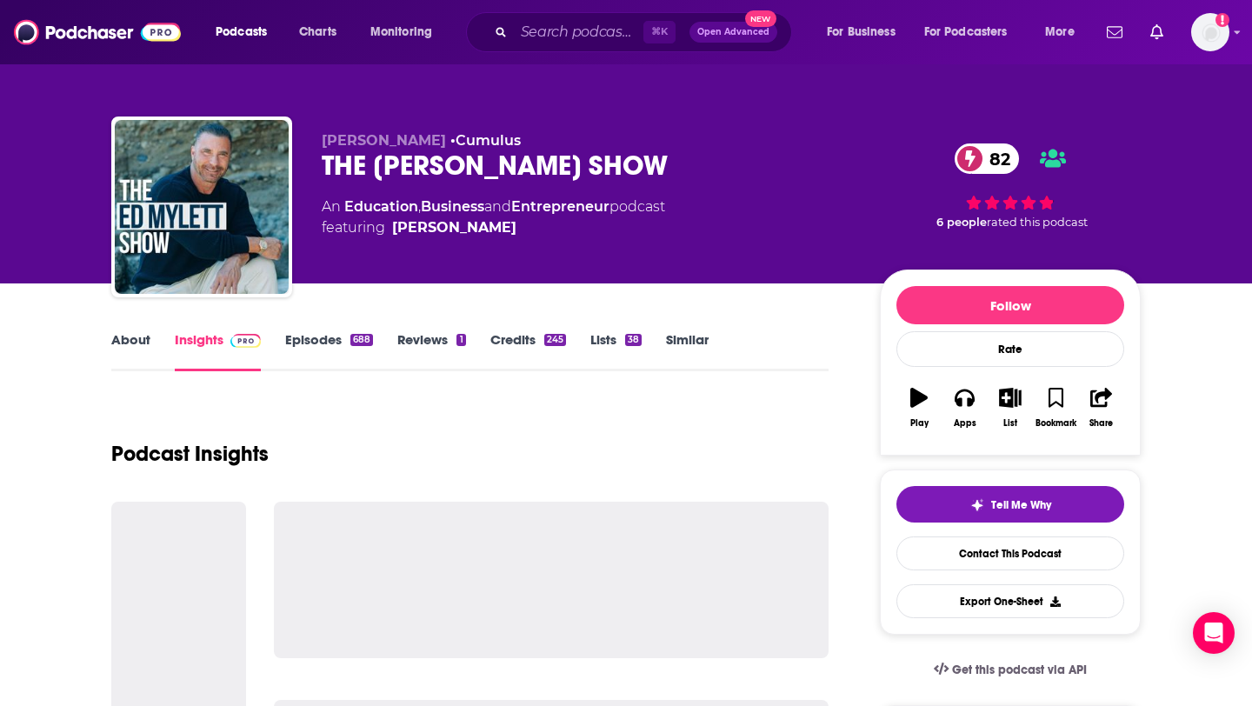
scroll to position [73, 0]
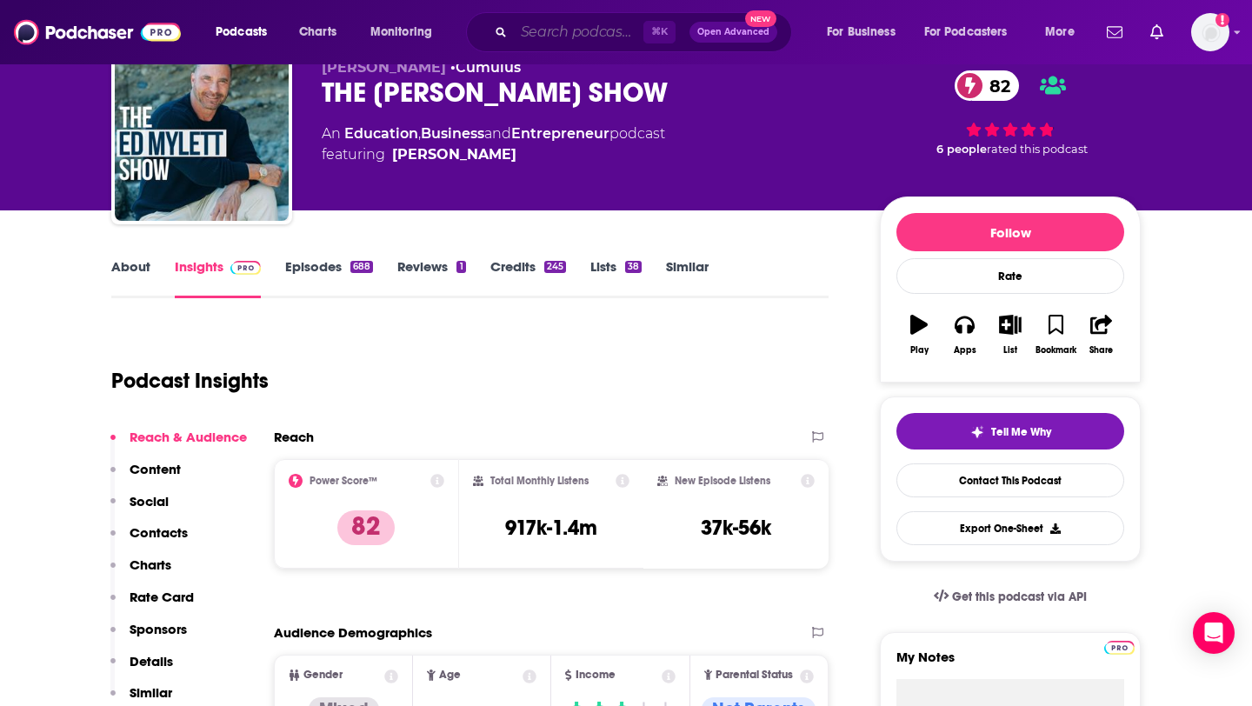
click at [539, 34] on input "Search podcasts, credits, & more..." at bounding box center [579, 32] width 130 height 28
paste input "The Green Room"
type input "The Green Room"
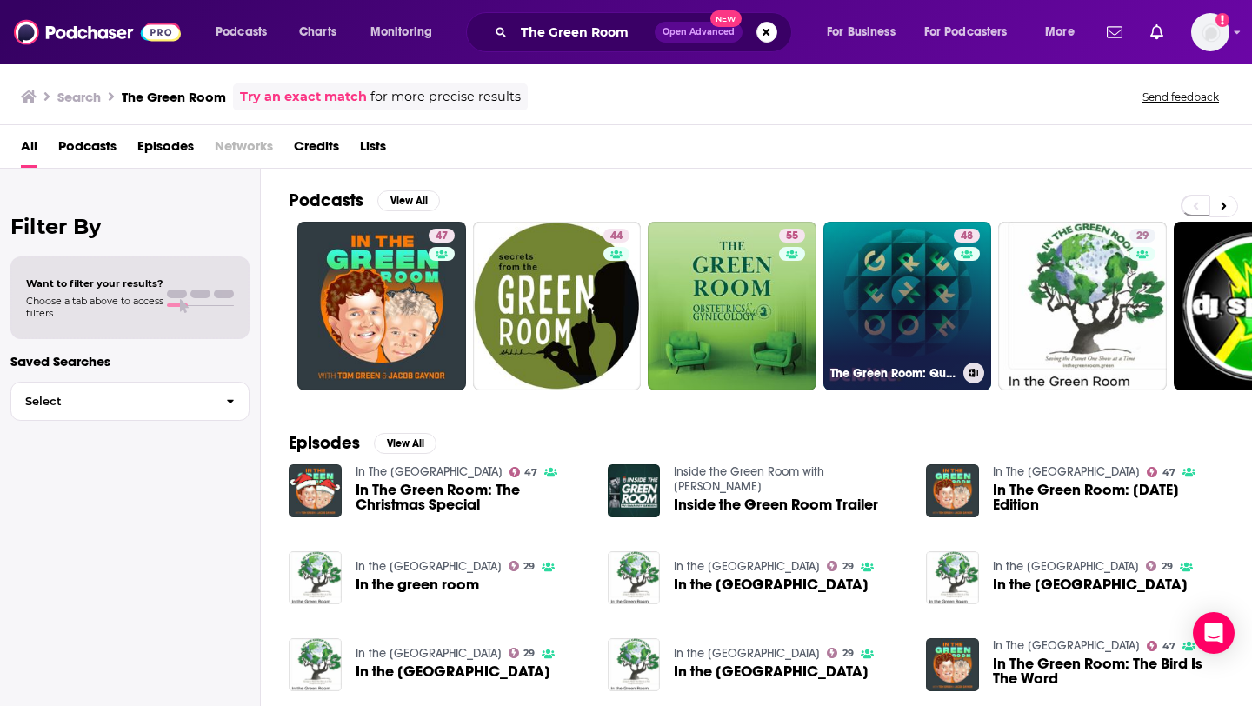
click at [870, 300] on link "48 The Green Room: Questions That Matter Most In Business" at bounding box center [907, 306] width 169 height 169
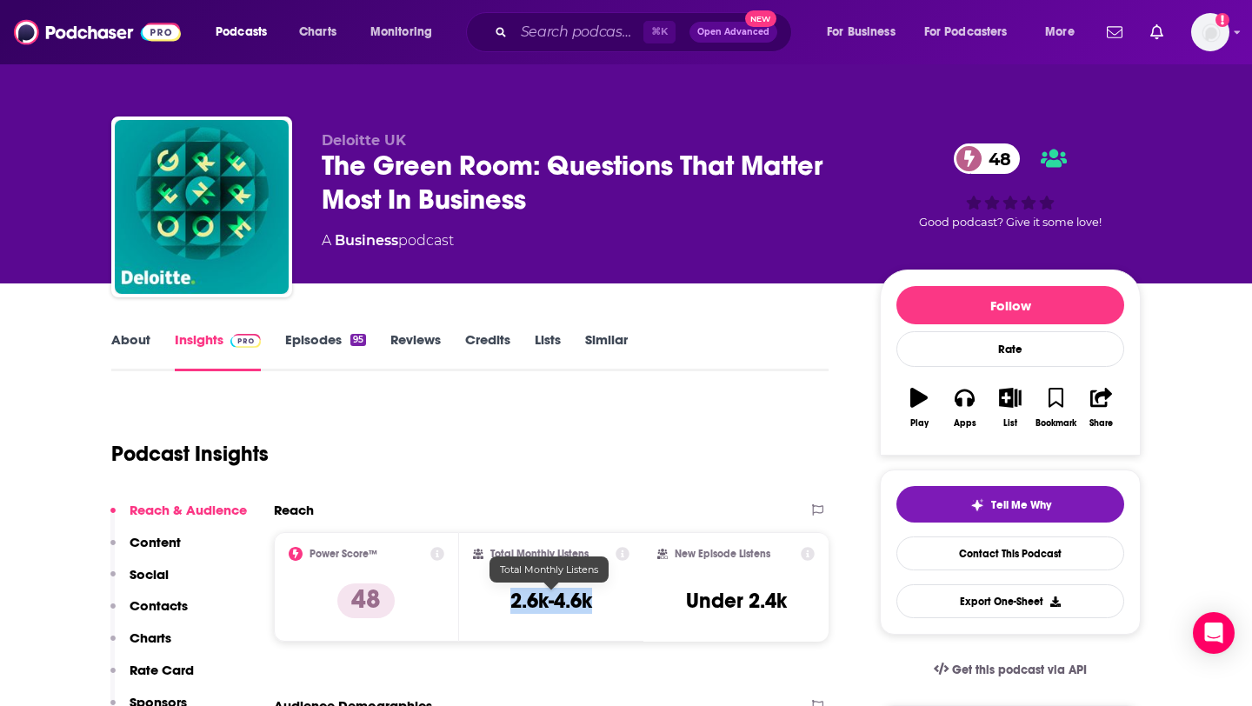
drag, startPoint x: 492, startPoint y: 597, endPoint x: 594, endPoint y: 597, distance: 101.7
click at [594, 597] on div "Total Monthly Listens 2.6k-4.6k" at bounding box center [551, 587] width 157 height 80
copy h3 "2.6k-4.6k"
click at [591, 14] on div "⌘ K Open Advanced New" at bounding box center [629, 32] width 326 height 40
click at [573, 33] on input "Search podcasts, credits, & more..." at bounding box center [579, 32] width 130 height 28
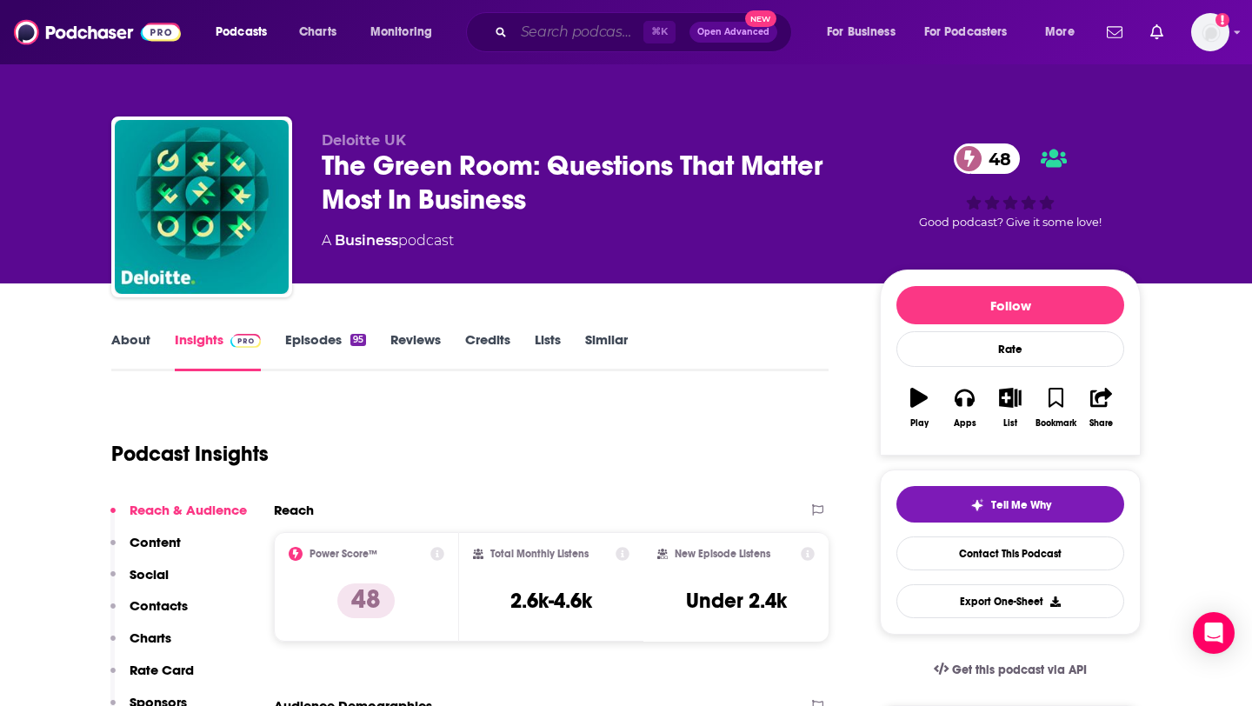
paste input "The Startup Ideas Podcast"
type input "The Startup Ideas Podcast"
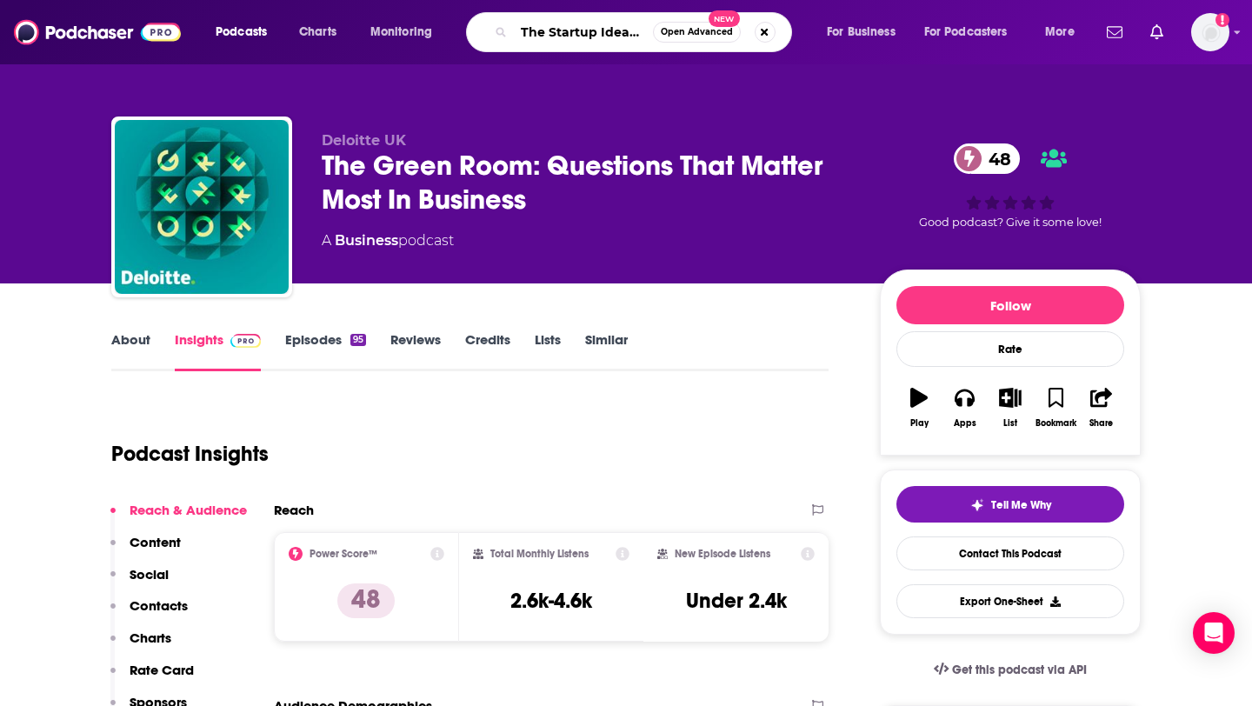
scroll to position [0, 44]
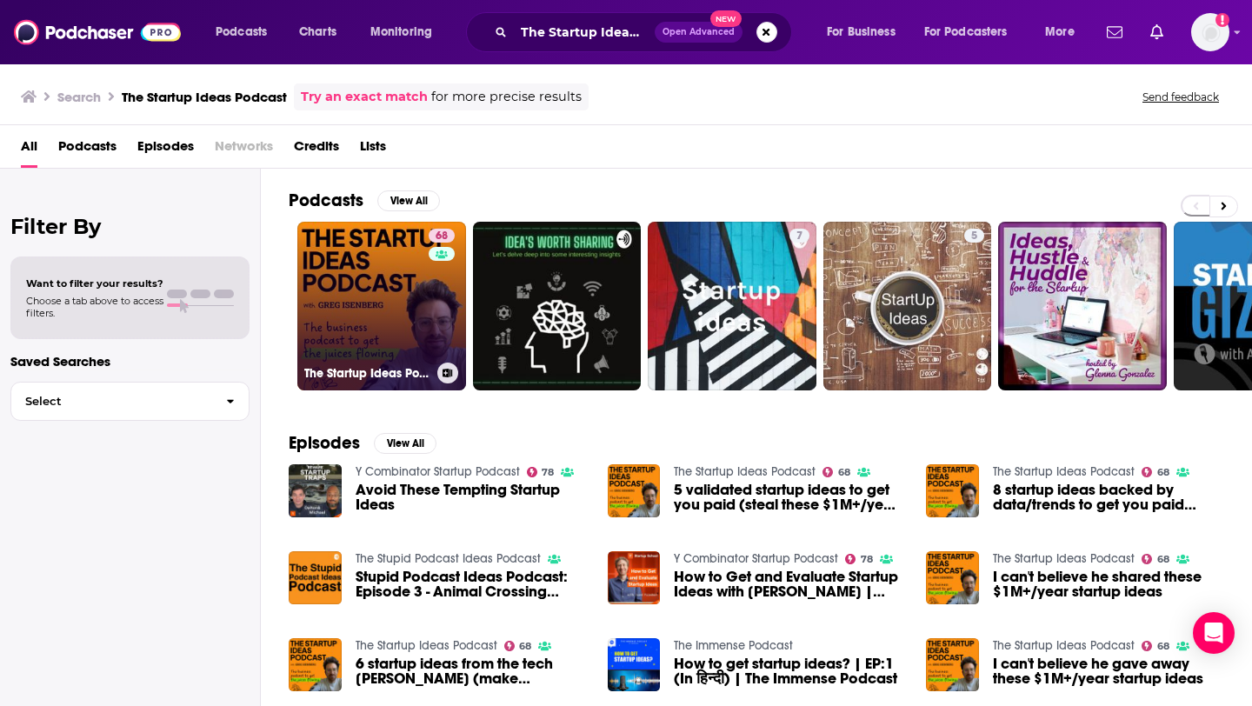
click at [399, 327] on link "68 The Startup Ideas Podcast" at bounding box center [381, 306] width 169 height 169
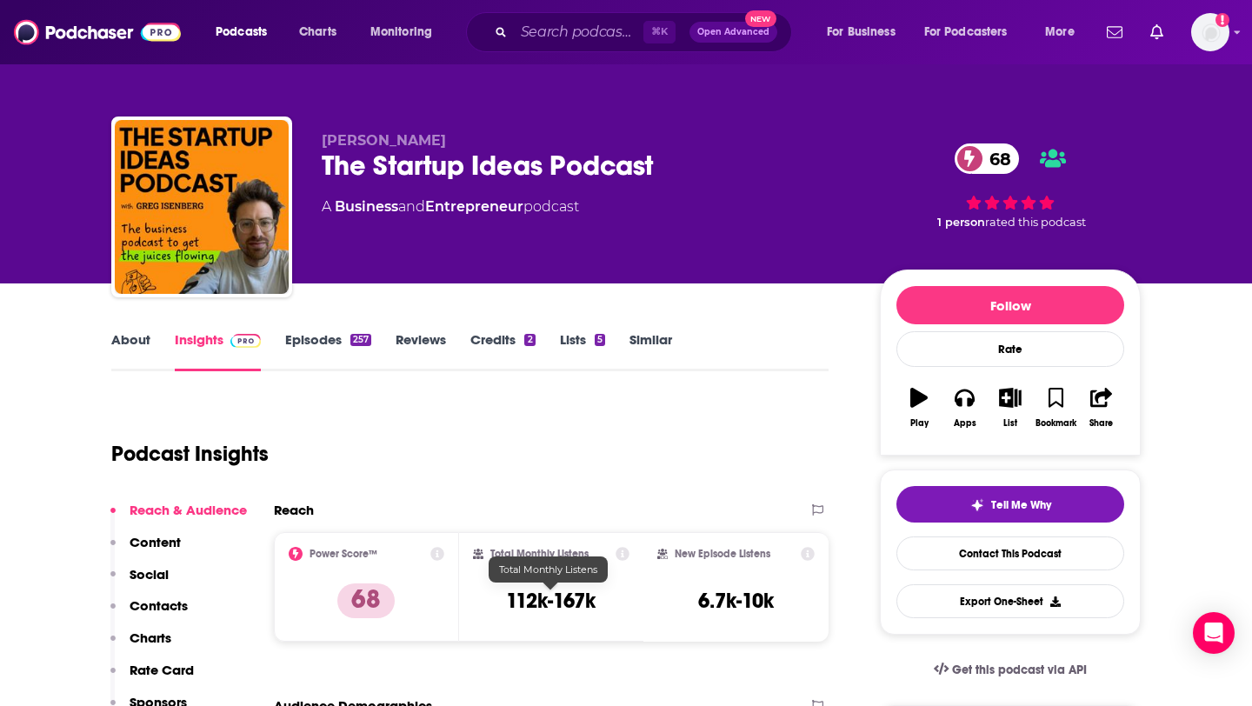
click at [502, 608] on div "Total Monthly Listens 112k-167k" at bounding box center [551, 587] width 157 height 80
drag, startPoint x: 502, startPoint y: 608, endPoint x: 578, endPoint y: 605, distance: 75.7
click at [578, 605] on div "Total Monthly Listens 112k-167k" at bounding box center [551, 587] width 157 height 80
copy h3 "112k-167k"
click at [596, 26] on input "Search podcasts, credits, & more..." at bounding box center [579, 32] width 130 height 28
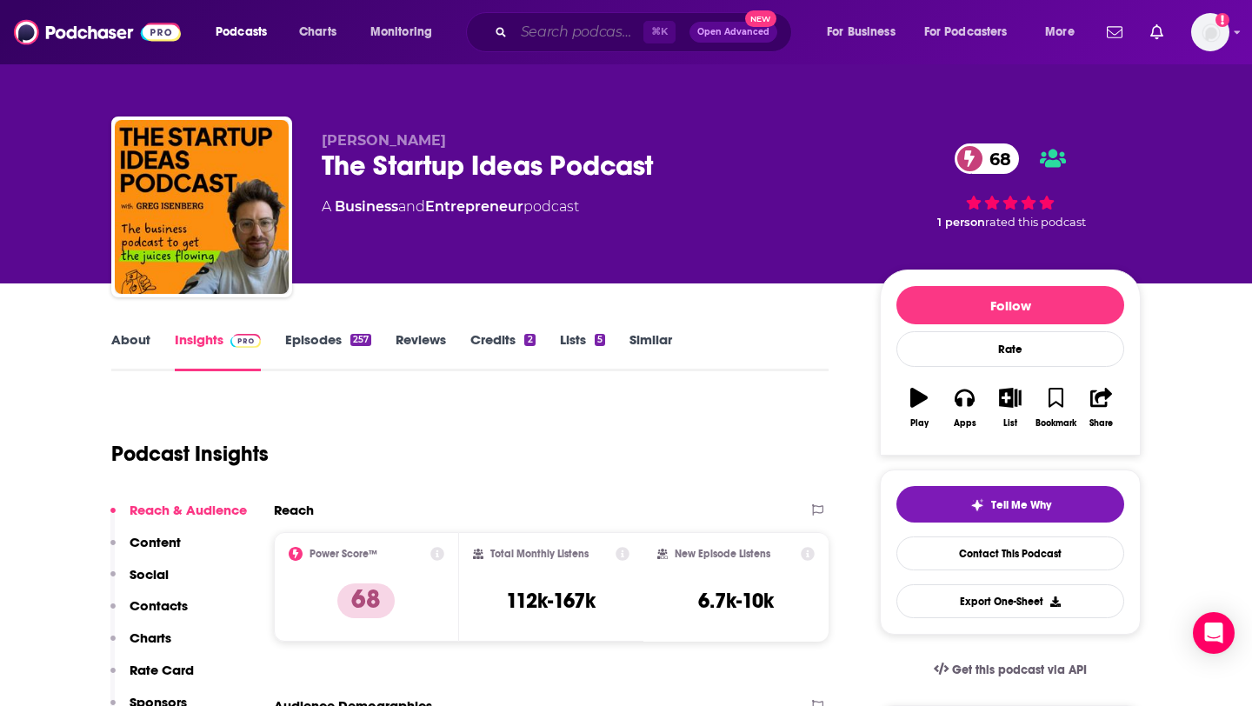
paste input "The Story of a Brand"
type input "The Story of a Brand"
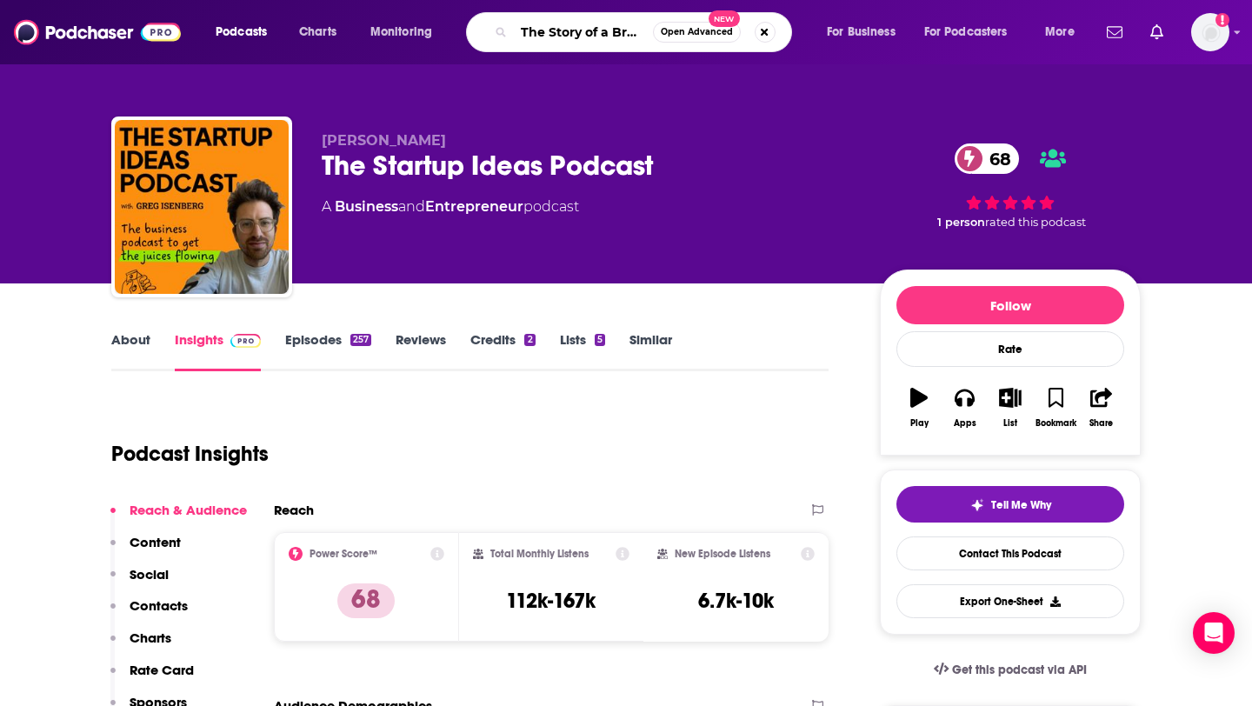
scroll to position [0, 6]
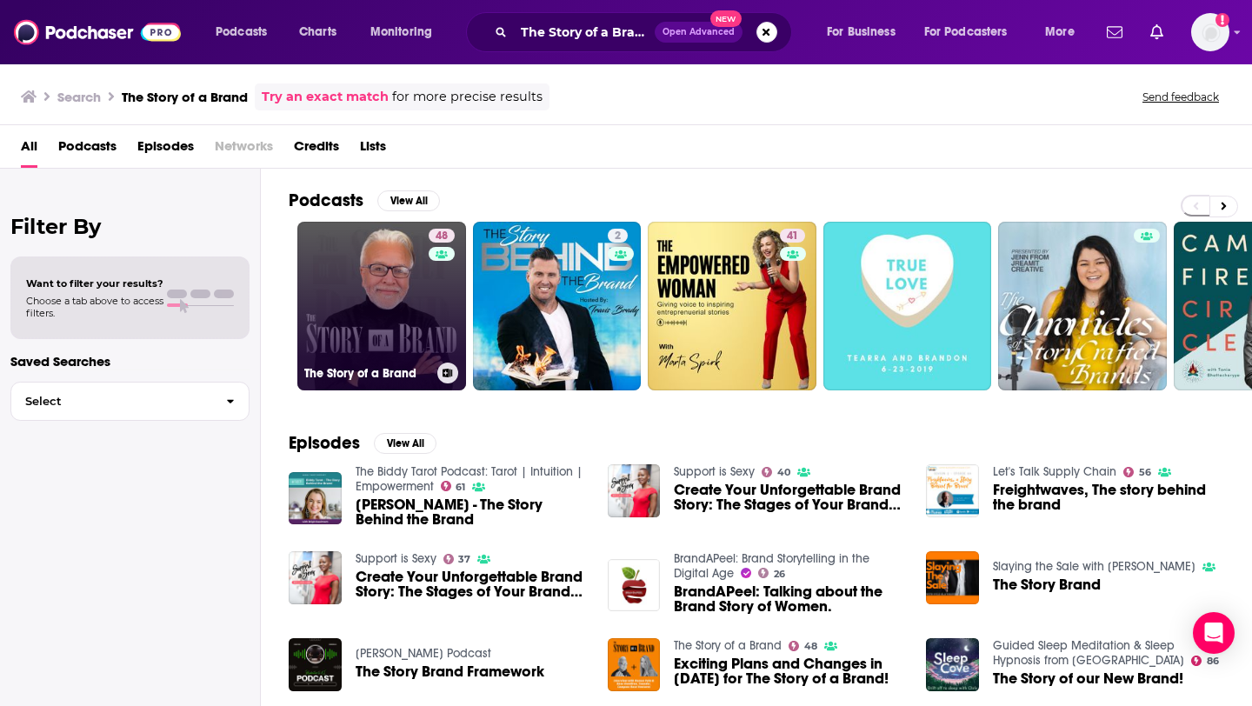
click at [383, 334] on link "48 The Story of a Brand" at bounding box center [381, 306] width 169 height 169
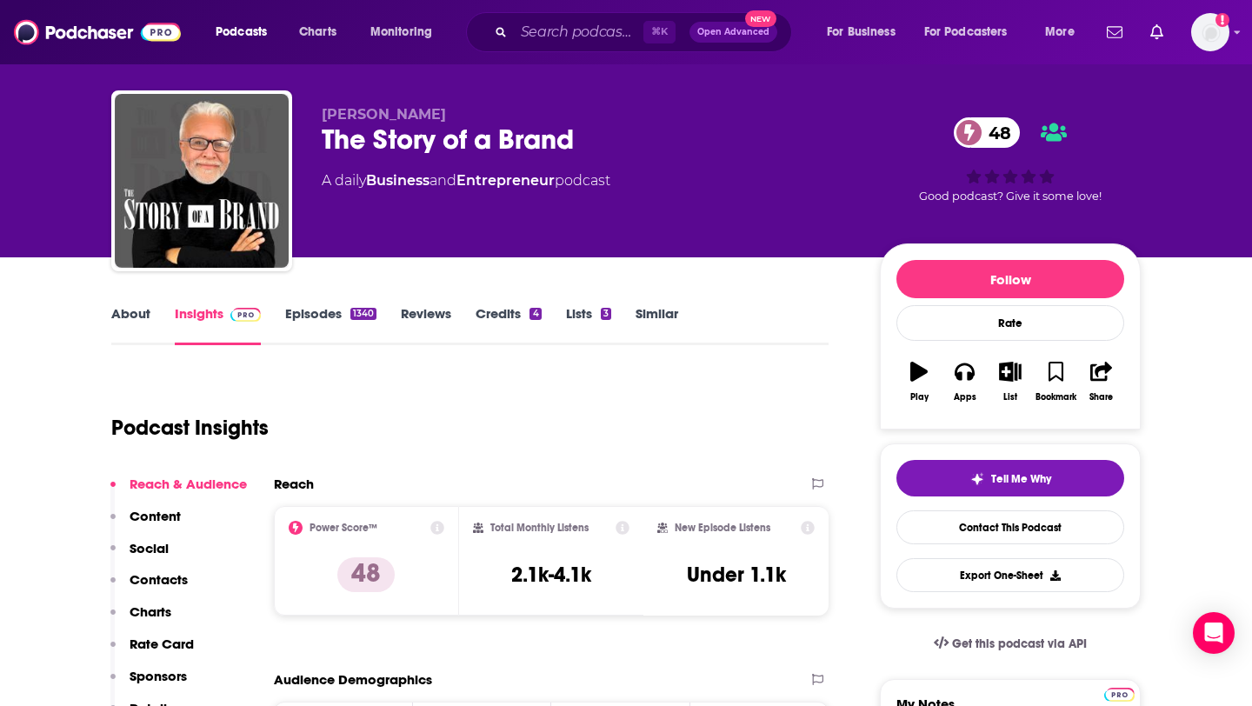
scroll to position [27, 0]
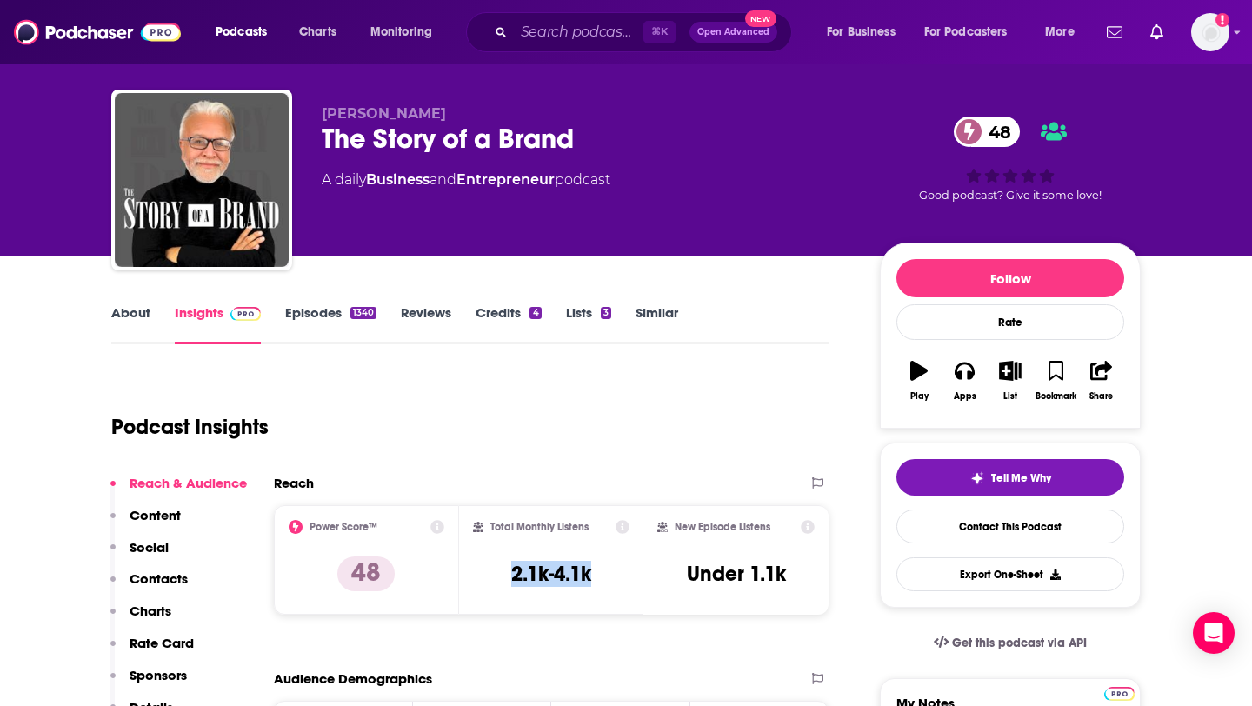
drag, startPoint x: 515, startPoint y: 568, endPoint x: 602, endPoint y: 574, distance: 87.1
click at [603, 574] on div "Total Monthly Listens 2.1k-4.1k" at bounding box center [551, 560] width 157 height 80
copy h3 "2.1k-4.1k"
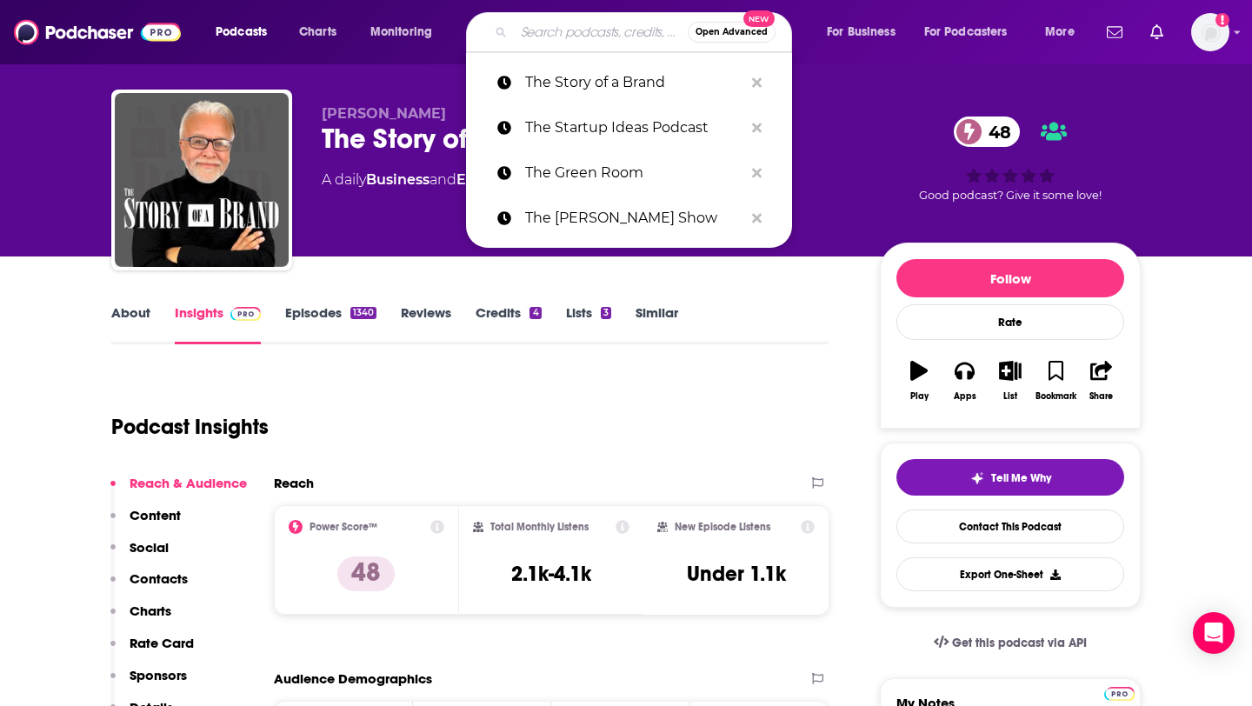
click at [576, 36] on input "Search podcasts, credits, & more..." at bounding box center [601, 32] width 174 height 28
paste input "Thirty Minute Mentors"
type input "Thirty Minute Mentors"
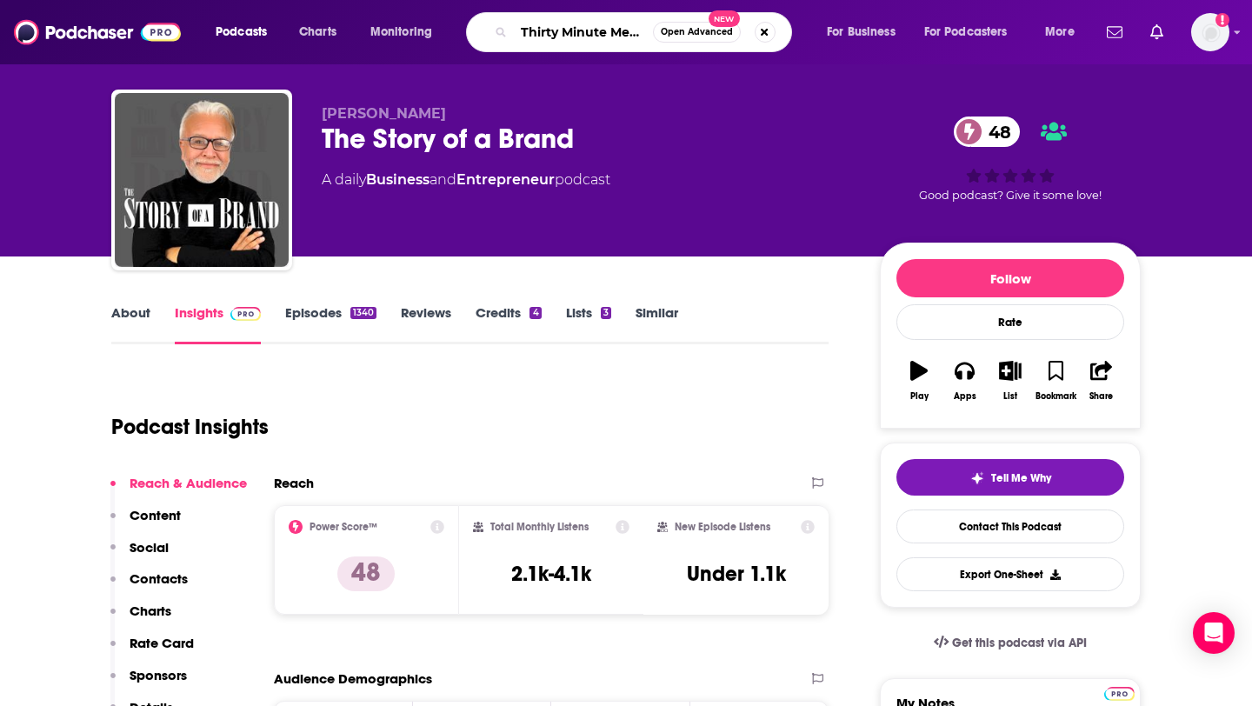
scroll to position [0, 18]
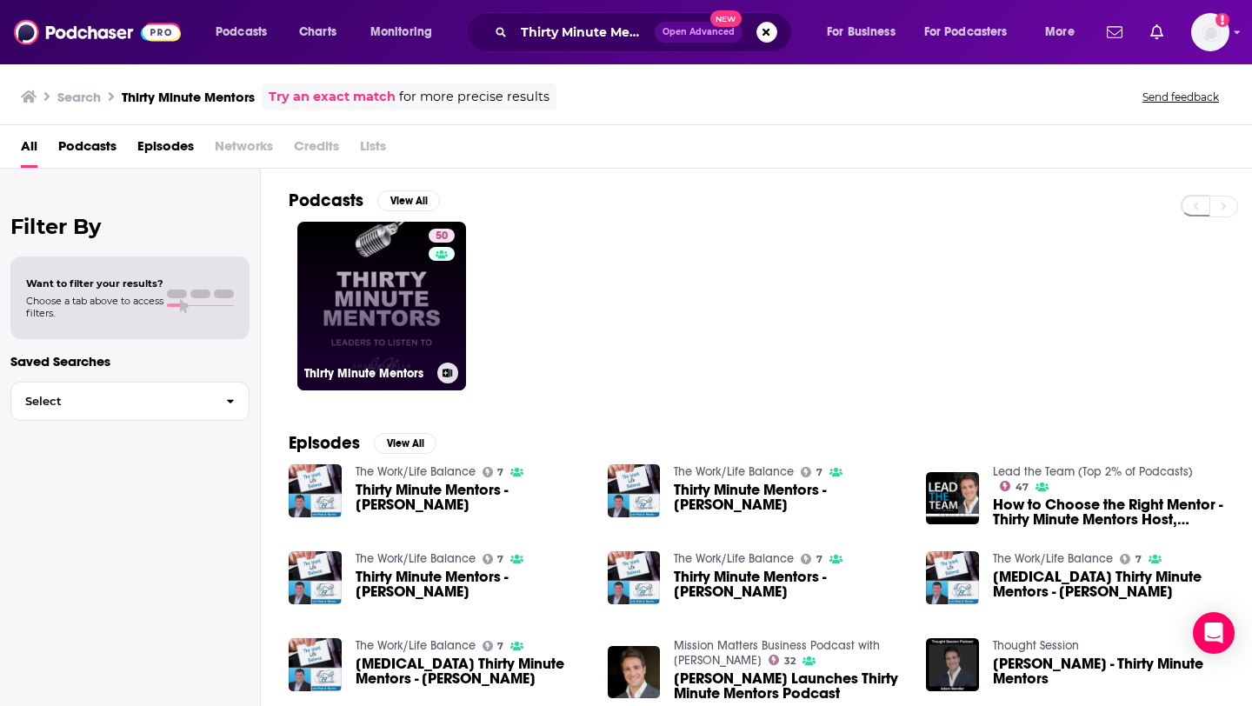
click at [321, 339] on link "50 Thirty Minute Mentors" at bounding box center [381, 306] width 169 height 169
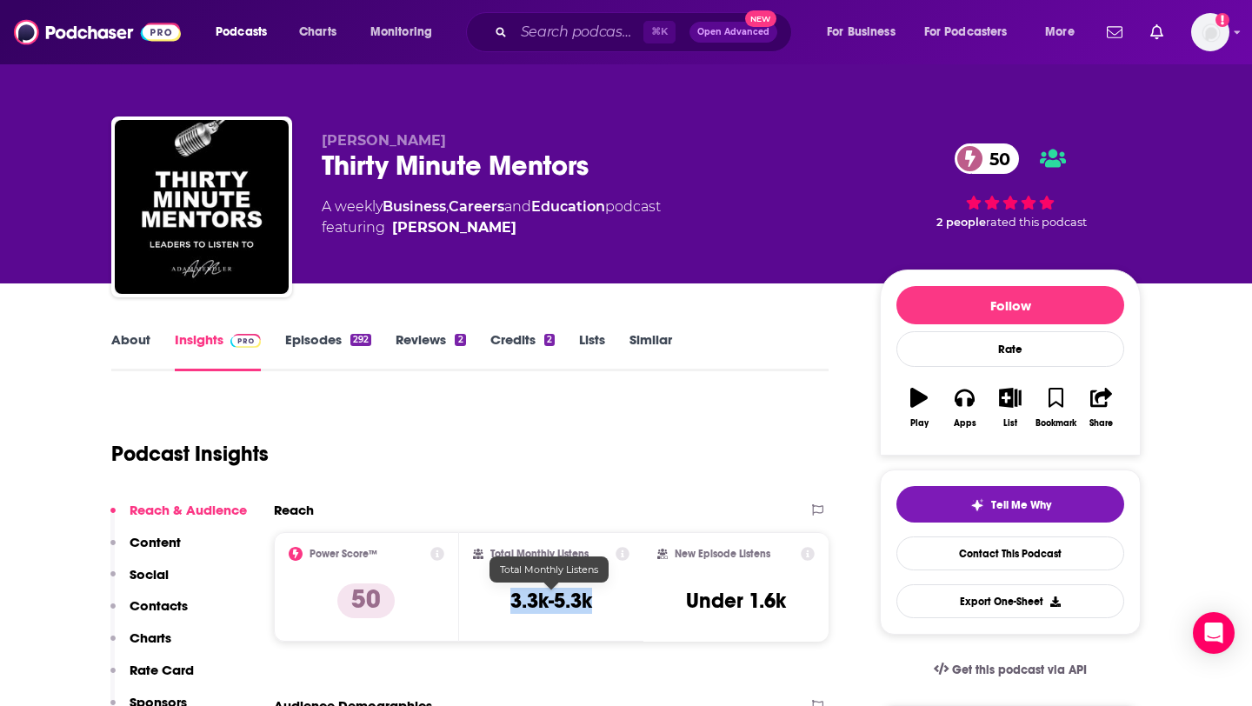
drag, startPoint x: 507, startPoint y: 603, endPoint x: 591, endPoint y: 602, distance: 84.3
click at [591, 602] on div "Total Monthly Listens 3.3k-5.3k" at bounding box center [551, 587] width 157 height 80
copy h3 "3.3k-5.3k"
